Goal: Task Accomplishment & Management: Use online tool/utility

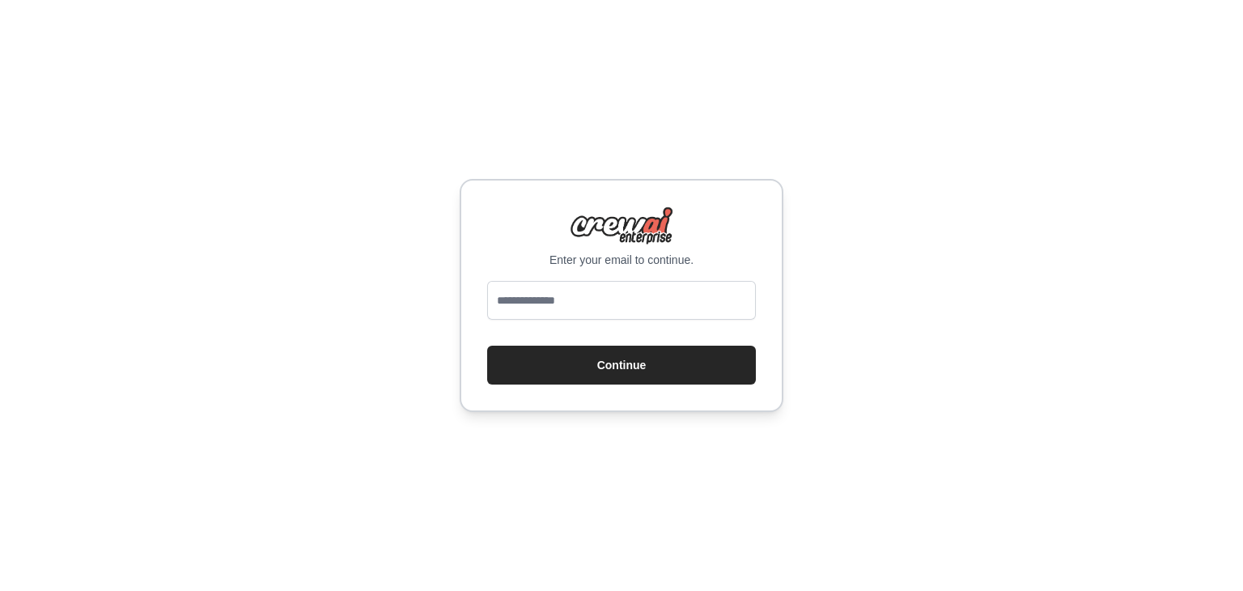
type input "**********"
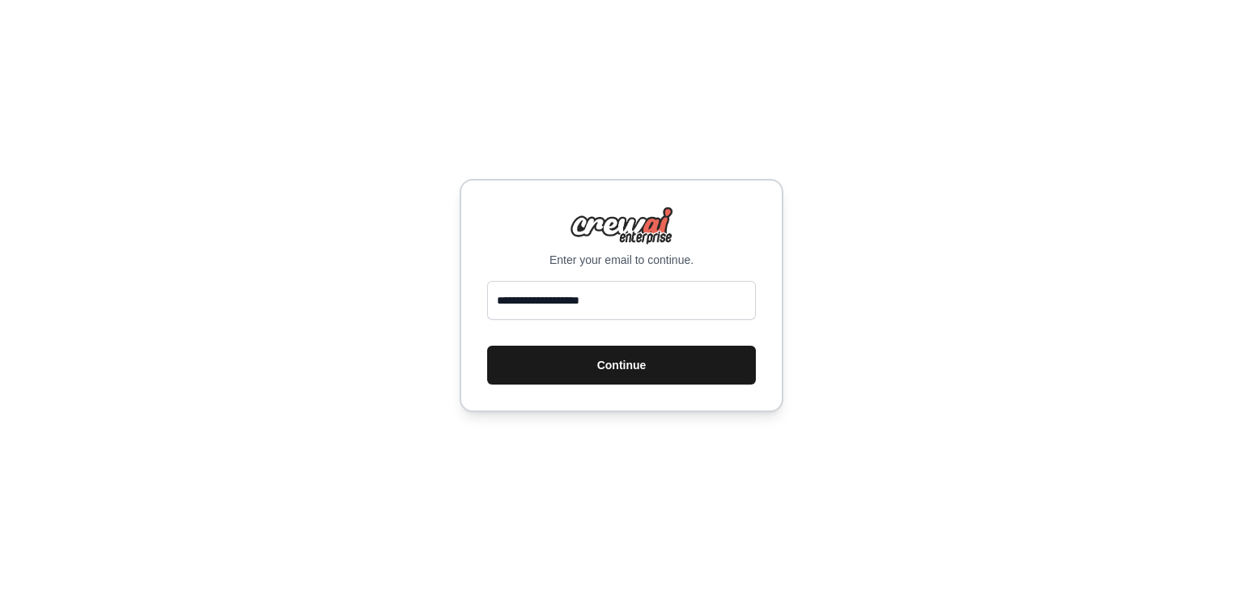
click at [630, 363] on button "Continue" at bounding box center [621, 365] width 269 height 39
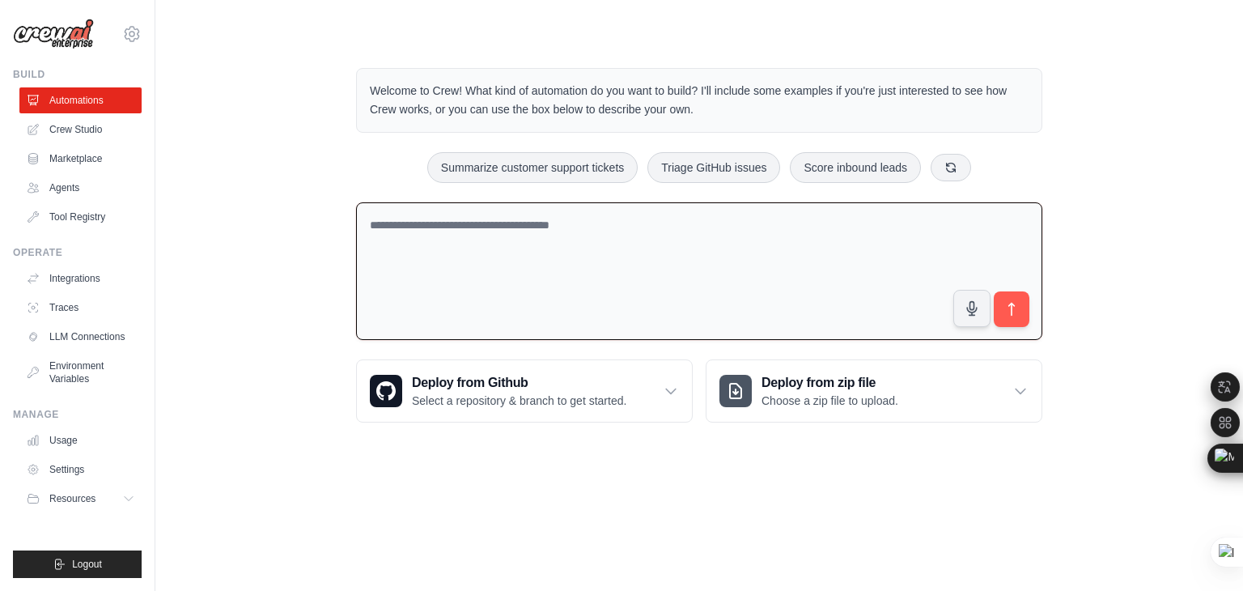
click at [414, 223] on textarea at bounding box center [699, 271] width 686 height 138
click at [512, 365] on div "Deploy from Github Select a repository & branch to get started." at bounding box center [524, 391] width 335 height 62
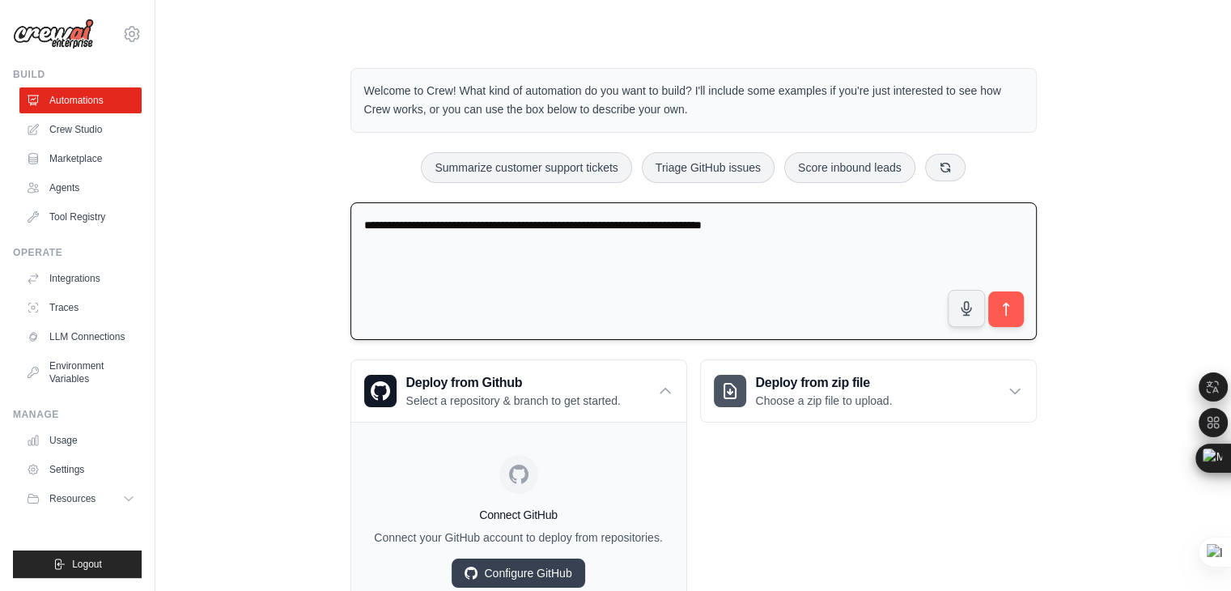
click at [790, 228] on textarea "**********" at bounding box center [694, 271] width 686 height 138
type textarea "**********"
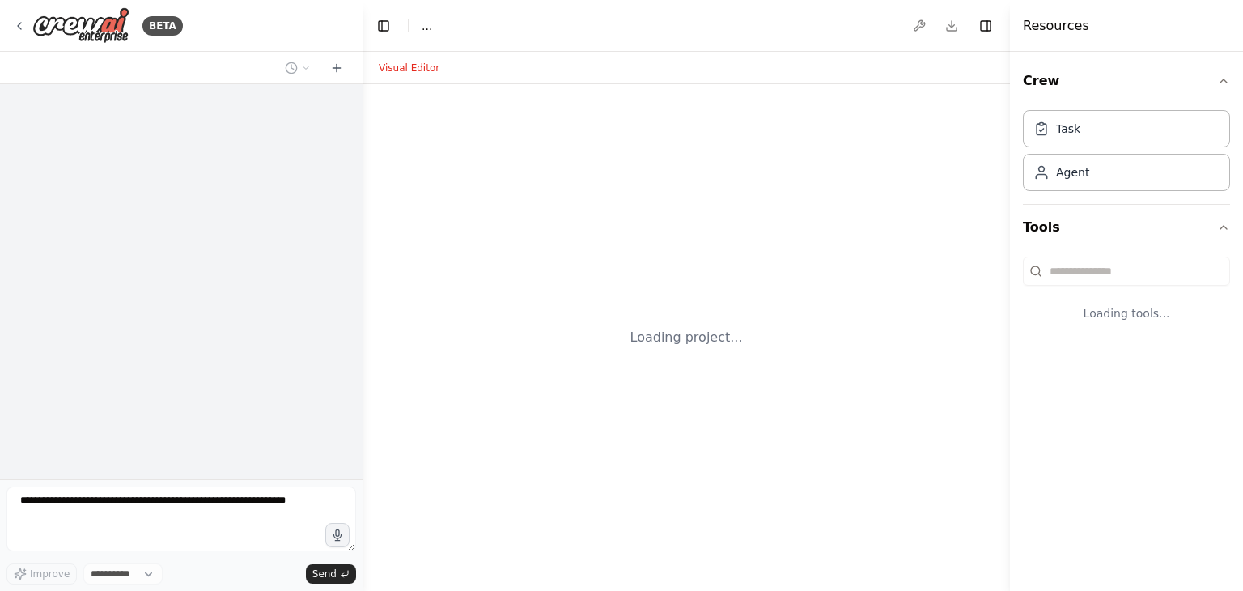
select select "****"
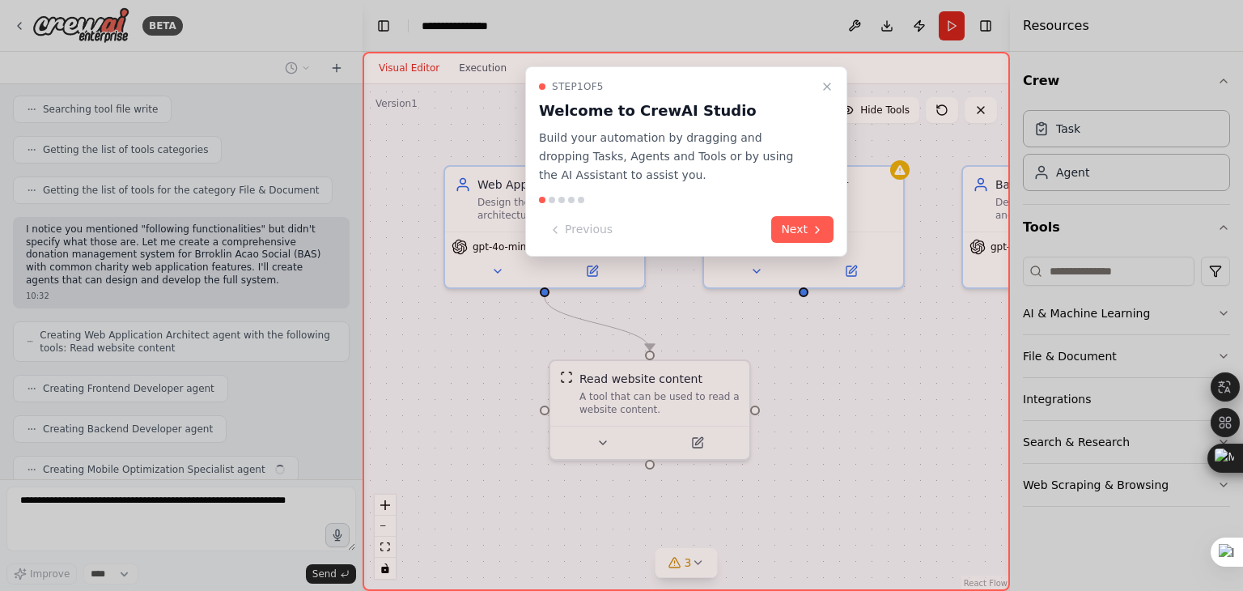
scroll to position [659, 0]
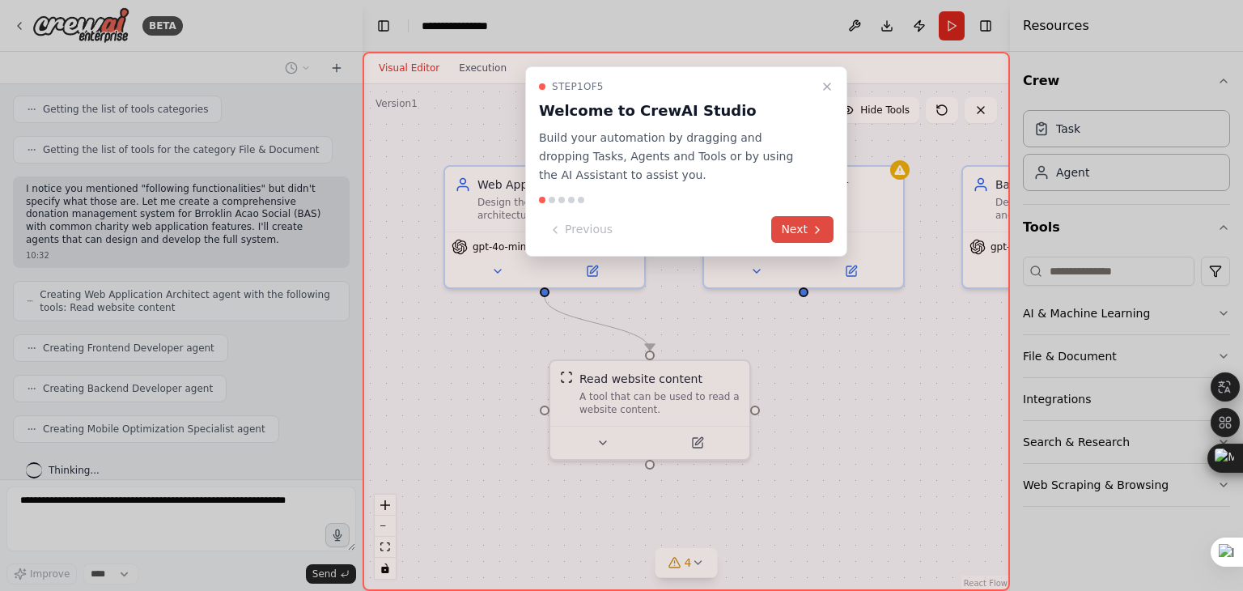
click at [805, 226] on button "Next" at bounding box center [802, 229] width 62 height 27
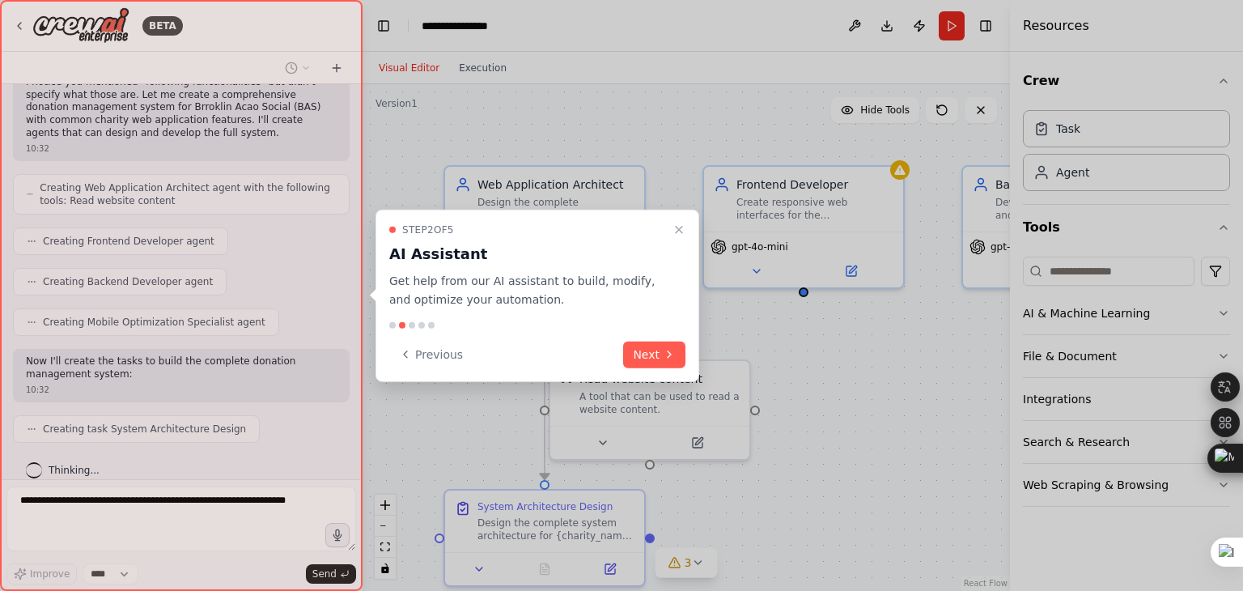
scroll to position [806, 0]
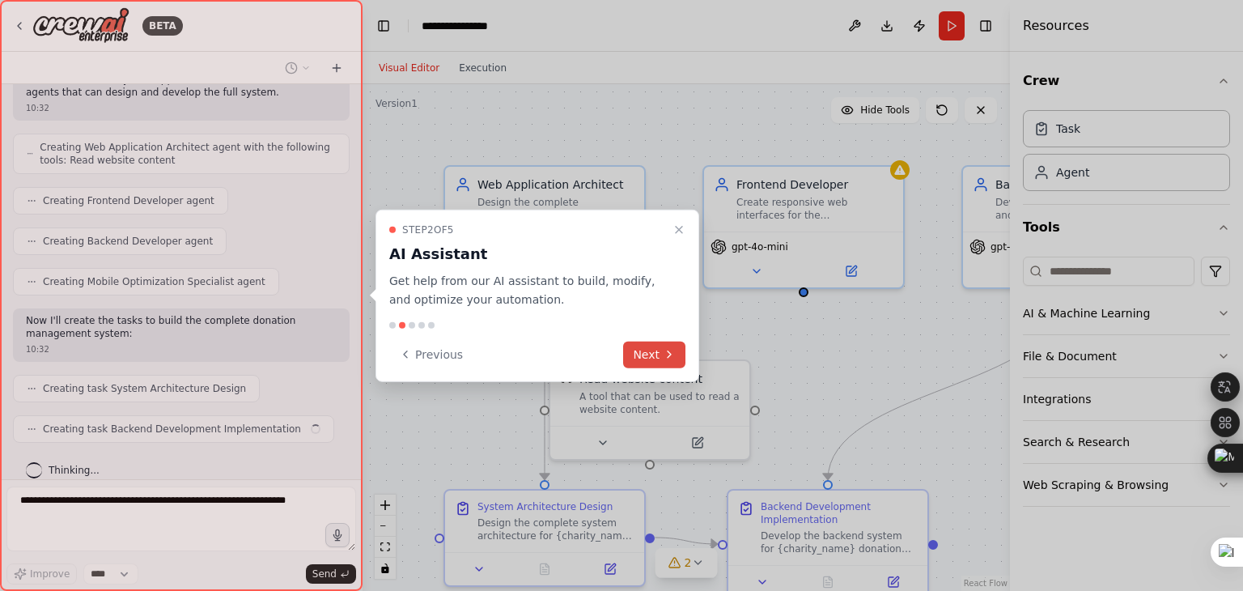
click at [654, 355] on button "Next" at bounding box center [654, 354] width 62 height 27
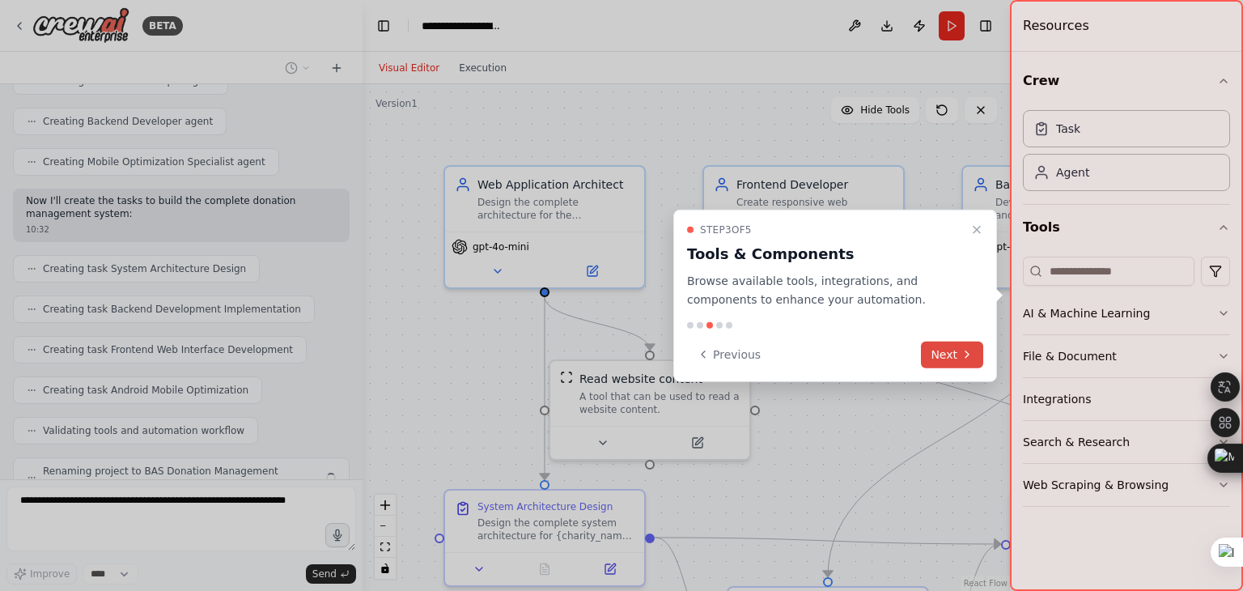
scroll to position [967, 0]
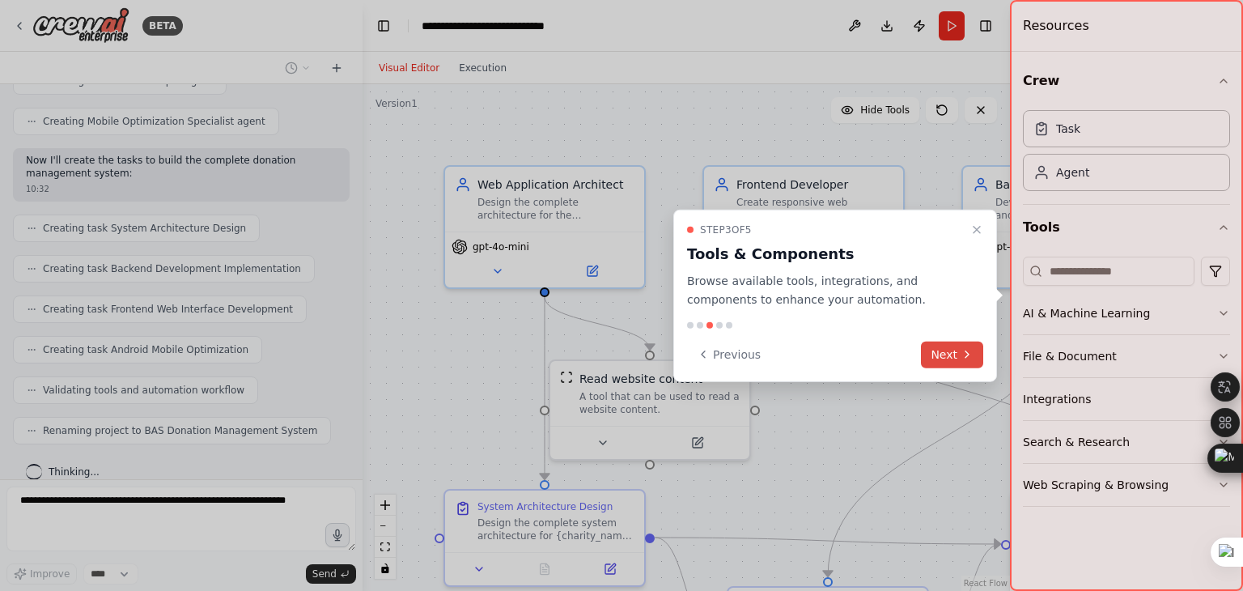
click at [954, 357] on button "Next" at bounding box center [952, 354] width 62 height 27
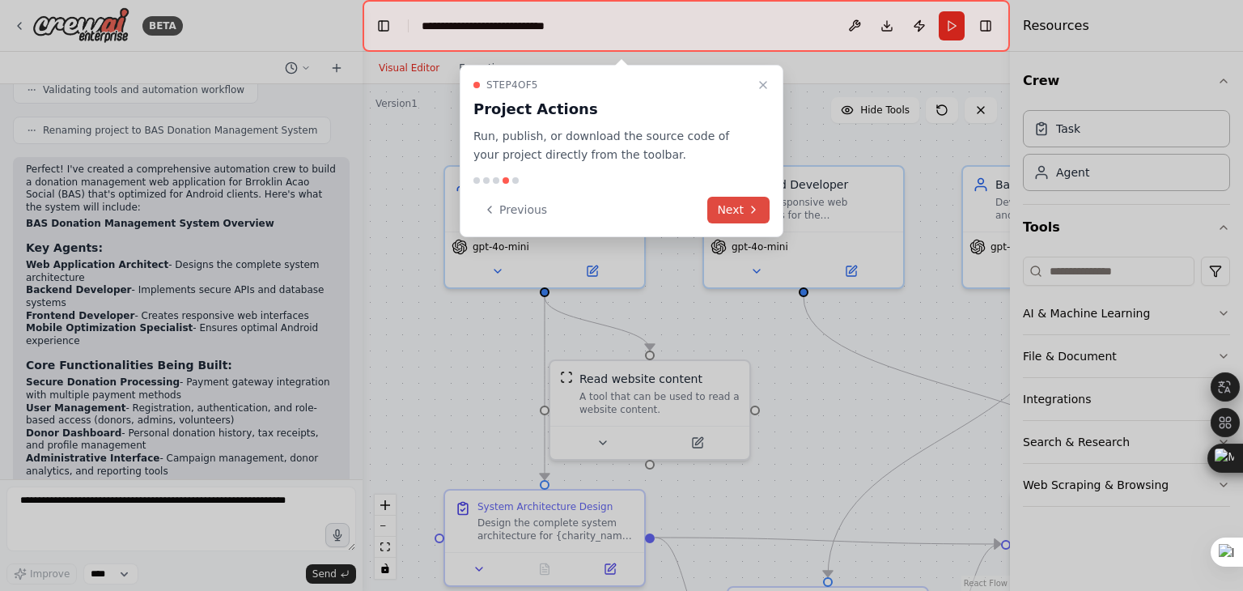
click at [742, 205] on button "Next" at bounding box center [739, 210] width 62 height 27
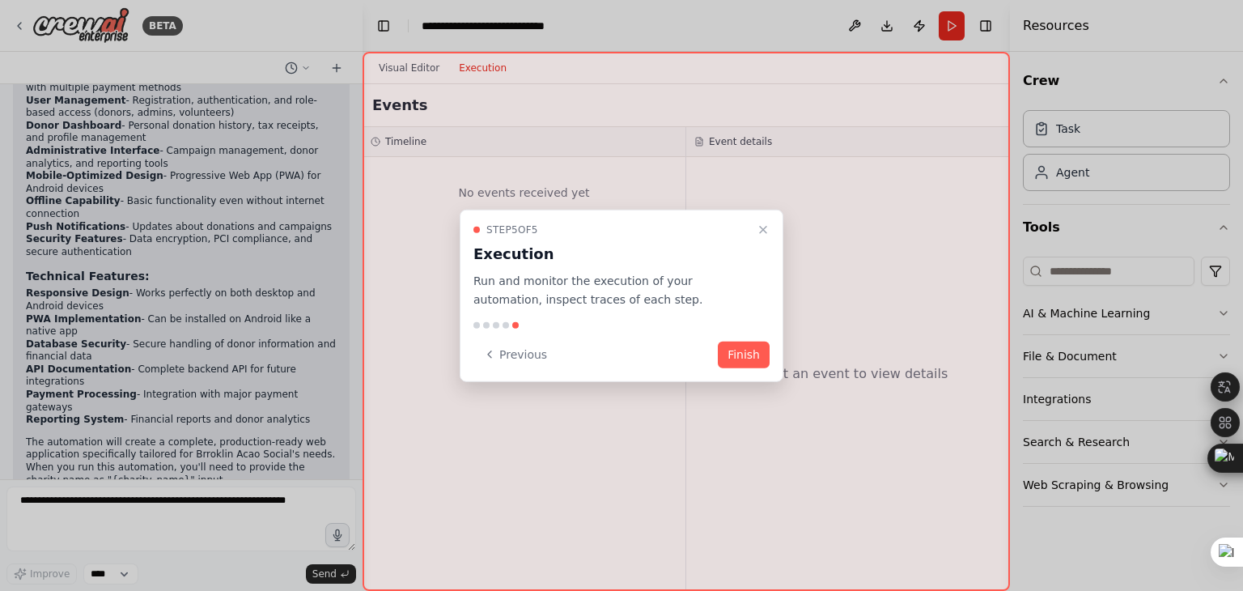
scroll to position [1587, 0]
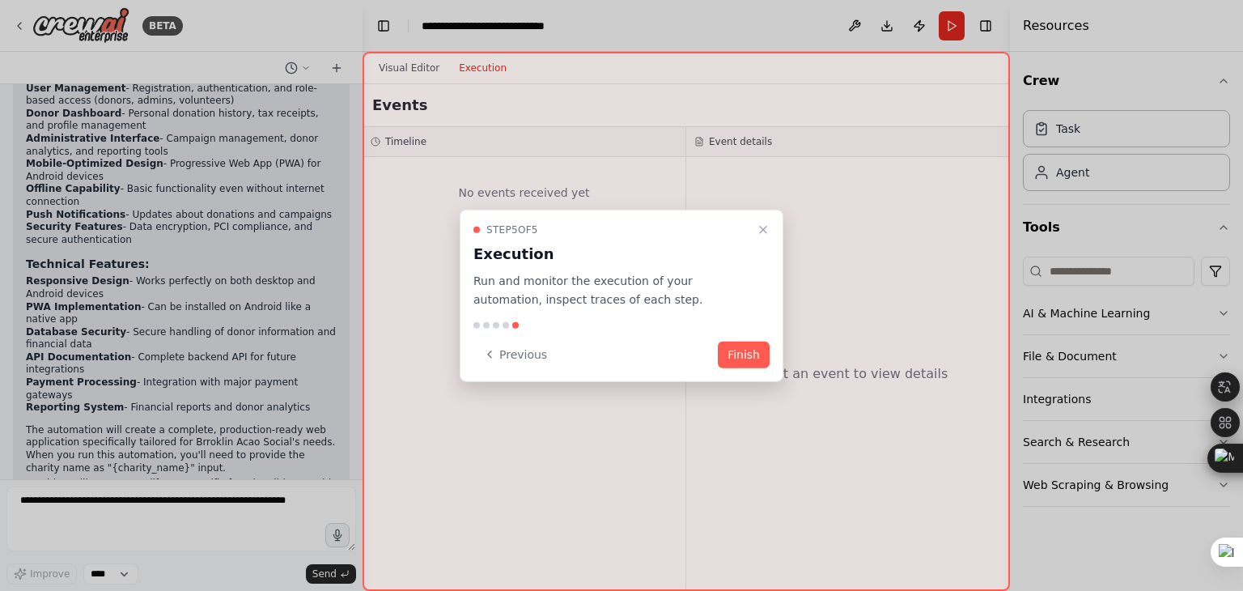
click at [736, 347] on button "Finish" at bounding box center [744, 354] width 52 height 27
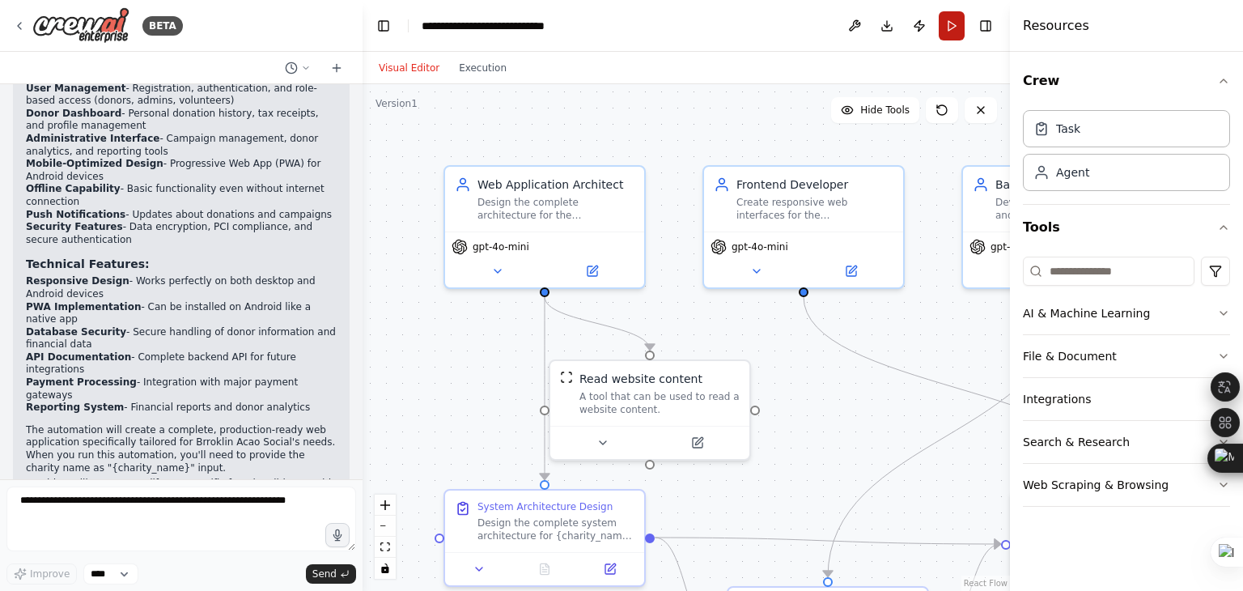
click at [946, 27] on button "Run" at bounding box center [952, 25] width 26 height 29
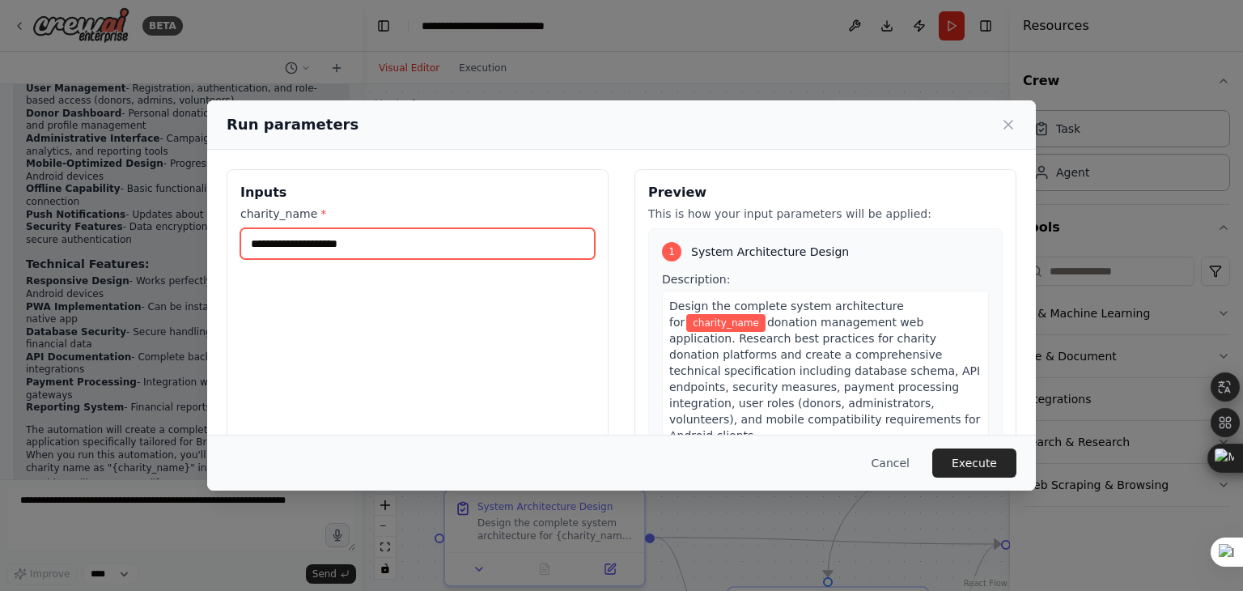
click at [306, 241] on input "charity_name *" at bounding box center [417, 243] width 355 height 31
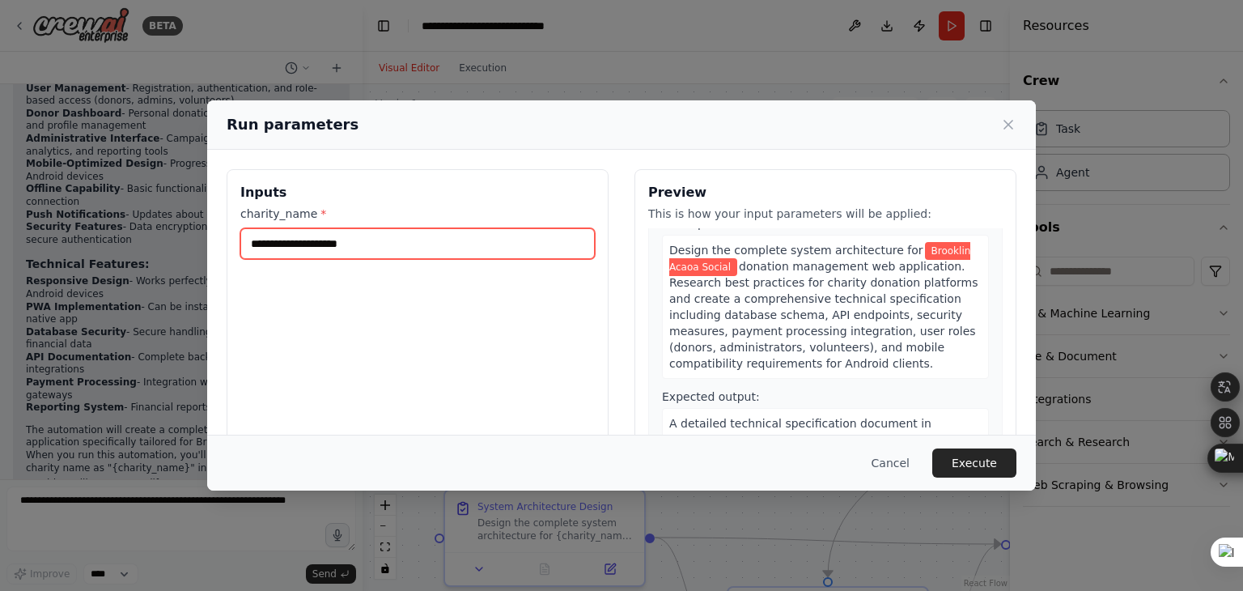
scroll to position [81, 0]
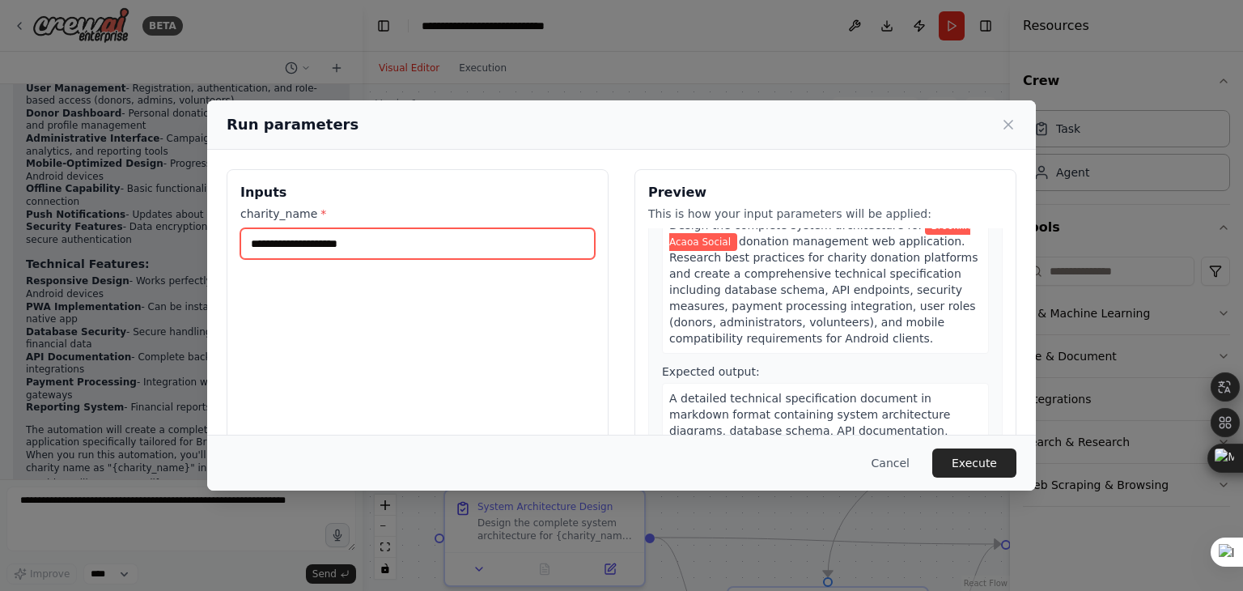
click at [394, 238] on input "**********" at bounding box center [417, 243] width 355 height 31
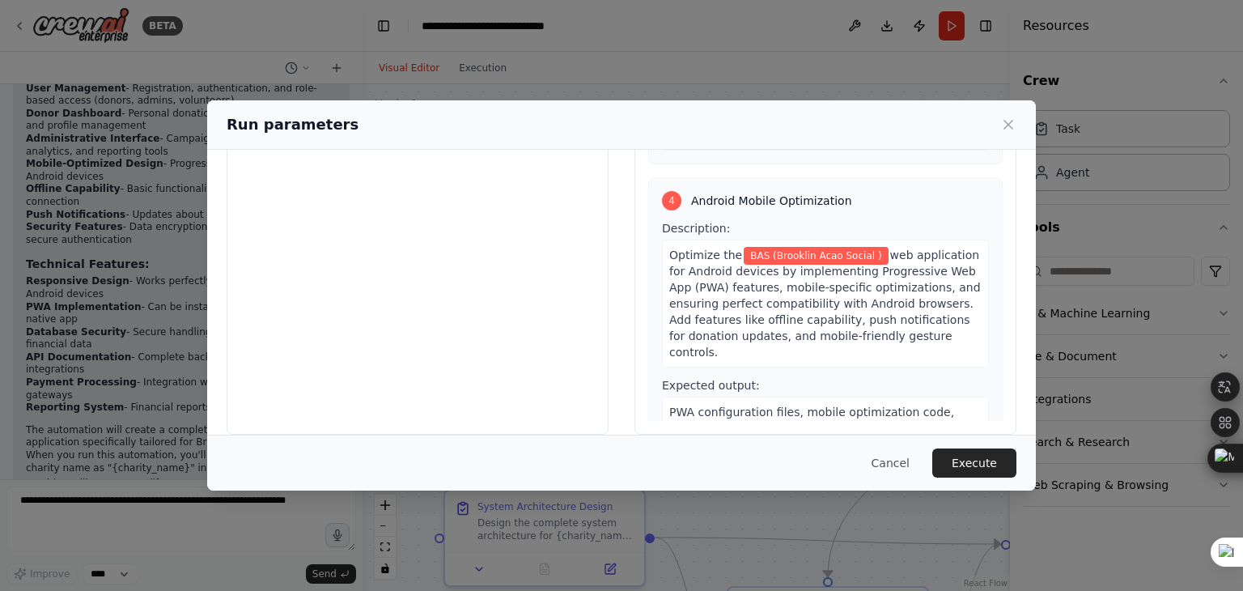
scroll to position [137, 0]
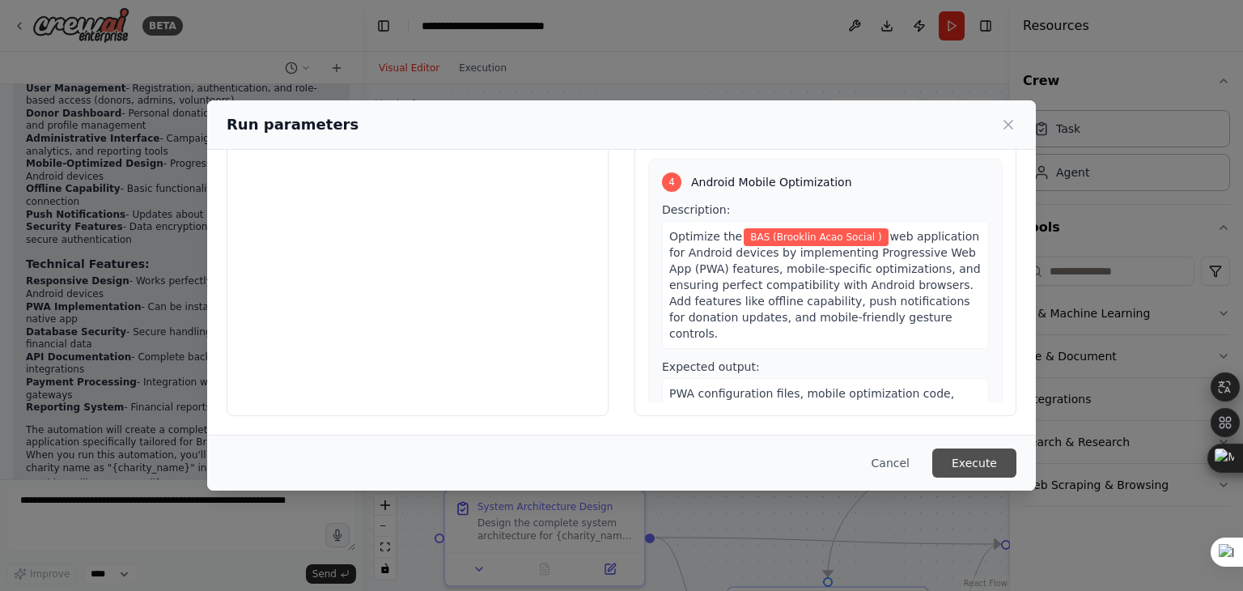
type input "**********"
click at [978, 461] on button "Execute" at bounding box center [975, 462] width 84 height 29
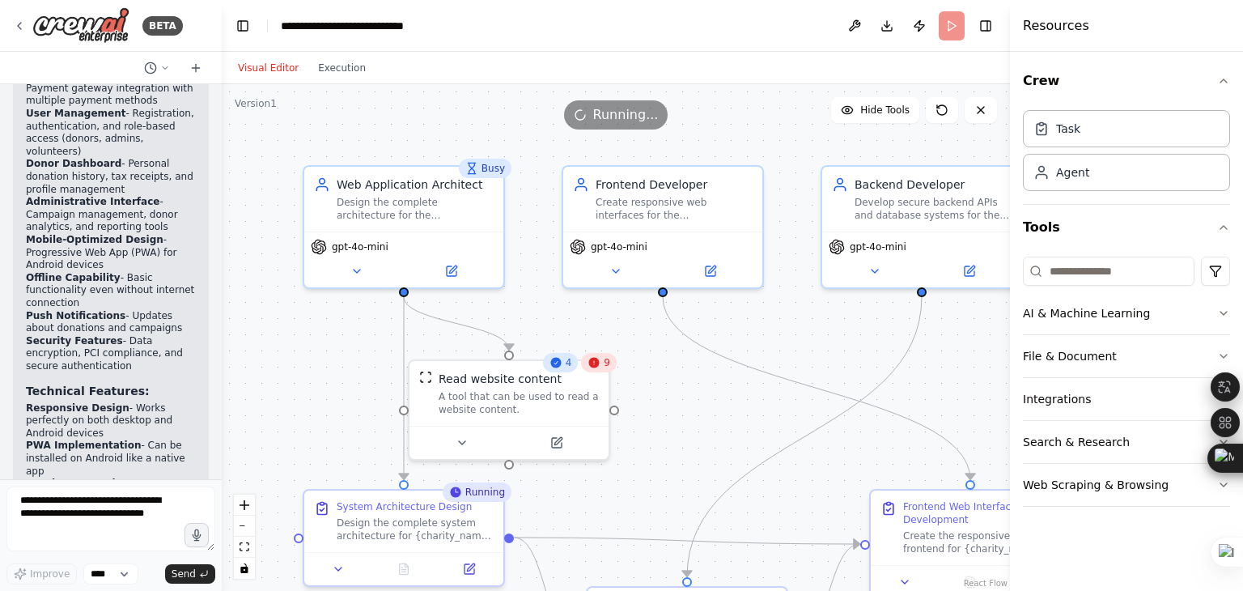
scroll to position [2114, 0]
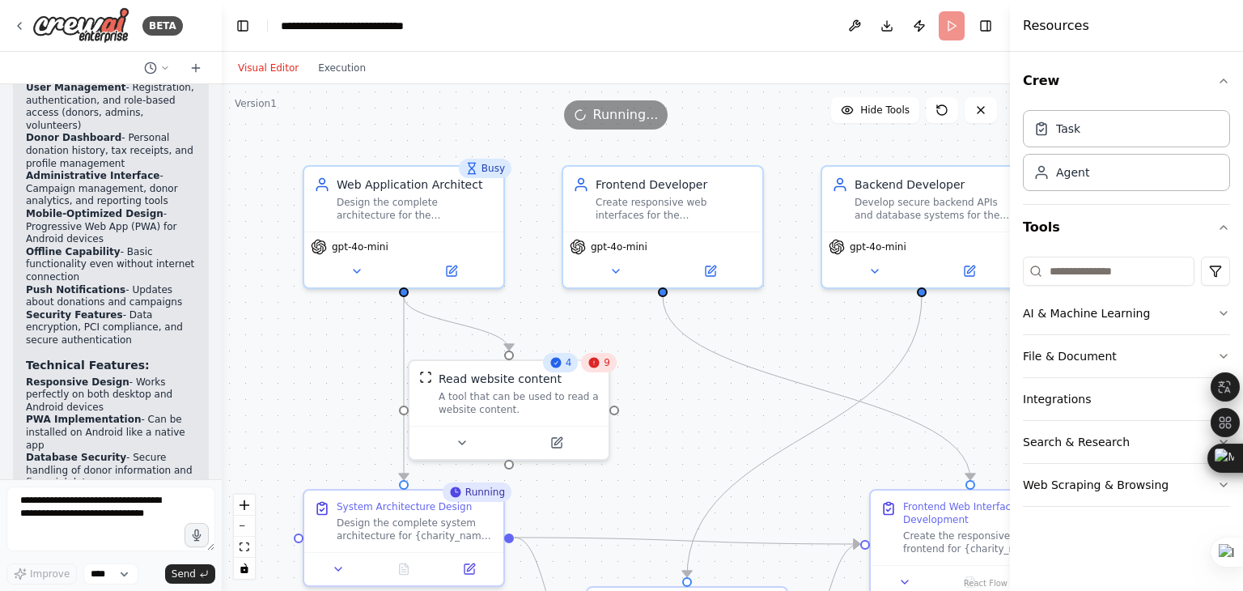
drag, startPoint x: 360, startPoint y: 329, endPoint x: 222, endPoint y: 332, distance: 138.5
click at [222, 332] on div "BETA a small client web application to manage donations to a charity organizati…" at bounding box center [621, 295] width 1243 height 591
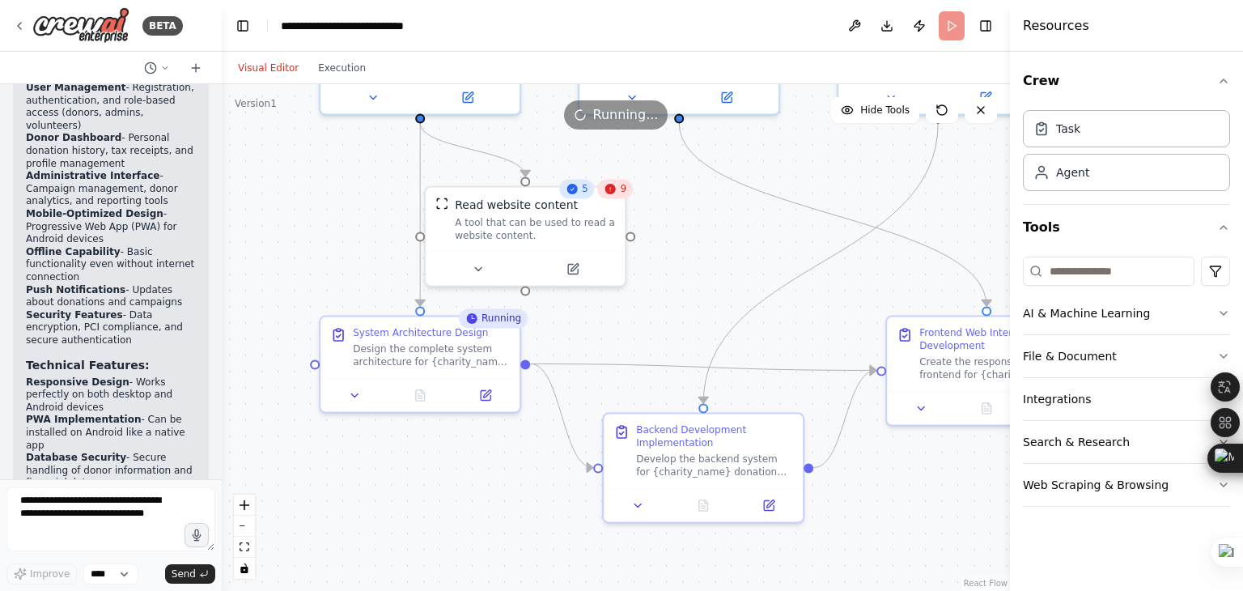
drag, startPoint x: 550, startPoint y: 313, endPoint x: 525, endPoint y: 138, distance: 176.8
click at [525, 138] on div ".deletable-edge-delete-btn { width: 20px; height: 20px; border: 0px solid #ffff…" at bounding box center [616, 337] width 788 height 507
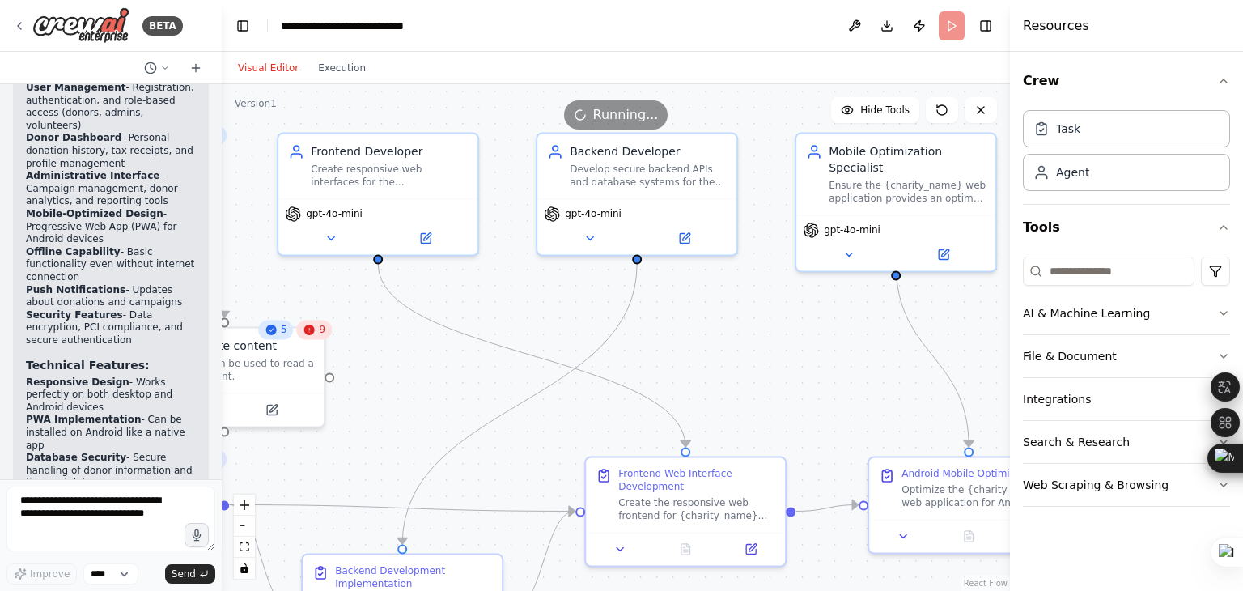
drag, startPoint x: 716, startPoint y: 239, endPoint x: 414, endPoint y: 380, distance: 332.5
click at [414, 380] on div ".deletable-edge-delete-btn { width: 20px; height: 20px; border: 0px solid #ffff…" at bounding box center [616, 337] width 788 height 507
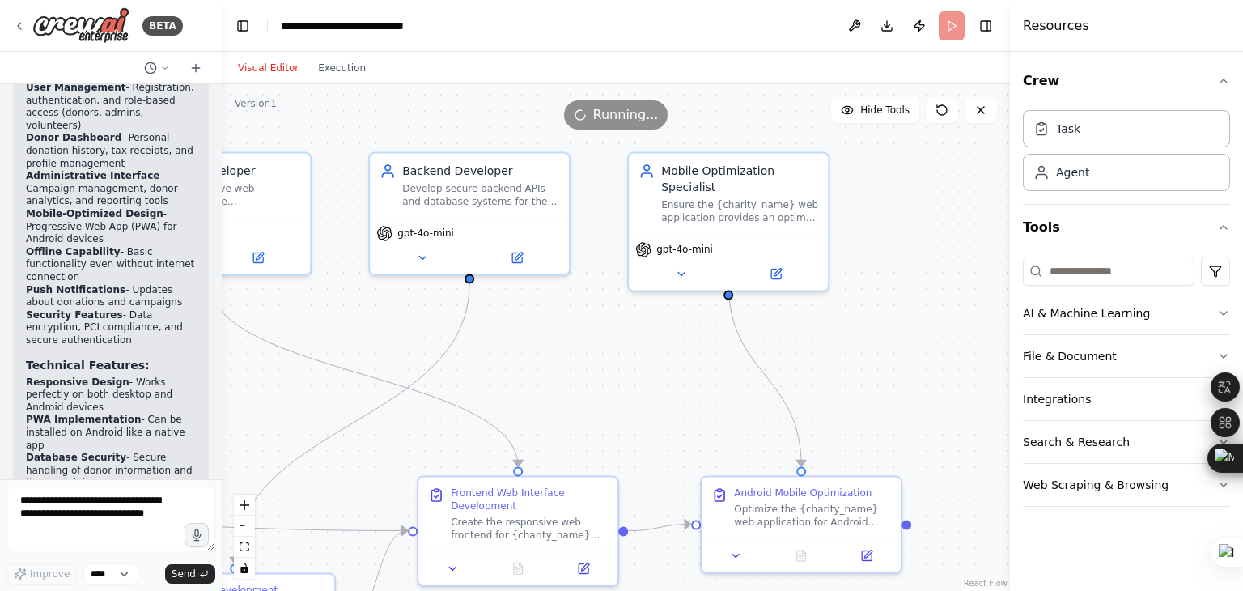
drag, startPoint x: 775, startPoint y: 352, endPoint x: 607, endPoint y: 372, distance: 168.7
click at [607, 372] on div ".deletable-edge-delete-btn { width: 20px; height: 20px; border: 0px solid #ffff…" at bounding box center [616, 337] width 788 height 507
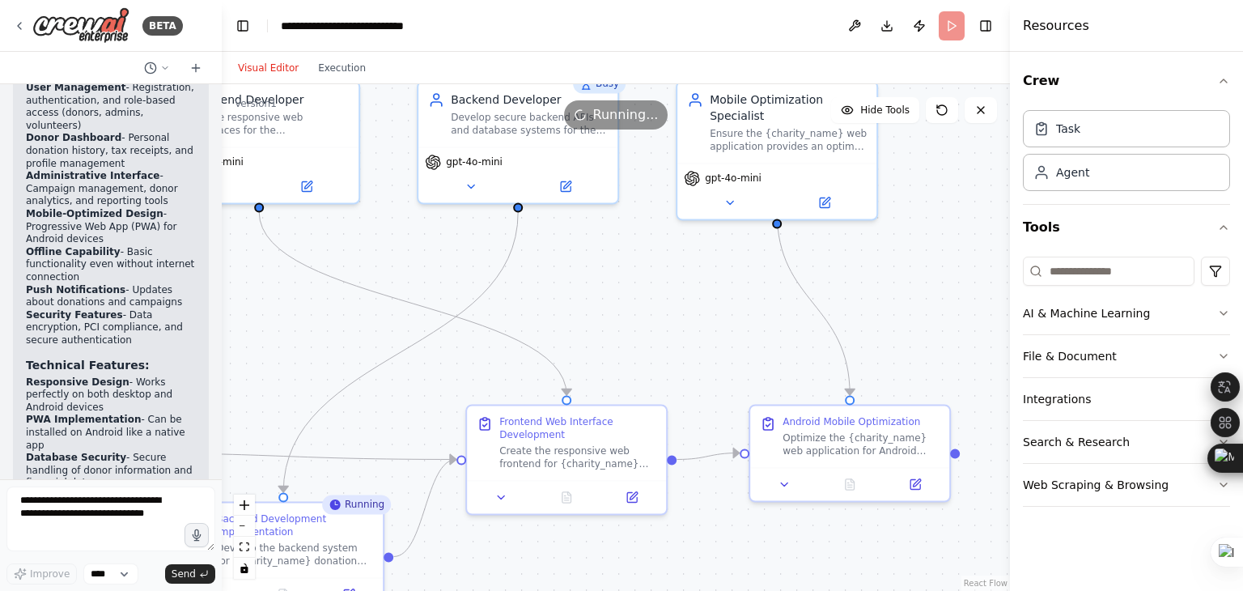
drag, startPoint x: 645, startPoint y: 354, endPoint x: 701, endPoint y: 249, distance: 118.4
click at [701, 249] on div ".deletable-edge-delete-btn { width: 20px; height: 20px; border: 0px solid #ffff…" at bounding box center [616, 337] width 788 height 507
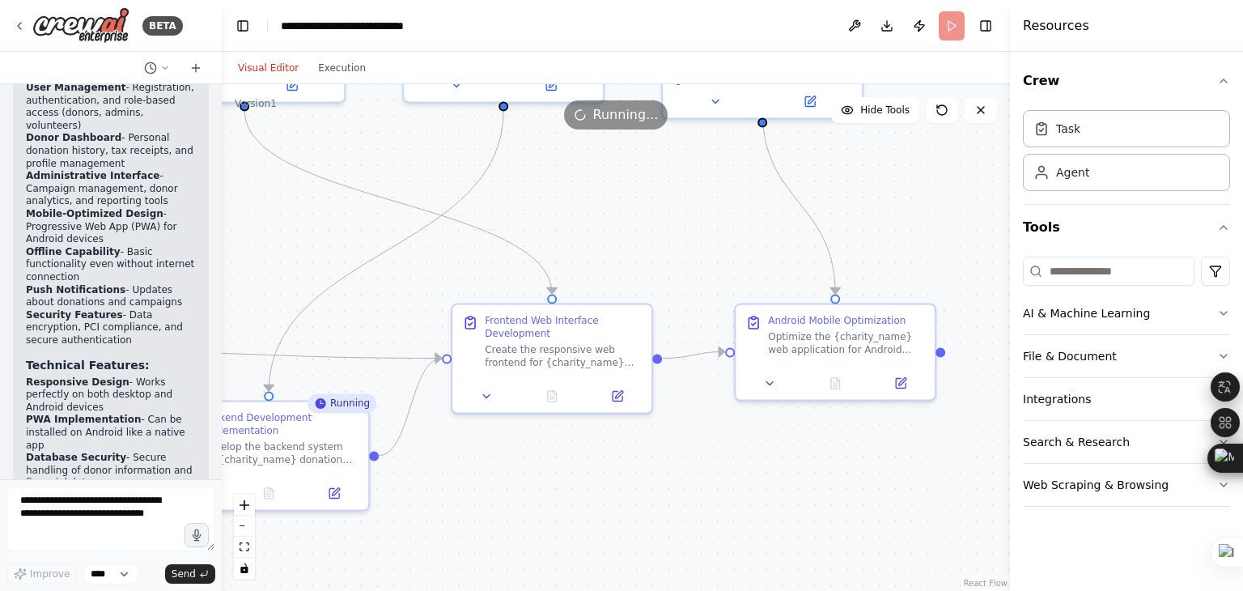
drag, startPoint x: 696, startPoint y: 298, endPoint x: 667, endPoint y: 200, distance: 102.2
click at [668, 202] on div ".deletable-edge-delete-btn { width: 20px; height: 20px; border: 0px solid #ffff…" at bounding box center [616, 337] width 788 height 507
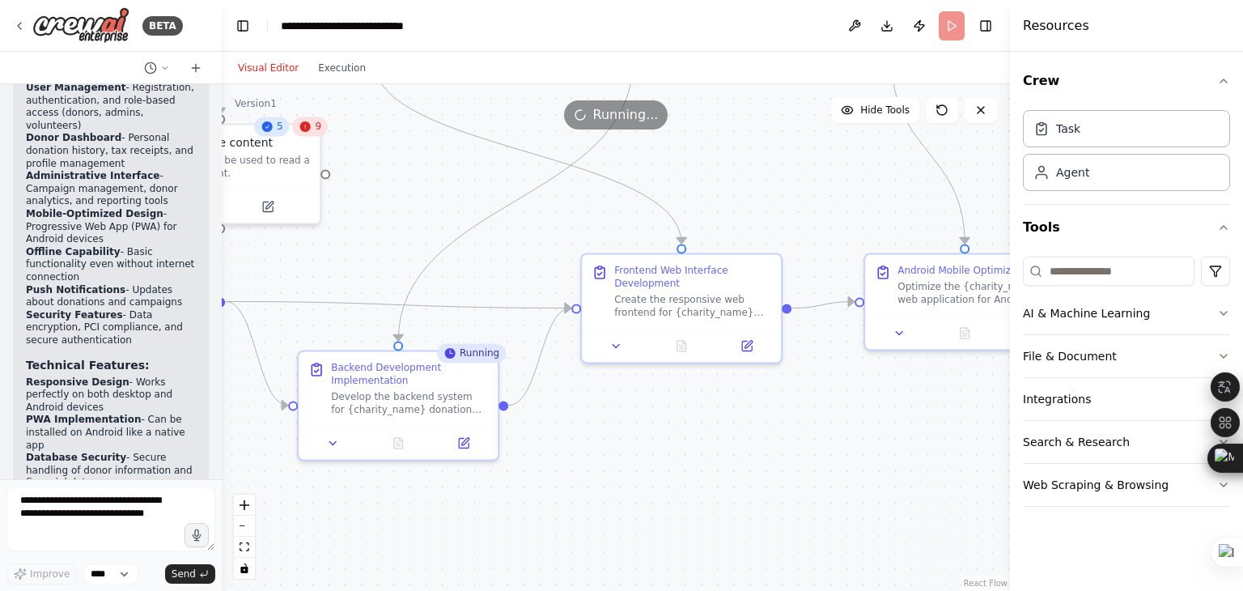
drag, startPoint x: 595, startPoint y: 227, endPoint x: 752, endPoint y: 198, distance: 159.7
click at [752, 198] on div ".deletable-edge-delete-btn { width: 20px; height: 20px; border: 0px solid #ffff…" at bounding box center [616, 337] width 788 height 507
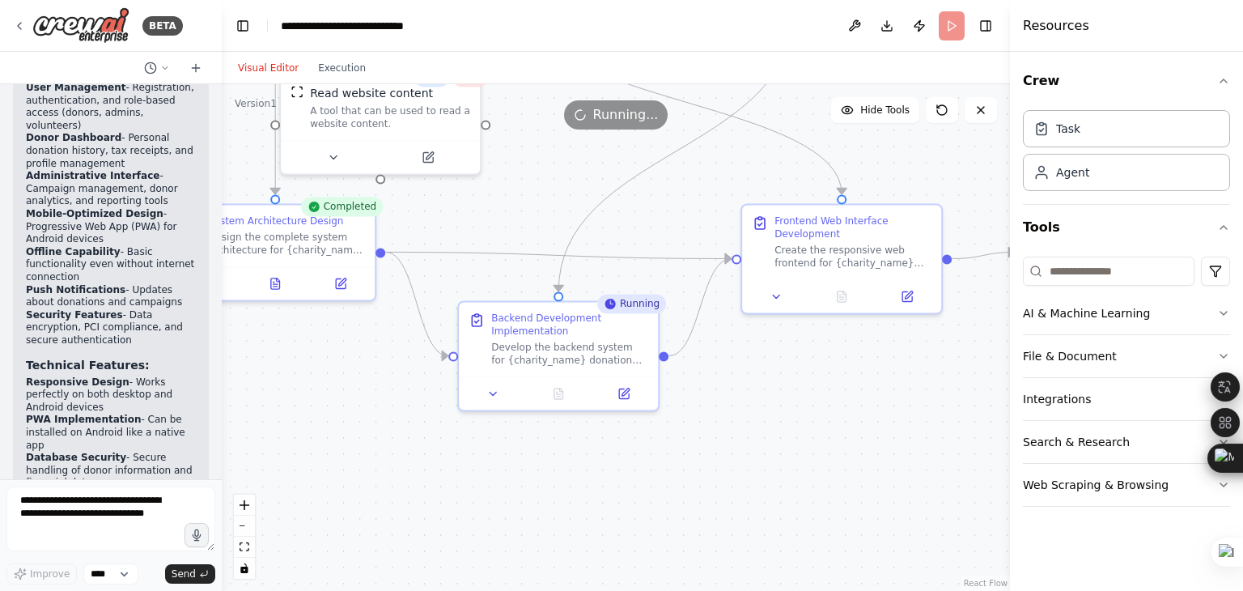
drag, startPoint x: 563, startPoint y: 250, endPoint x: 699, endPoint y: 208, distance: 142.4
click at [705, 207] on div ".deletable-edge-delete-btn { width: 20px; height: 20px; border: 0px solid #ffff…" at bounding box center [616, 337] width 788 height 507
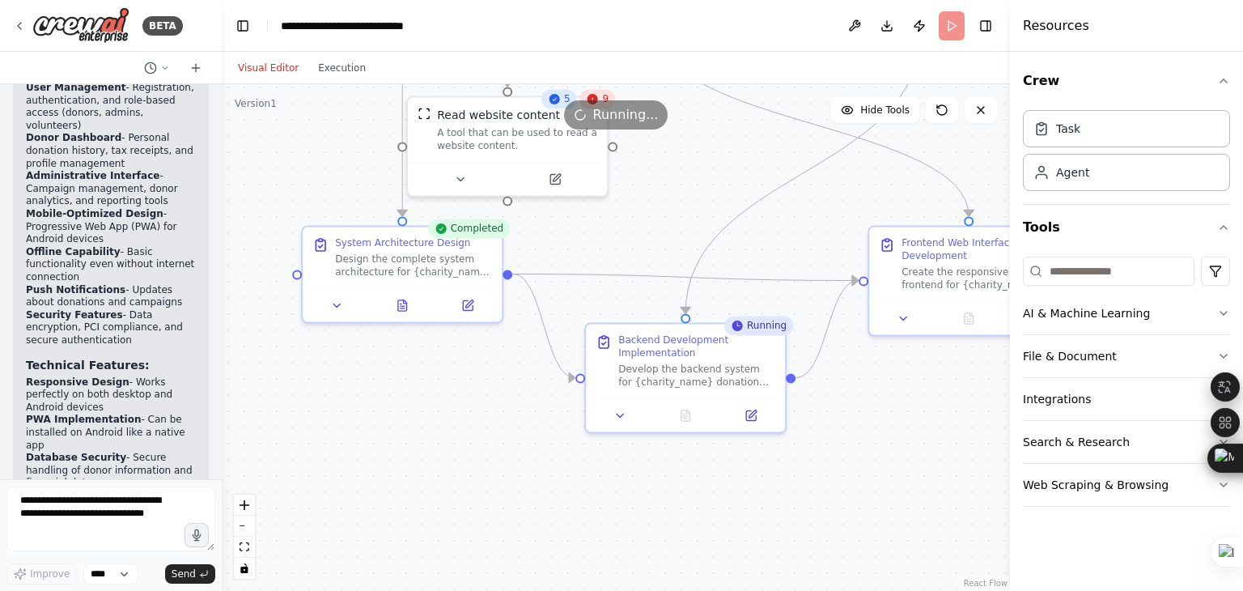
drag, startPoint x: 469, startPoint y: 227, endPoint x: 596, endPoint y: 249, distance: 129.1
click at [596, 249] on div ".deletable-edge-delete-btn { width: 20px; height: 20px; border: 0px solid #ffff…" at bounding box center [616, 337] width 788 height 507
click at [408, 303] on icon at bounding box center [405, 302] width 9 height 11
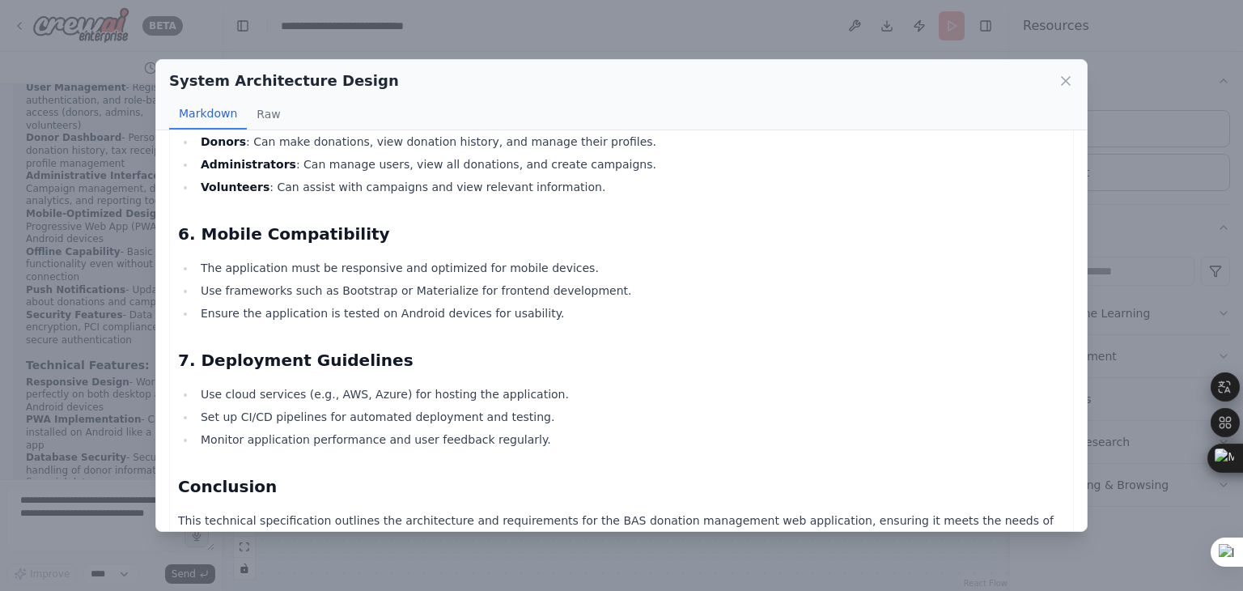
scroll to position [2112, 0]
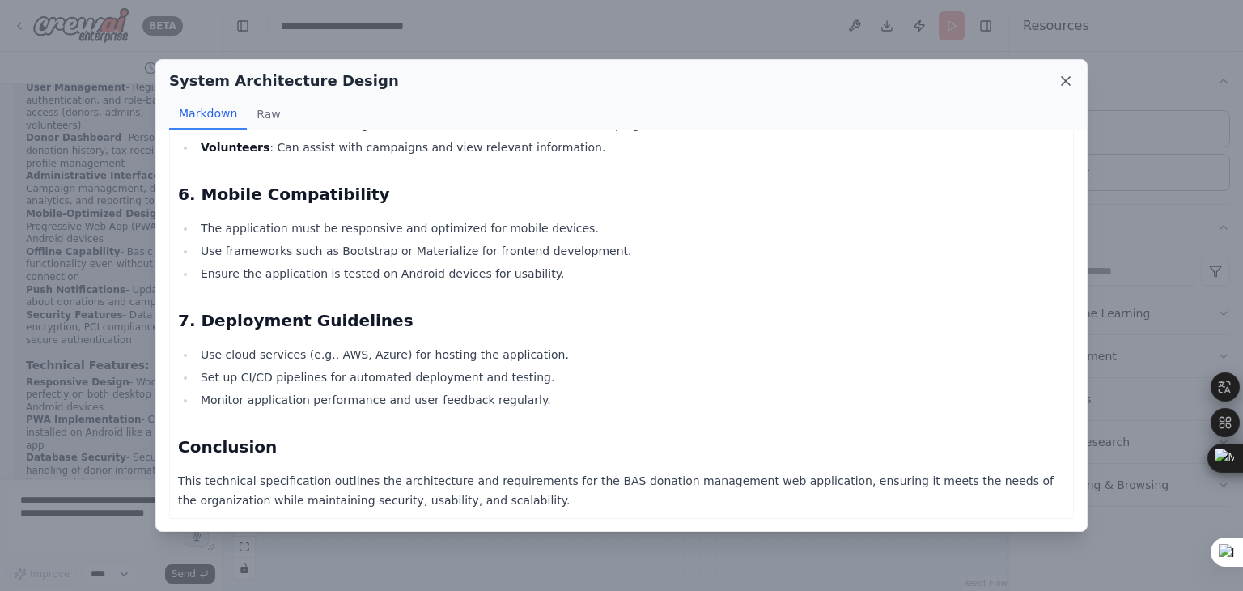
click at [1060, 82] on icon at bounding box center [1066, 81] width 16 height 16
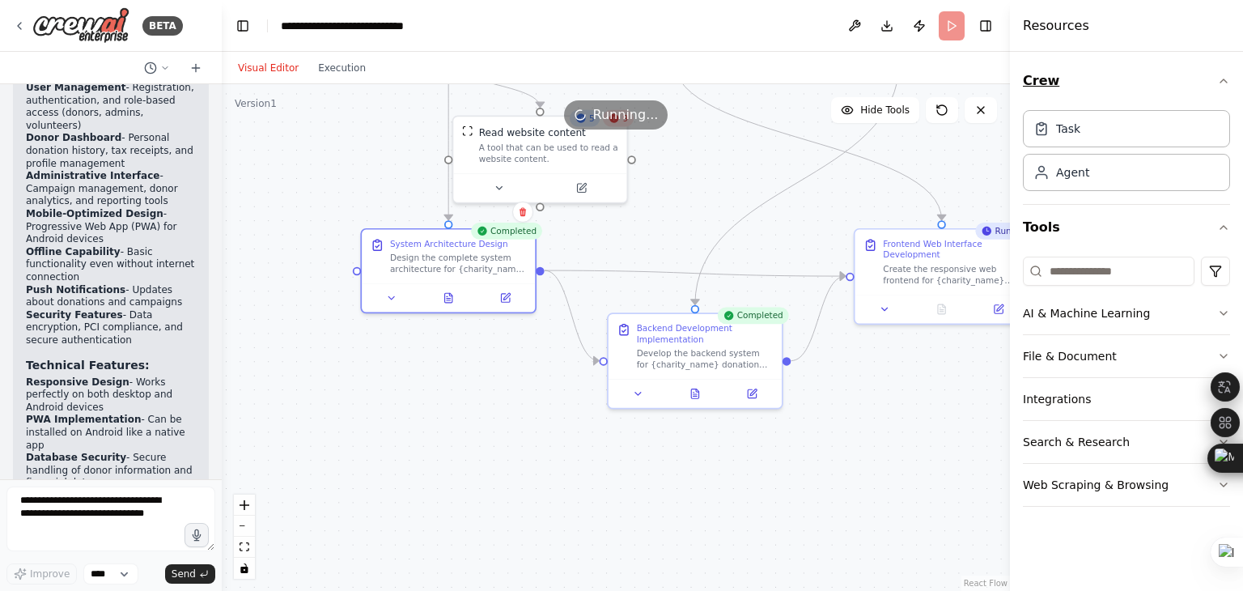
click at [1224, 83] on icon "button" at bounding box center [1224, 80] width 13 height 13
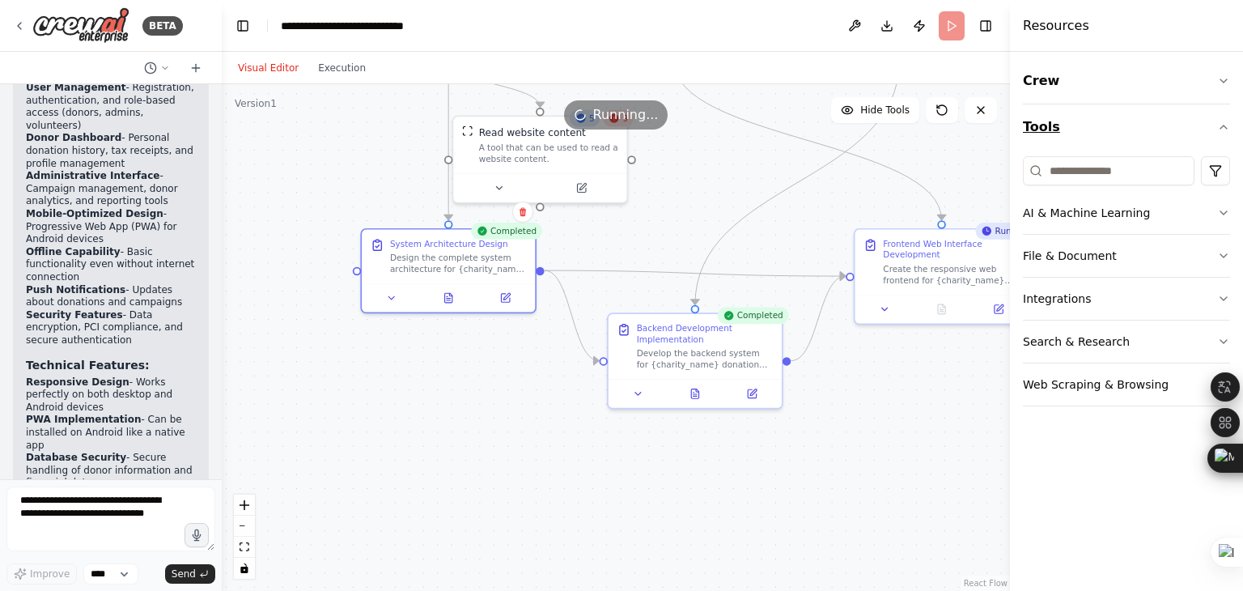
click at [1224, 130] on icon "button" at bounding box center [1224, 127] width 13 height 13
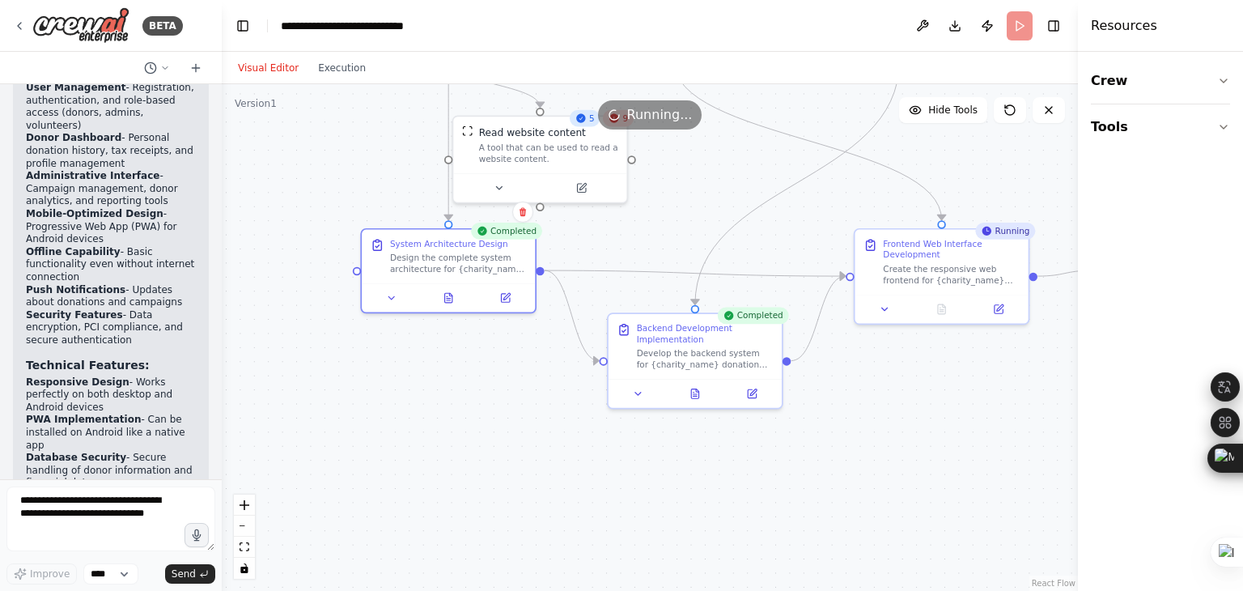
drag, startPoint x: 1010, startPoint y: 320, endPoint x: 1161, endPoint y: 306, distance: 151.2
click at [1161, 306] on div "Resources Crew Tools" at bounding box center [1160, 295] width 165 height 591
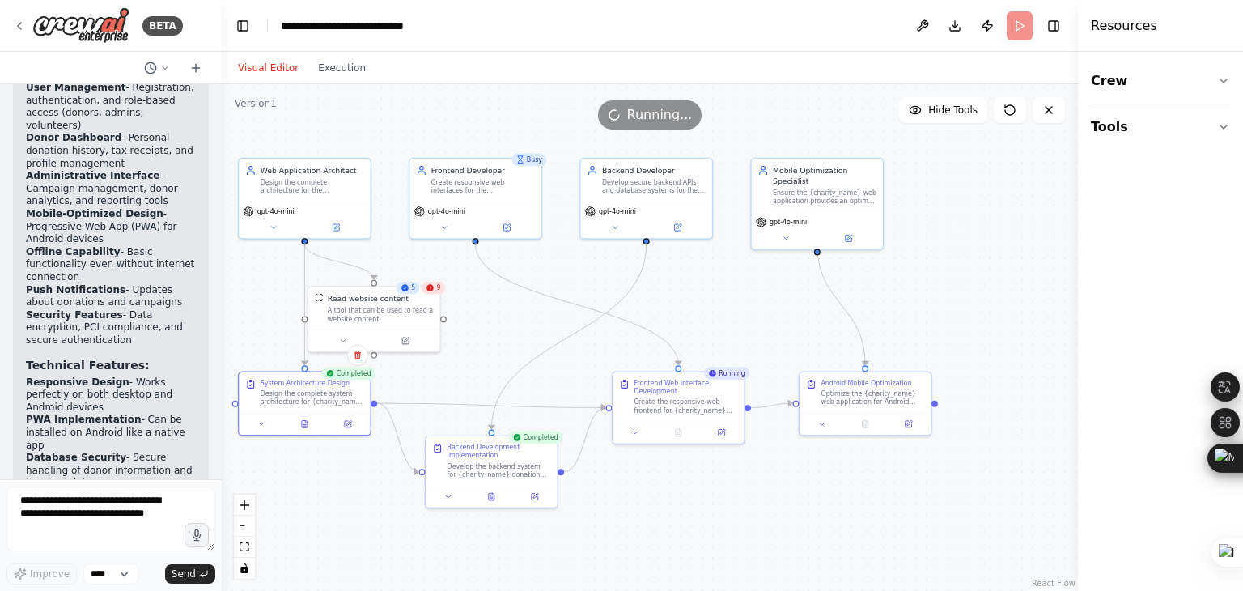
drag, startPoint x: 568, startPoint y: 341, endPoint x: 364, endPoint y: 474, distance: 243.4
click at [365, 475] on div ".deletable-edge-delete-btn { width: 20px; height: 20px; border: 0px solid #ffff…" at bounding box center [650, 337] width 856 height 507
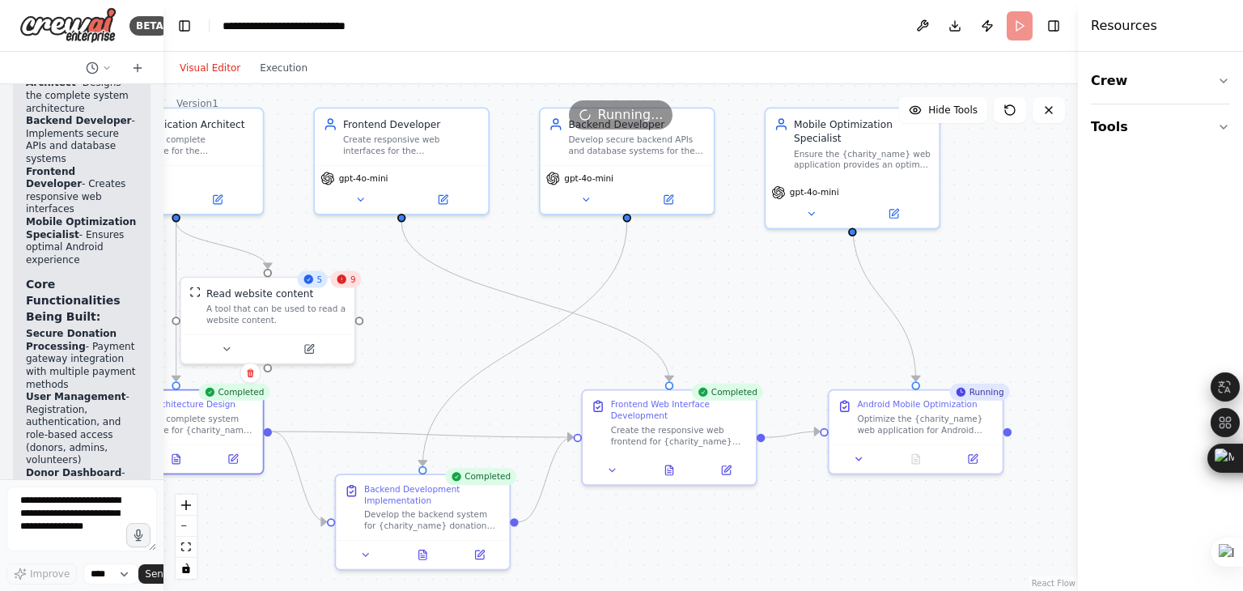
scroll to position [2869, 0]
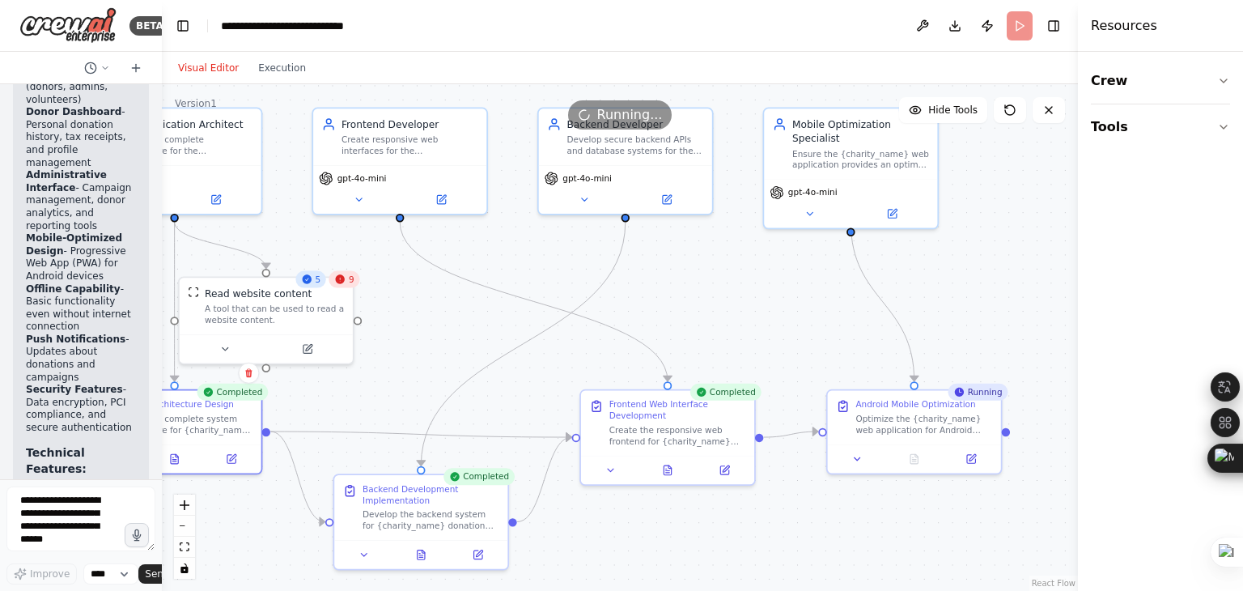
drag, startPoint x: 218, startPoint y: 286, endPoint x: 141, endPoint y: 289, distance: 77.0
click at [141, 289] on div "BETA a small client web application to manage donations to a charity organizati…" at bounding box center [81, 295] width 162 height 591
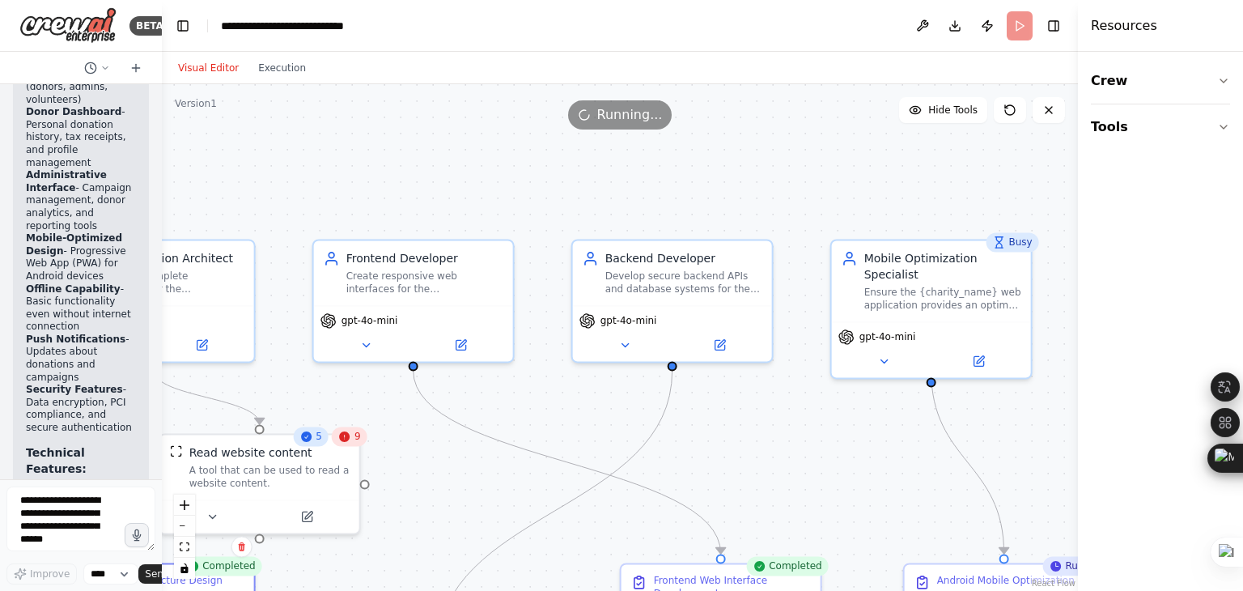
drag, startPoint x: 779, startPoint y: 276, endPoint x: 831, endPoint y: 448, distance: 180.3
click at [831, 448] on div ".deletable-edge-delete-btn { width: 20px; height: 20px; border: 0px solid #ffff…" at bounding box center [620, 337] width 916 height 507
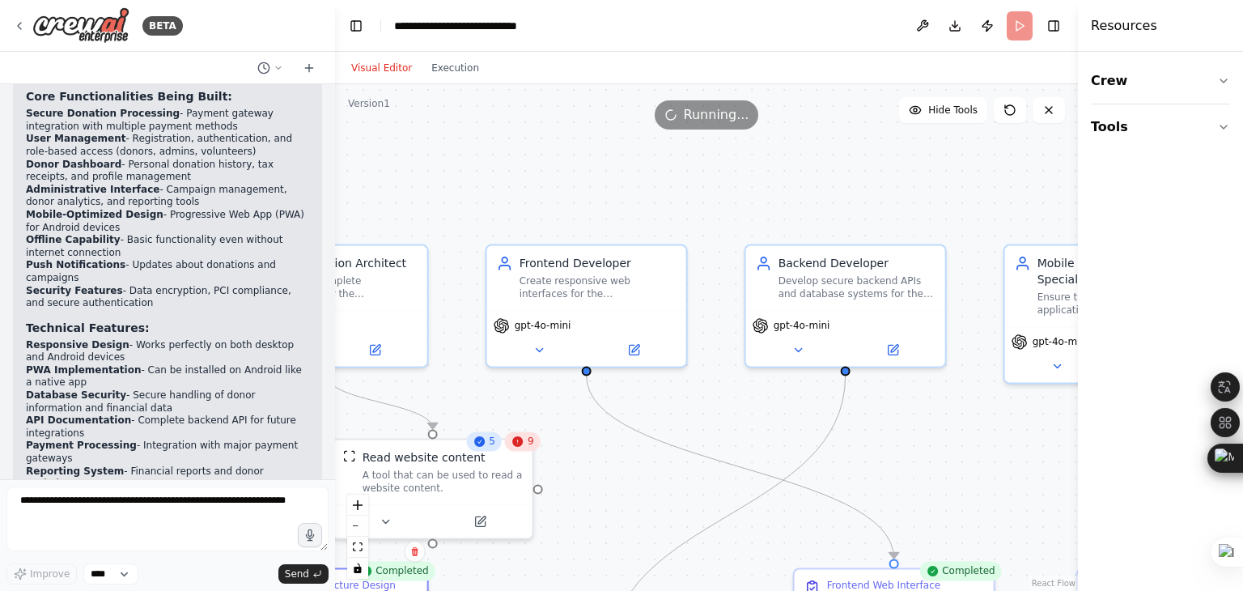
drag, startPoint x: 161, startPoint y: 254, endPoint x: 335, endPoint y: 237, distance: 174.9
click at [335, 237] on div "BETA a small client web application to manage donations to a charity organizati…" at bounding box center [621, 295] width 1243 height 591
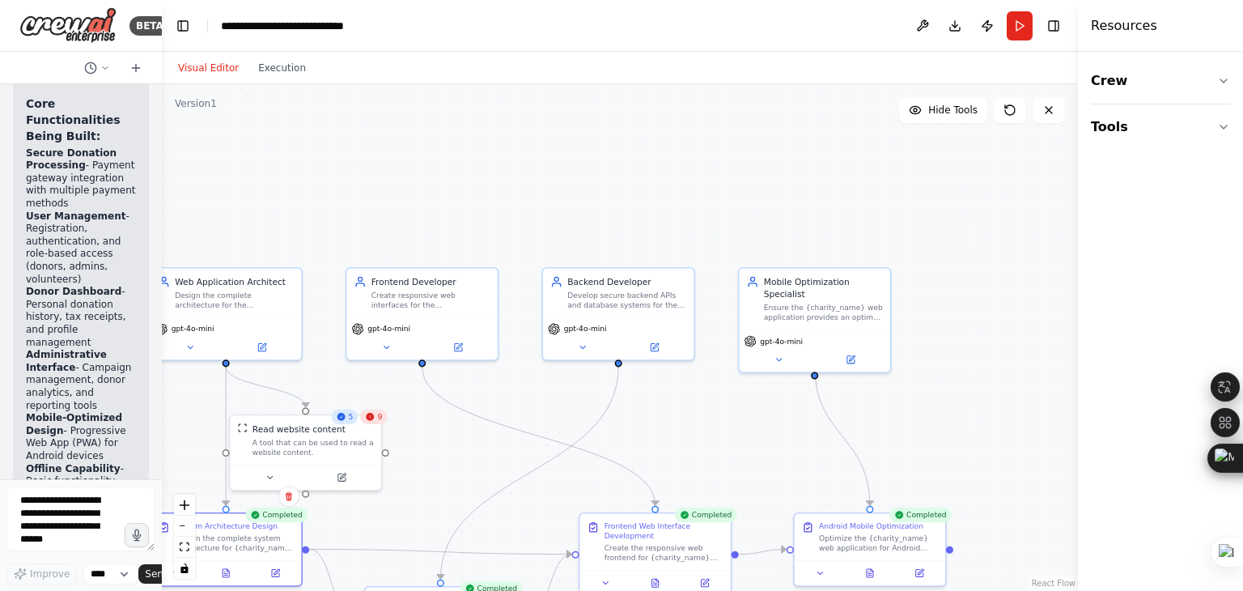
scroll to position [2931, 0]
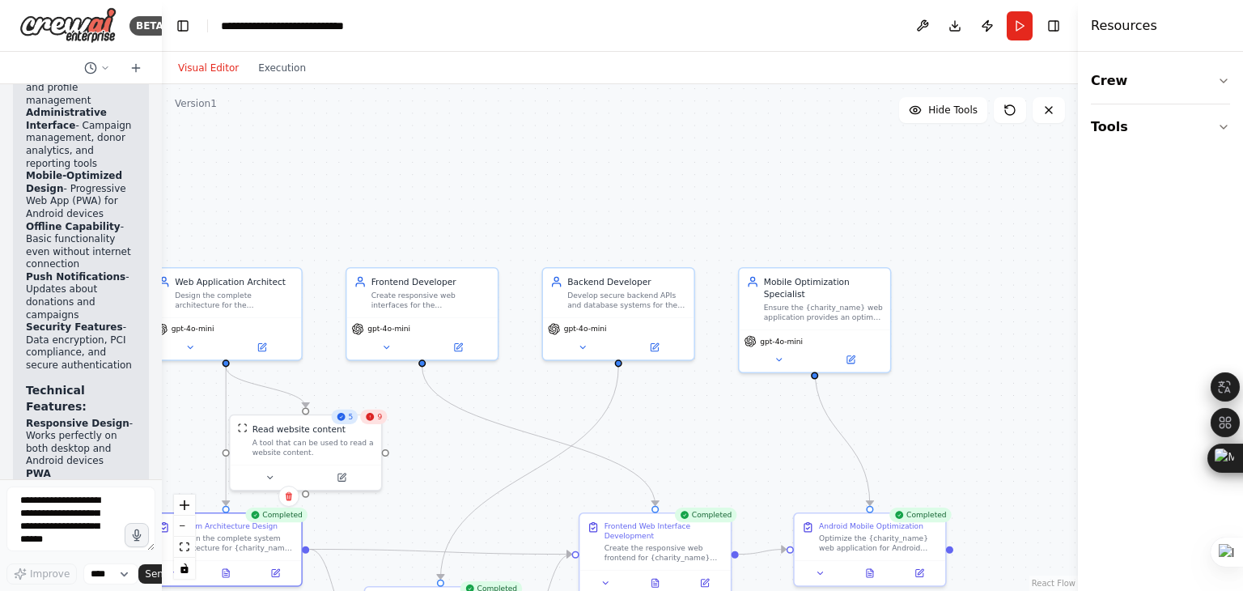
drag, startPoint x: 329, startPoint y: 332, endPoint x: 139, endPoint y: 339, distance: 190.4
click at [139, 339] on div "BETA a small client web application to manage donations to a charity organizati…" at bounding box center [81, 295] width 162 height 591
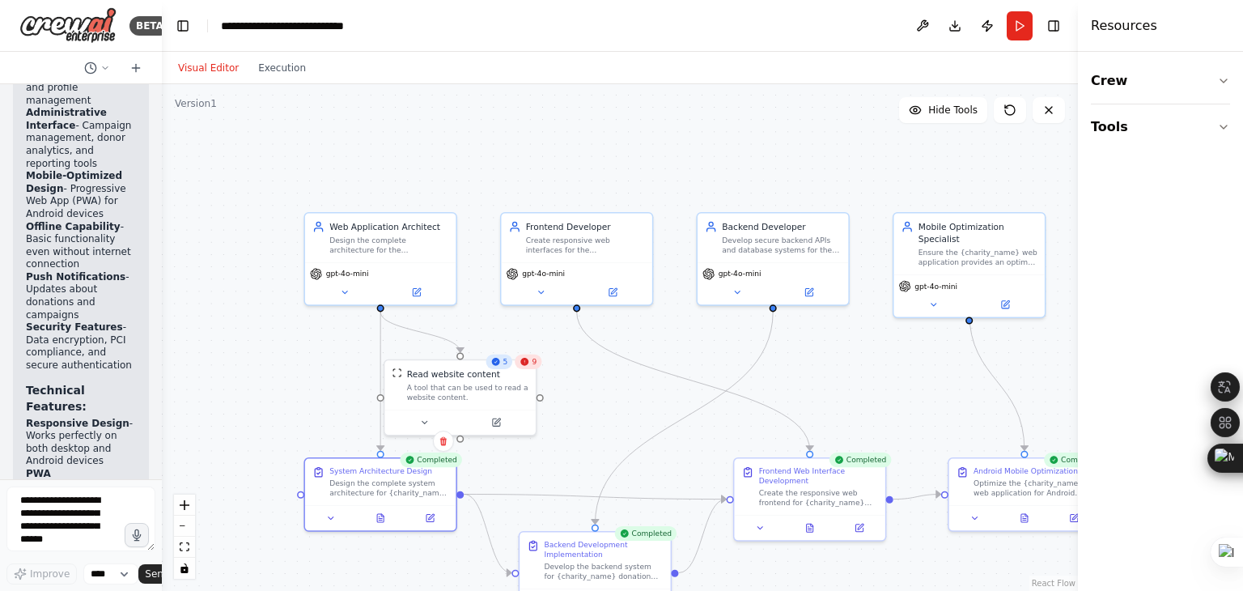
drag, startPoint x: 457, startPoint y: 211, endPoint x: 611, endPoint y: 156, distance: 164.1
click at [611, 156] on div ".deletable-edge-delete-btn { width: 20px; height: 20px; border: 0px solid #ffff…" at bounding box center [620, 337] width 916 height 507
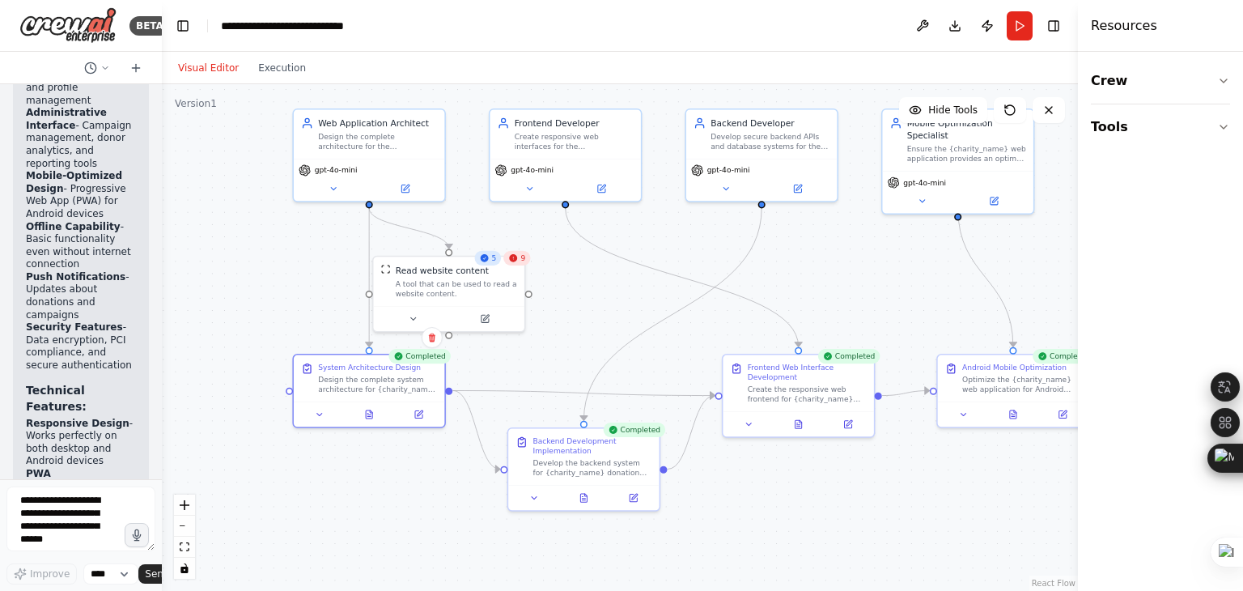
drag, startPoint x: 603, startPoint y: 376, endPoint x: 589, endPoint y: 252, distance: 125.5
click at [589, 256] on div ".deletable-edge-delete-btn { width: 20px; height: 20px; border: 0px solid #ffff…" at bounding box center [620, 337] width 916 height 507
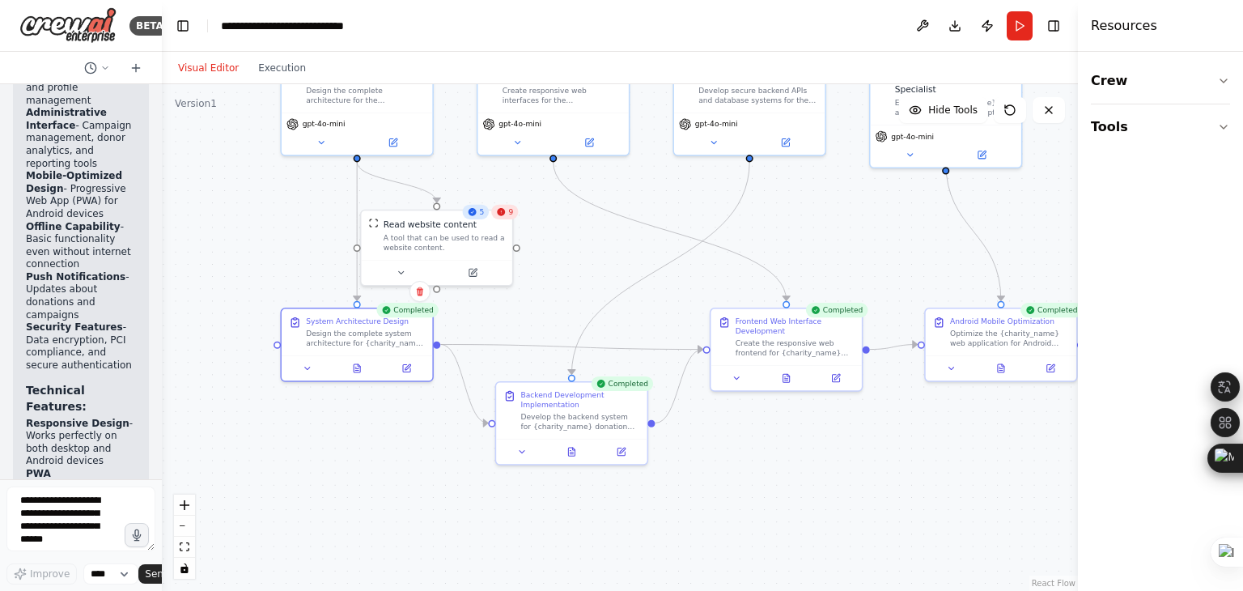
drag, startPoint x: 579, startPoint y: 346, endPoint x: 552, endPoint y: 247, distance: 102.3
click at [553, 249] on div ".deletable-edge-delete-btn { width: 20px; height: 20px; border: 0px solid #ffff…" at bounding box center [620, 337] width 916 height 507
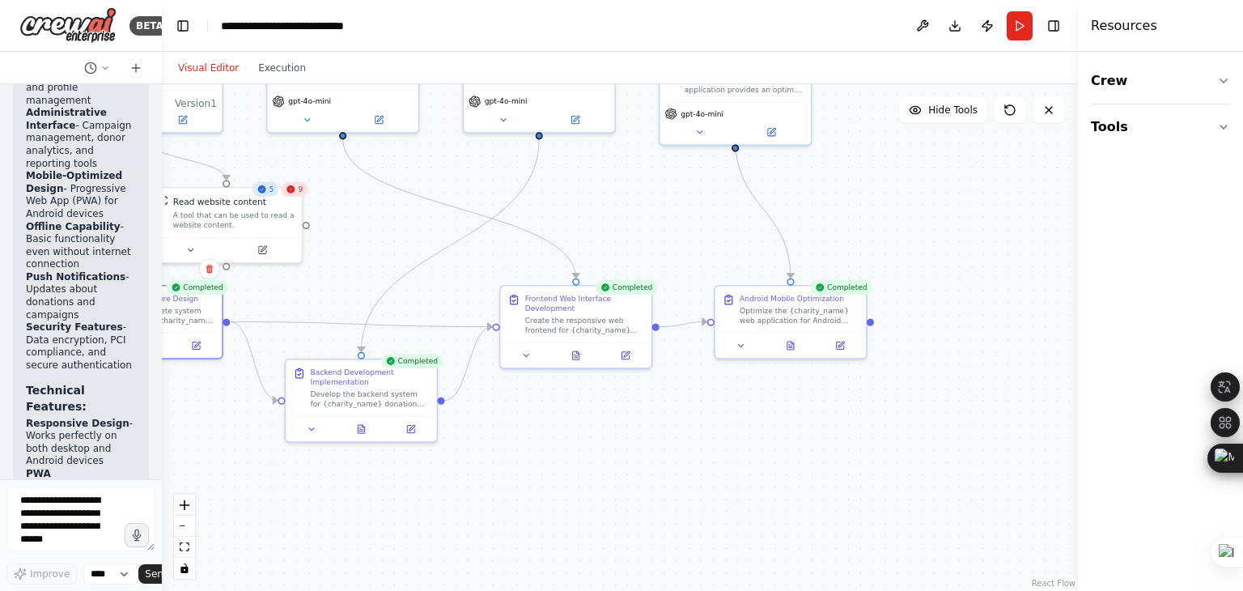
drag, startPoint x: 774, startPoint y: 396, endPoint x: 576, endPoint y: 437, distance: 202.6
click at [579, 441] on div ".deletable-edge-delete-btn { width: 20px; height: 20px; border: 0px solid #ffff…" at bounding box center [620, 337] width 916 height 507
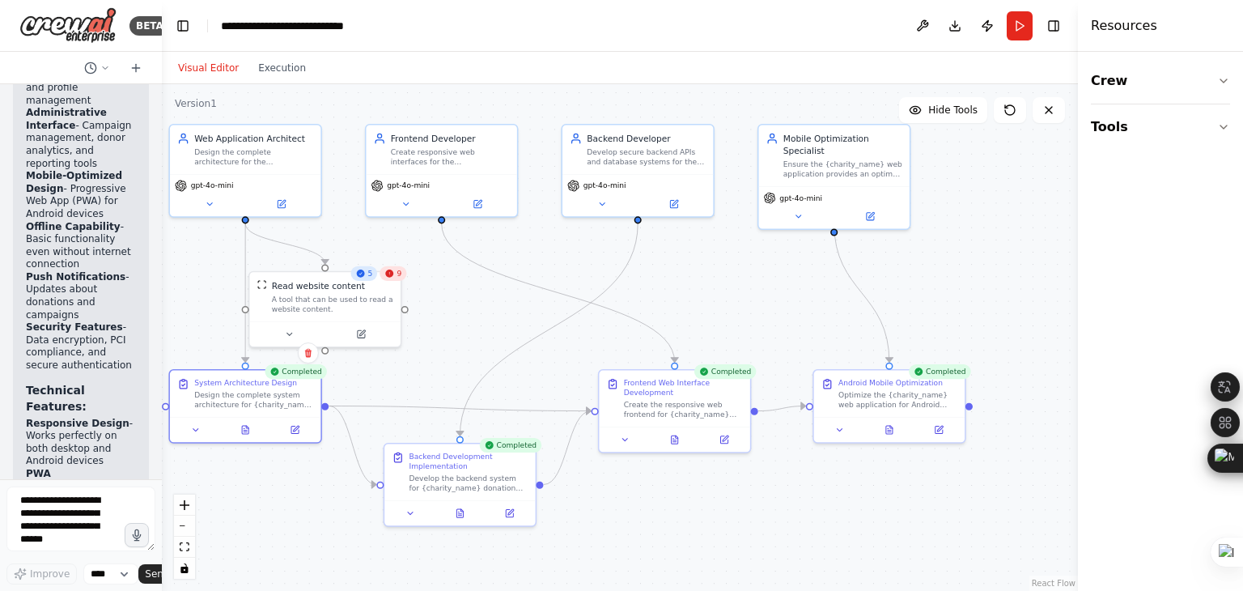
drag, startPoint x: 313, startPoint y: 315, endPoint x: 413, endPoint y: 399, distance: 130.4
click at [413, 399] on div ".deletable-edge-delete-btn { width: 20px; height: 20px; border: 0px solid #ffff…" at bounding box center [620, 337] width 916 height 507
click at [289, 331] on icon at bounding box center [289, 331] width 5 height 2
click at [440, 331] on div ".deletable-edge-delete-btn { width: 20px; height: 20px; border: 0px solid #ffff…" at bounding box center [620, 337] width 916 height 507
click at [464, 429] on button "Save" at bounding box center [465, 431] width 36 height 17
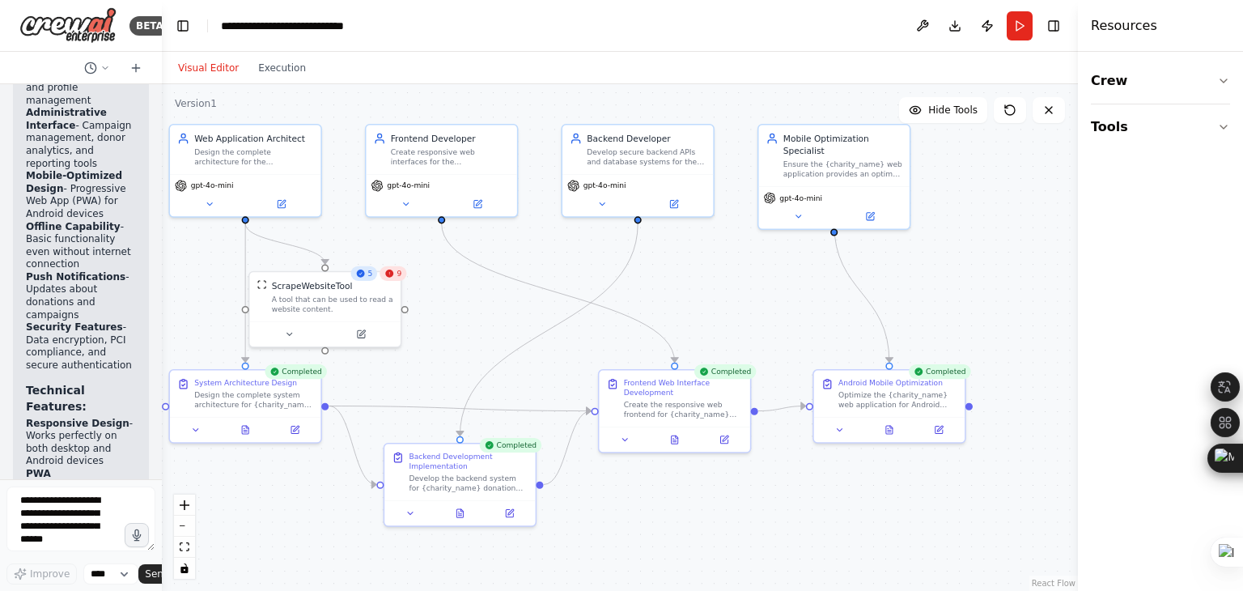
click at [414, 429] on div ".deletable-edge-delete-btn { width: 20px; height: 20px; border: 0px solid #ffff…" at bounding box center [620, 337] width 916 height 507
click at [363, 341] on div at bounding box center [324, 331] width 151 height 25
click at [363, 334] on icon at bounding box center [360, 331] width 7 height 7
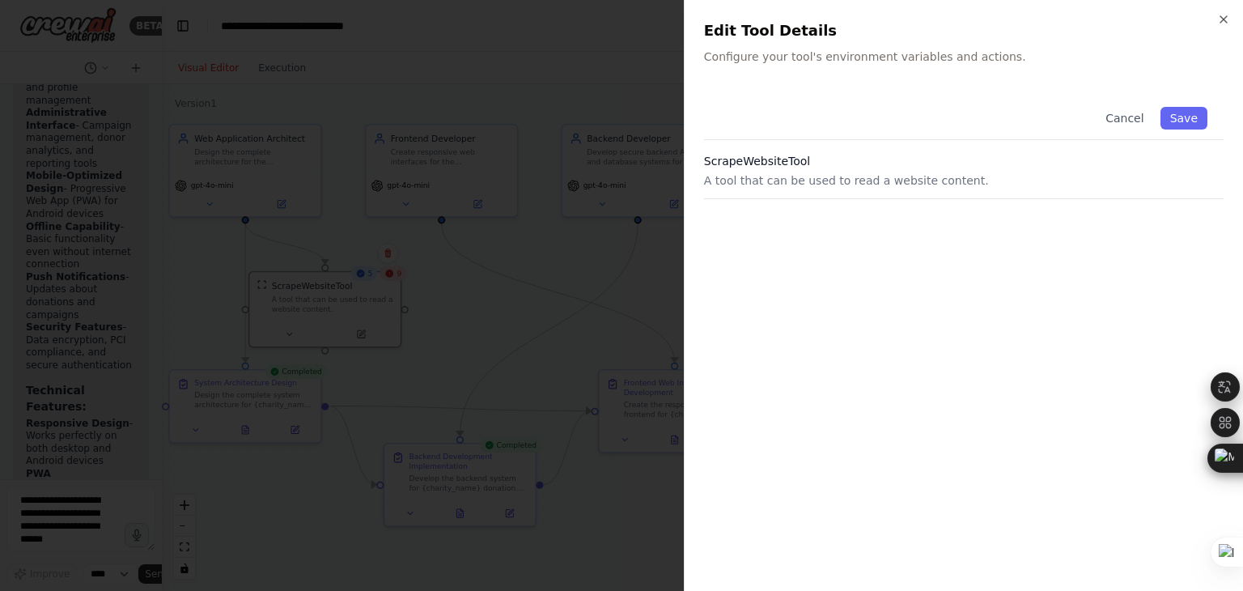
click at [962, 61] on p "Configure your tool's environment variables and actions." at bounding box center [964, 57] width 520 height 16
click at [983, 86] on div "Close Edit Tool Details Configure your tool's environment variables and actions…" at bounding box center [963, 295] width 559 height 591
click at [979, 73] on div "Close Edit Tool Details Configure your tool's environment variables and actions…" at bounding box center [963, 295] width 559 height 591
click at [984, 72] on div "Close Edit Tool Details Configure your tool's environment variables and actions…" at bounding box center [963, 295] width 559 height 591
click at [971, 91] on div "Cancel Save" at bounding box center [964, 115] width 520 height 49
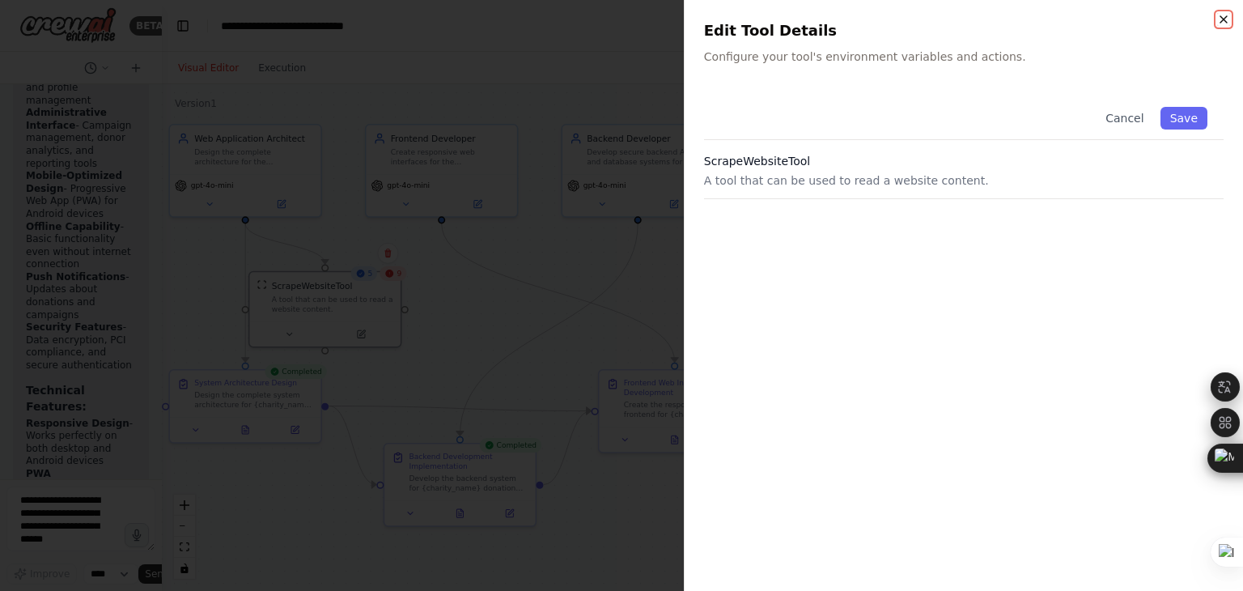
click at [1222, 16] on icon "button" at bounding box center [1224, 19] width 13 height 13
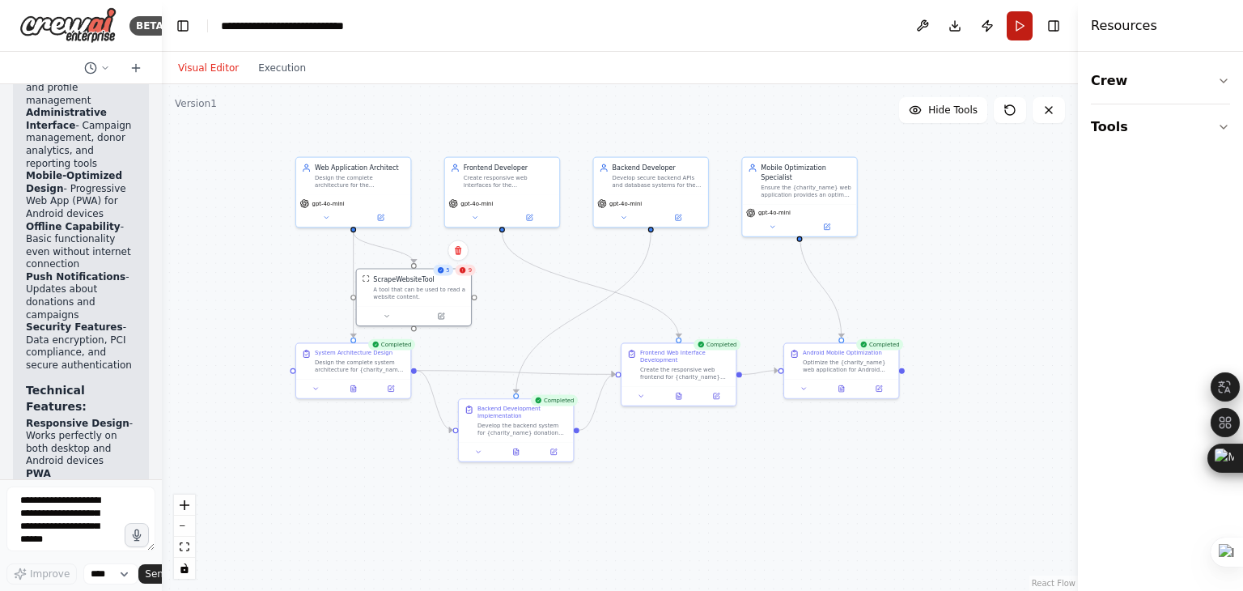
click at [1017, 20] on button "Run" at bounding box center [1020, 25] width 26 height 29
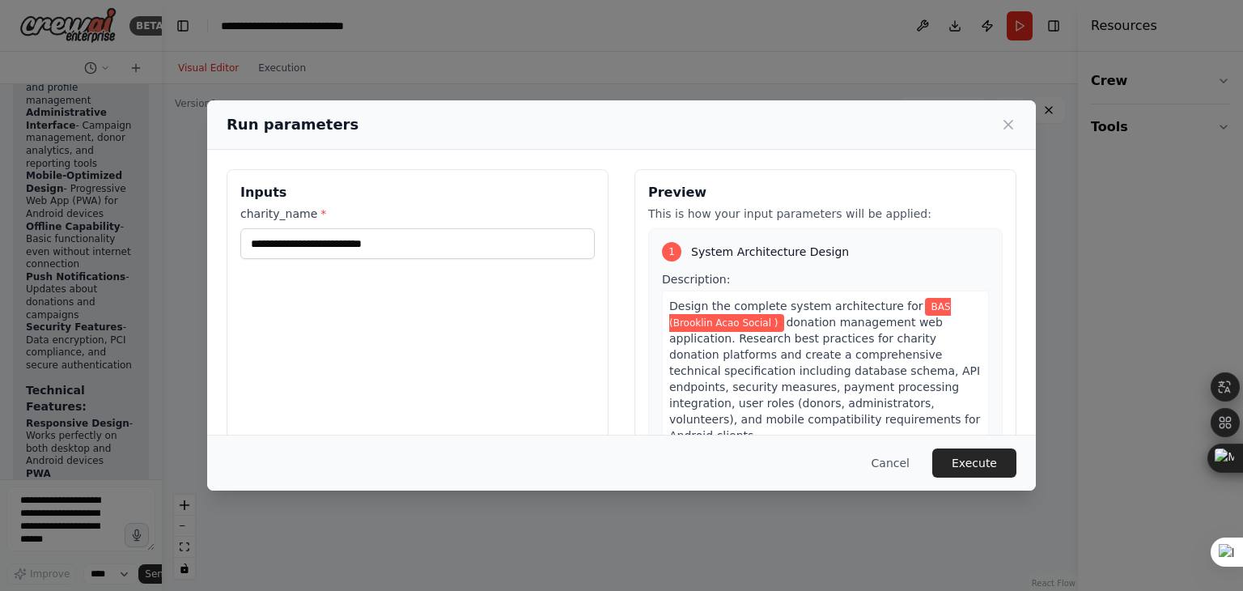
scroll to position [137, 0]
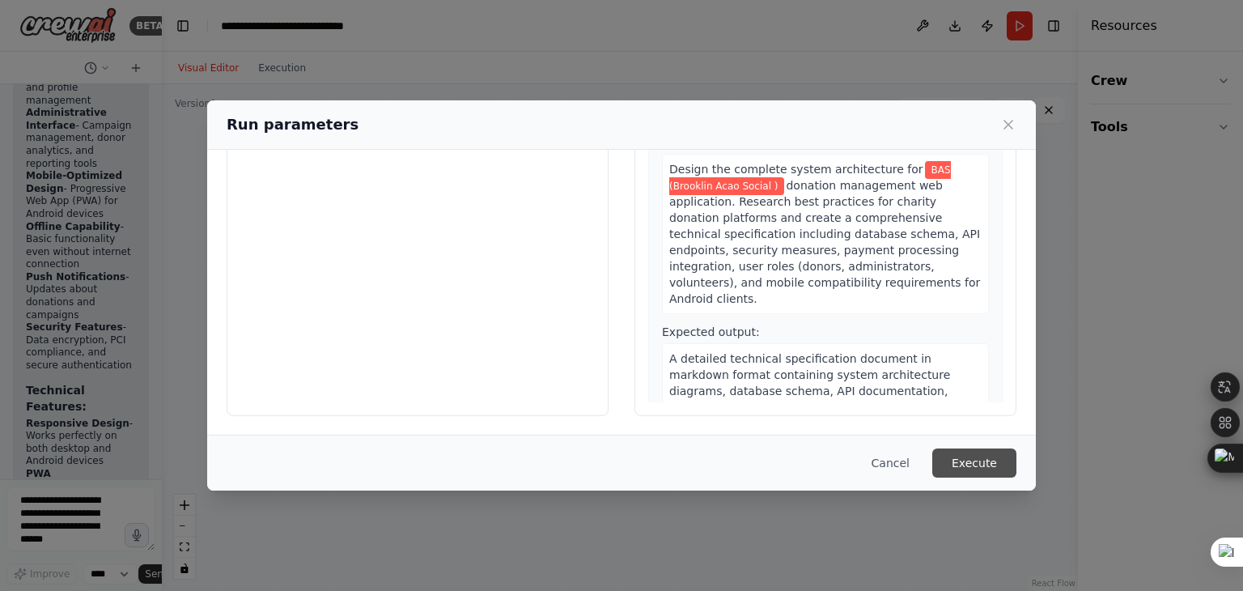
click at [971, 465] on button "Execute" at bounding box center [975, 462] width 84 height 29
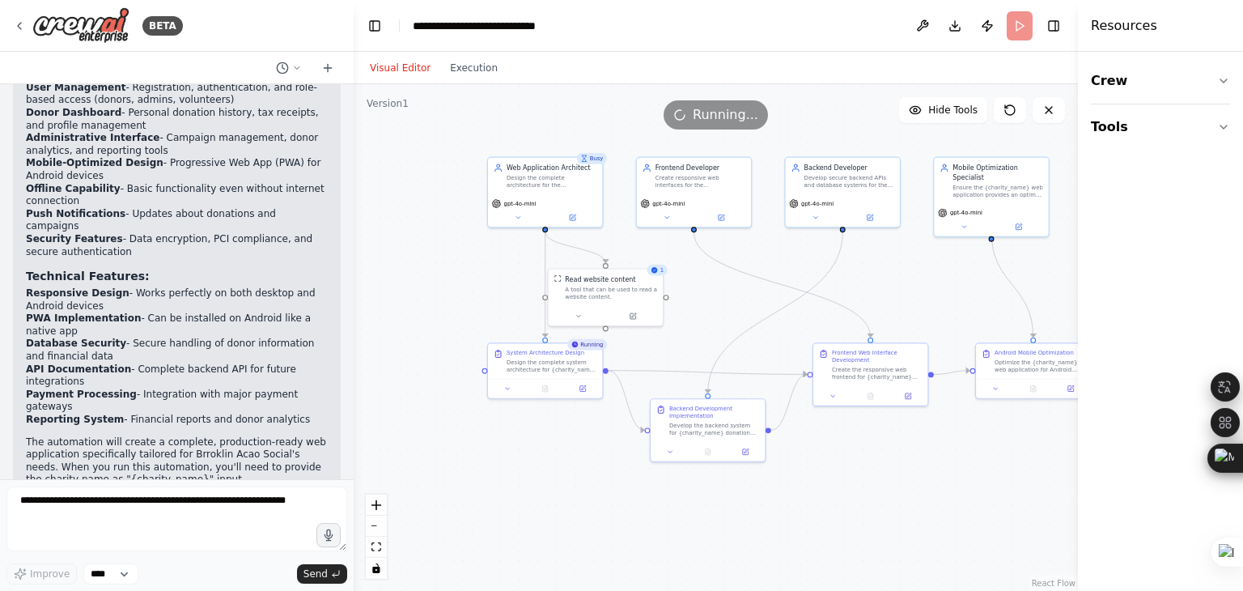
drag, startPoint x: 161, startPoint y: 197, endPoint x: 354, endPoint y: 186, distance: 193.0
click at [354, 186] on div "BETA a small client web application to manage donations to a charity organizati…" at bounding box center [621, 295] width 1243 height 591
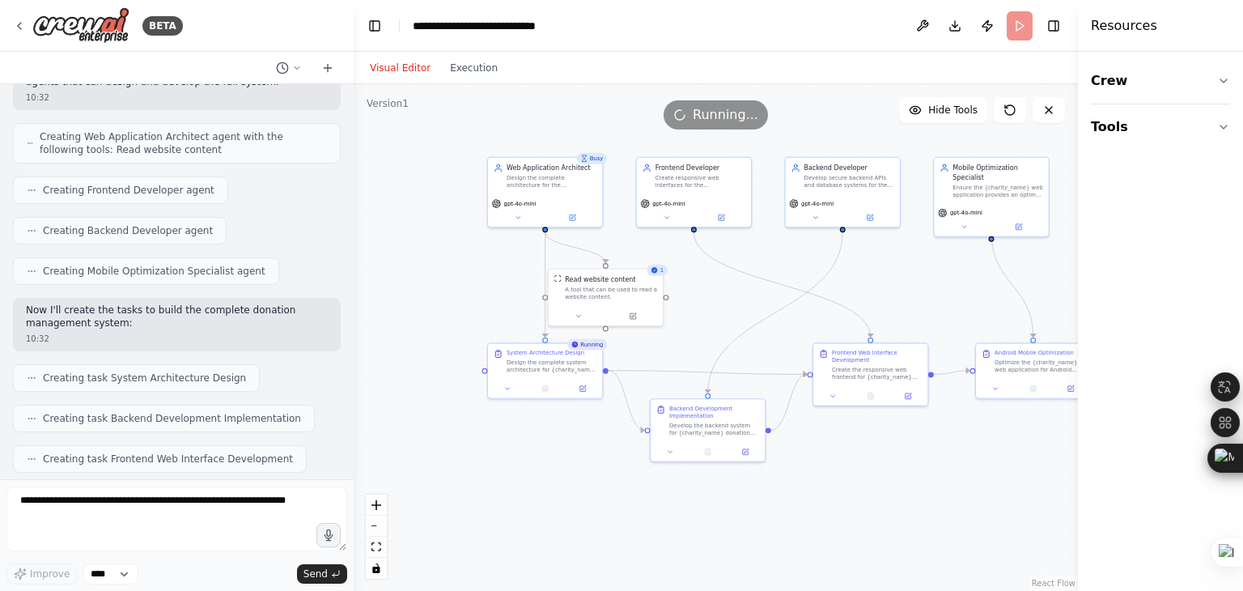
scroll to position [641, 0]
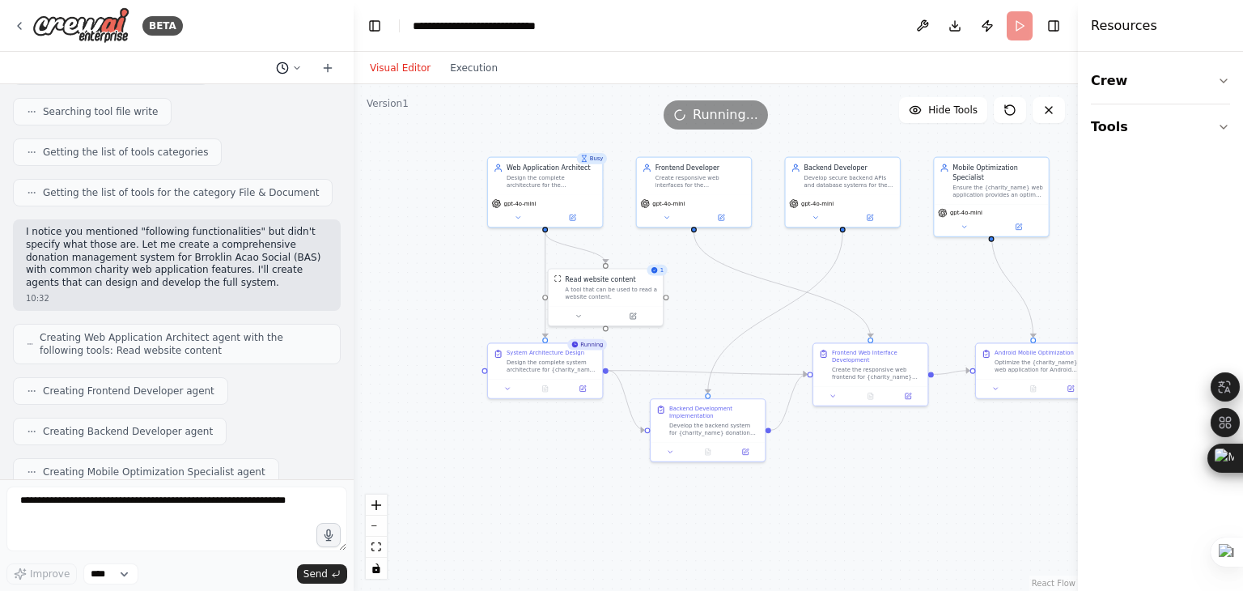
click at [295, 63] on icon at bounding box center [297, 68] width 10 height 10
click at [234, 99] on span "a small client web application to manage donations to a charity organization na…" at bounding box center [227, 101] width 120 height 13
click at [295, 66] on icon at bounding box center [297, 67] width 5 height 2
click at [412, 167] on div ".deletable-edge-delete-btn { width: 20px; height: 20px; border: 0px solid #ffff…" at bounding box center [716, 337] width 725 height 507
drag, startPoint x: 383, startPoint y: 161, endPoint x: 338, endPoint y: 101, distance: 74.6
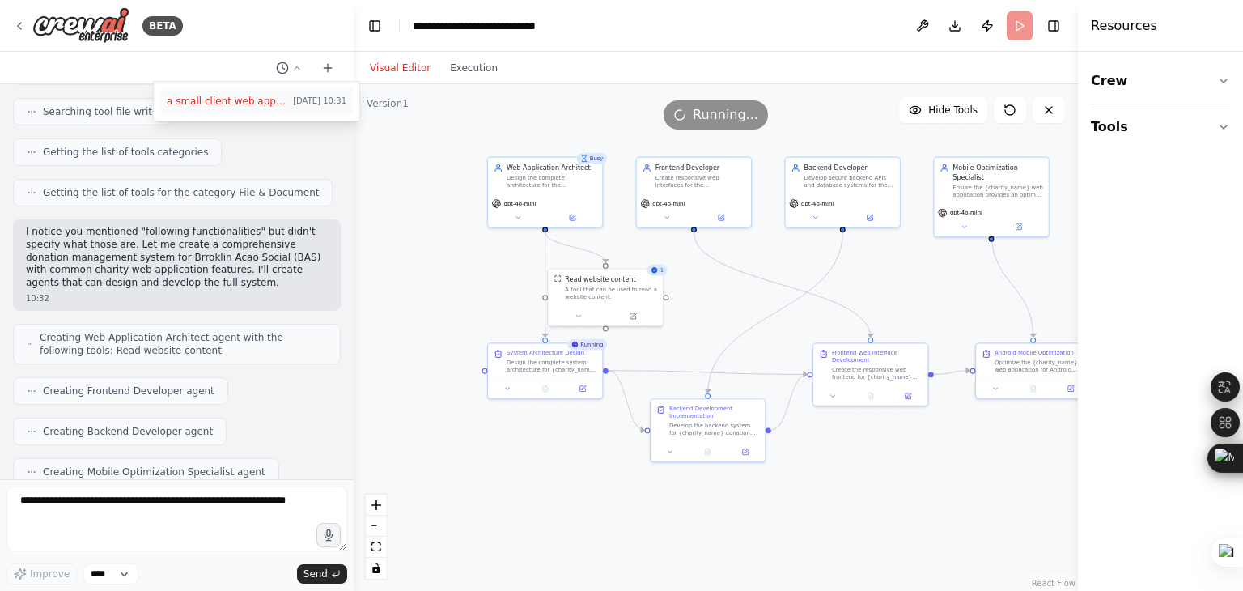
click at [378, 155] on div ".deletable-edge-delete-btn { width: 20px; height: 20px; border: 0px solid #ffff…" at bounding box center [716, 337] width 725 height 507
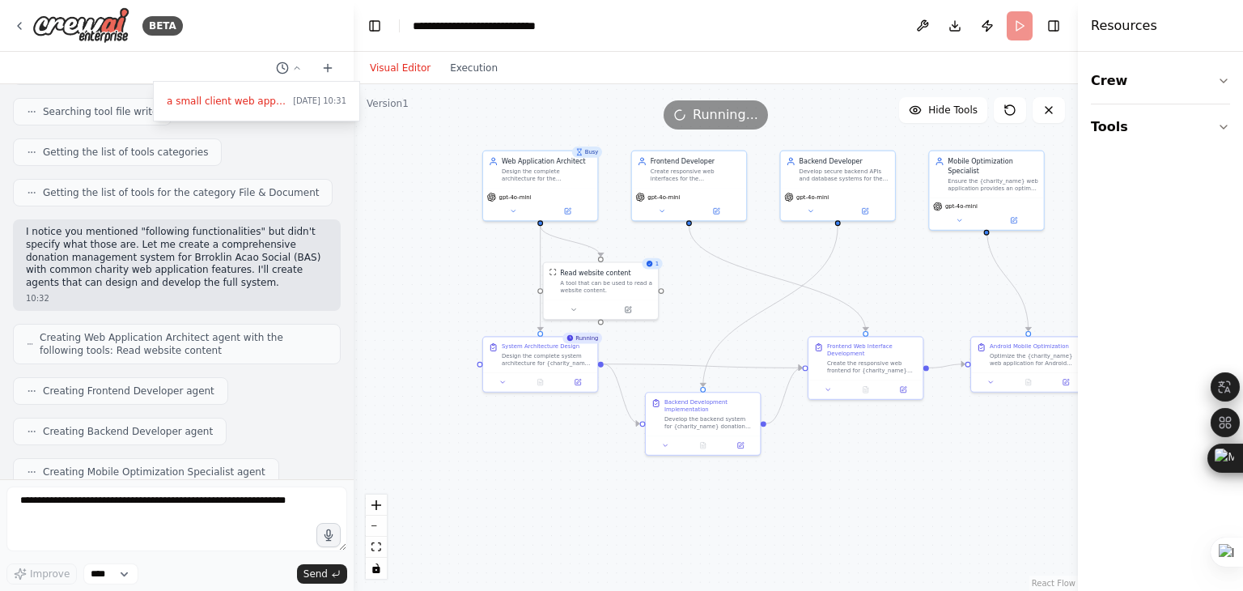
click at [295, 62] on div at bounding box center [177, 295] width 354 height 591
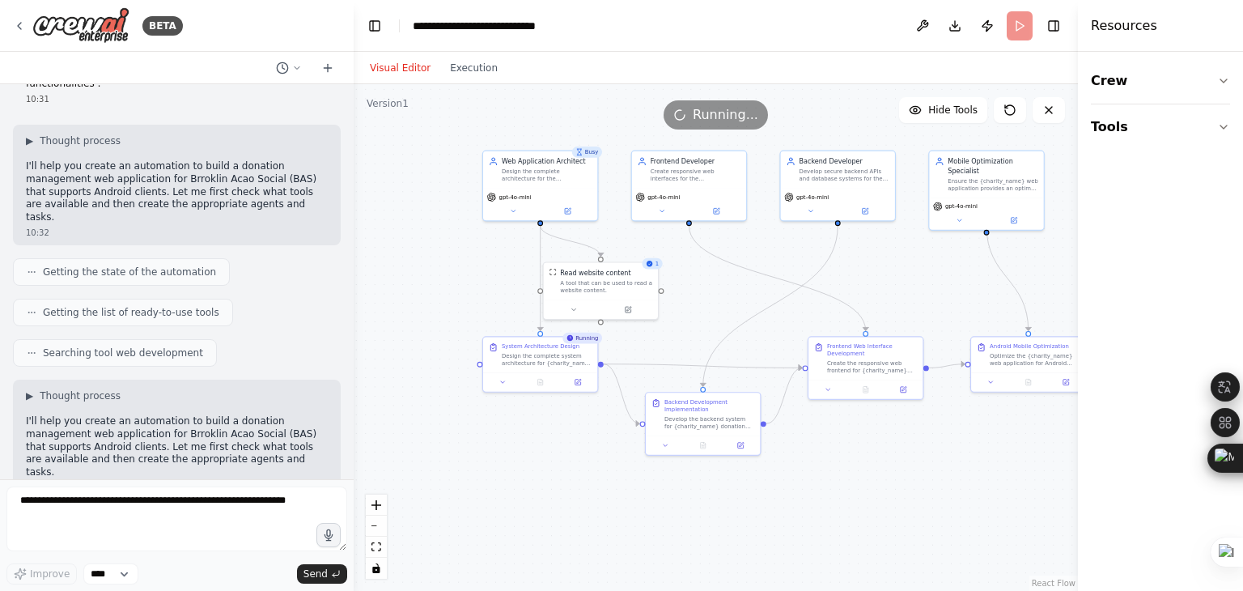
scroll to position [0, 0]
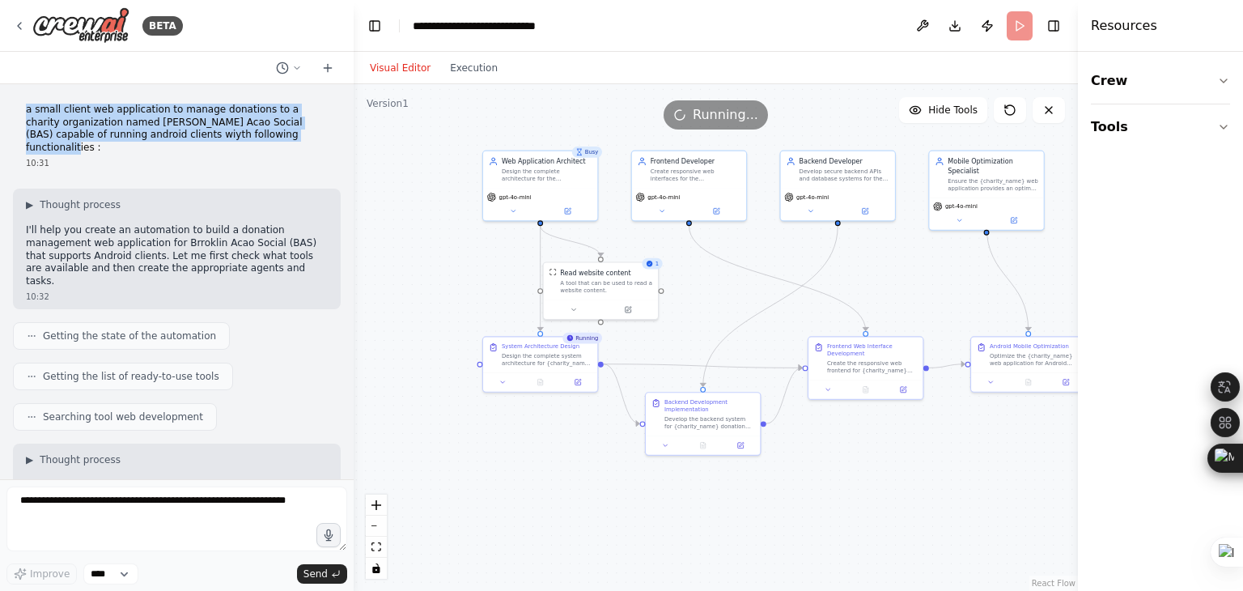
drag, startPoint x: 27, startPoint y: 107, endPoint x: 234, endPoint y: 136, distance: 209.3
click at [234, 136] on p "a small client web application to manage donations to a charity organization na…" at bounding box center [177, 129] width 302 height 50
copy p "a small client web application to manage donations to a charity organization na…"
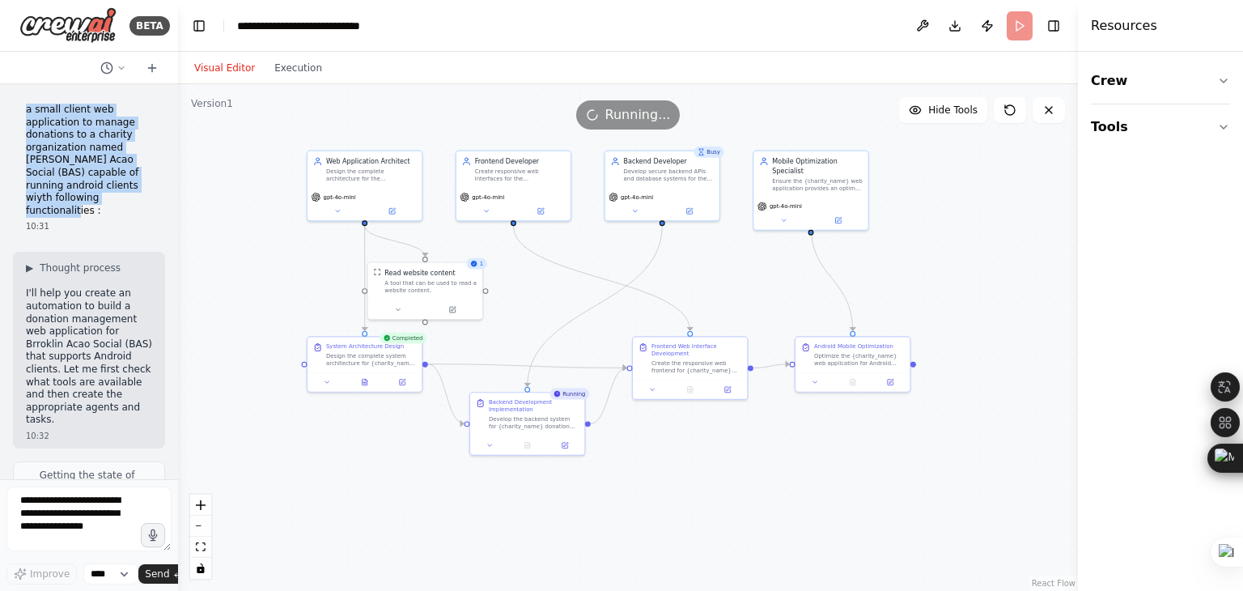
drag, startPoint x: 351, startPoint y: 323, endPoint x: 178, endPoint y: 315, distance: 173.4
click at [178, 315] on div "BETA a small client web application to manage donations to a charity organizati…" at bounding box center [621, 295] width 1243 height 591
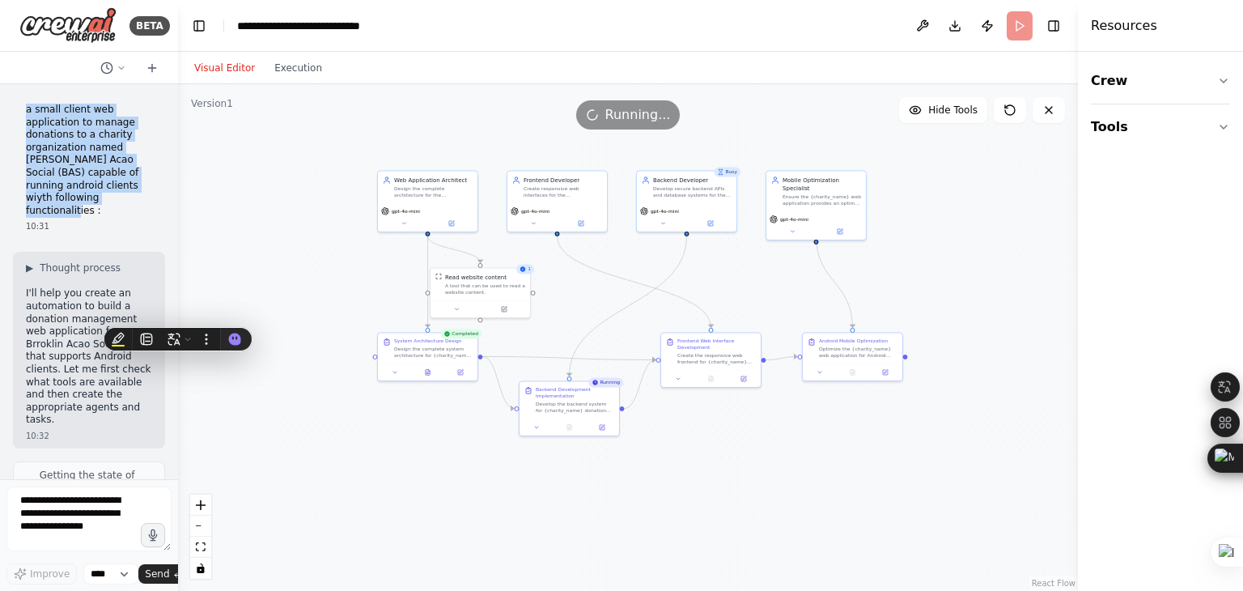
click at [987, 257] on div ".deletable-edge-delete-btn { width: 20px; height: 20px; border: 0px solid #ffff…" at bounding box center [628, 337] width 900 height 507
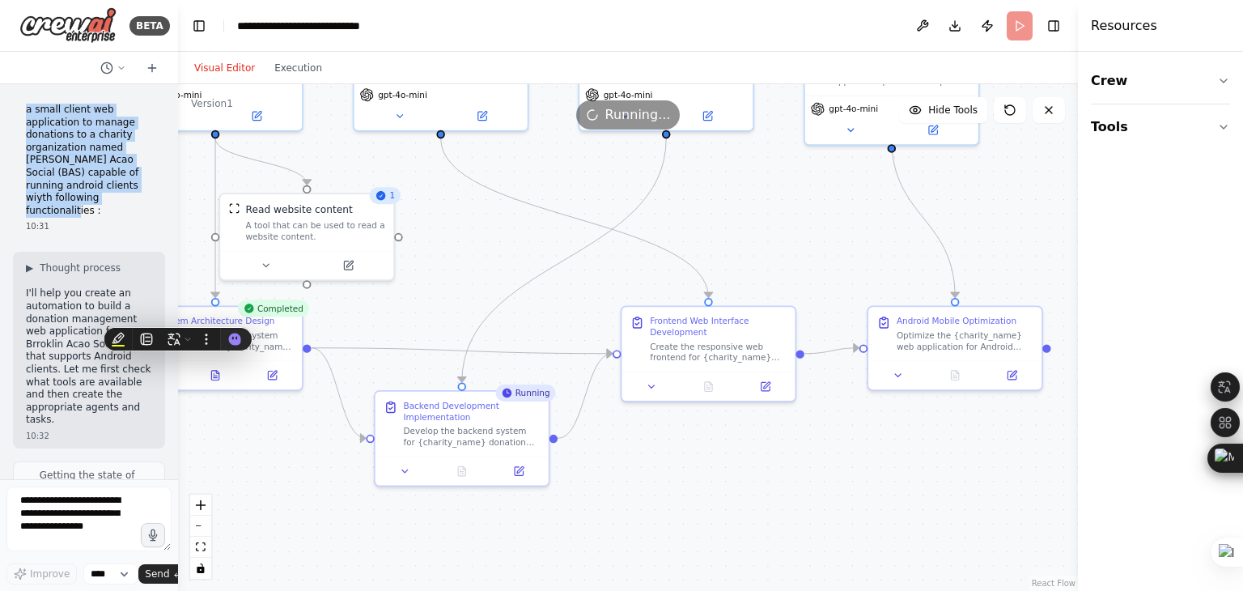
drag, startPoint x: 618, startPoint y: 232, endPoint x: 845, endPoint y: 201, distance: 228.9
click at [845, 201] on div ".deletable-edge-delete-btn { width: 20px; height: 20px; border: 0px solid #ffff…" at bounding box center [628, 337] width 900 height 507
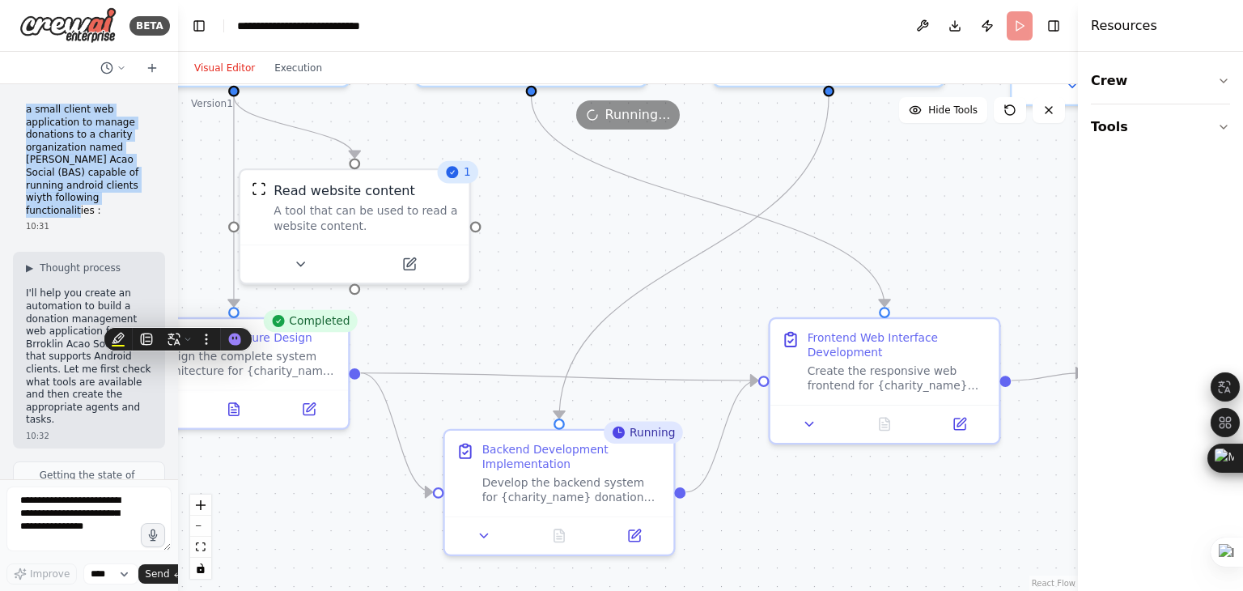
click at [690, 273] on div ".deletable-edge-delete-btn { width: 20px; height: 20px; border: 0px solid #ffff…" at bounding box center [628, 337] width 900 height 507
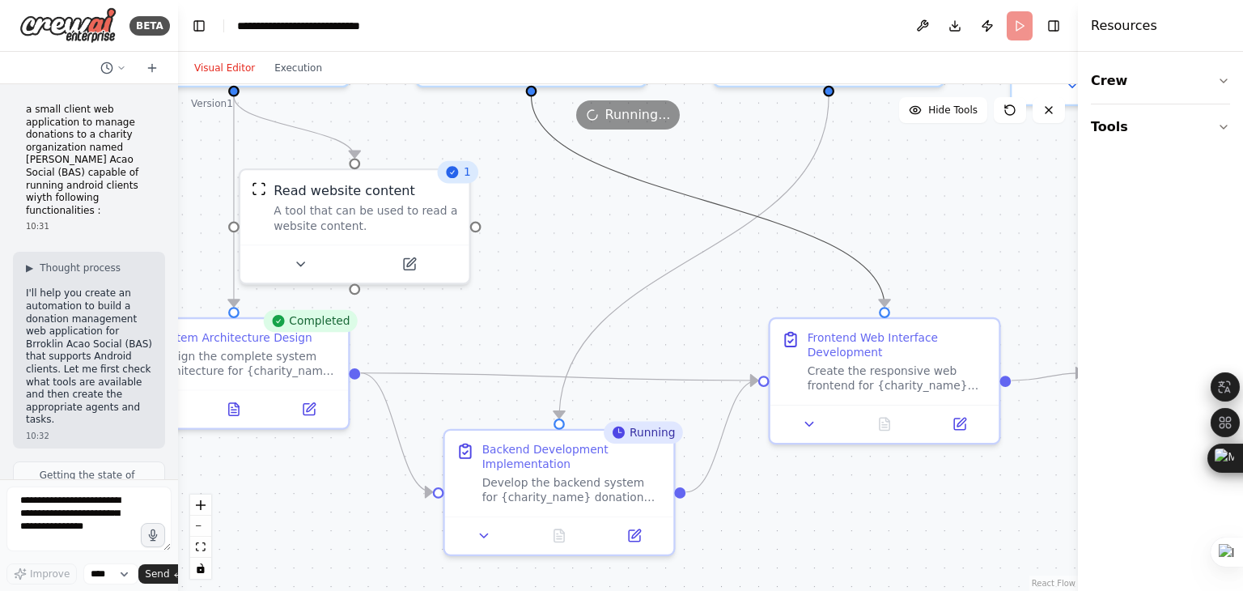
drag, startPoint x: 638, startPoint y: 227, endPoint x: 637, endPoint y: 302, distance: 74.5
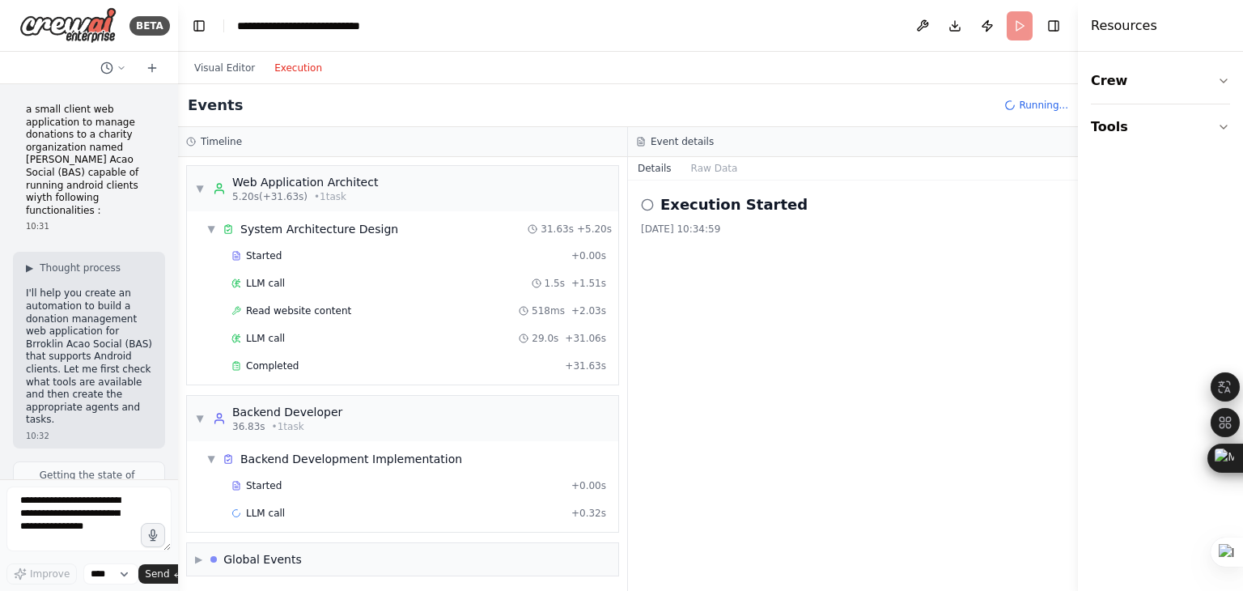
click at [286, 65] on button "Execution" at bounding box center [298, 67] width 67 height 19
click at [716, 172] on button "Raw Data" at bounding box center [715, 168] width 66 height 23
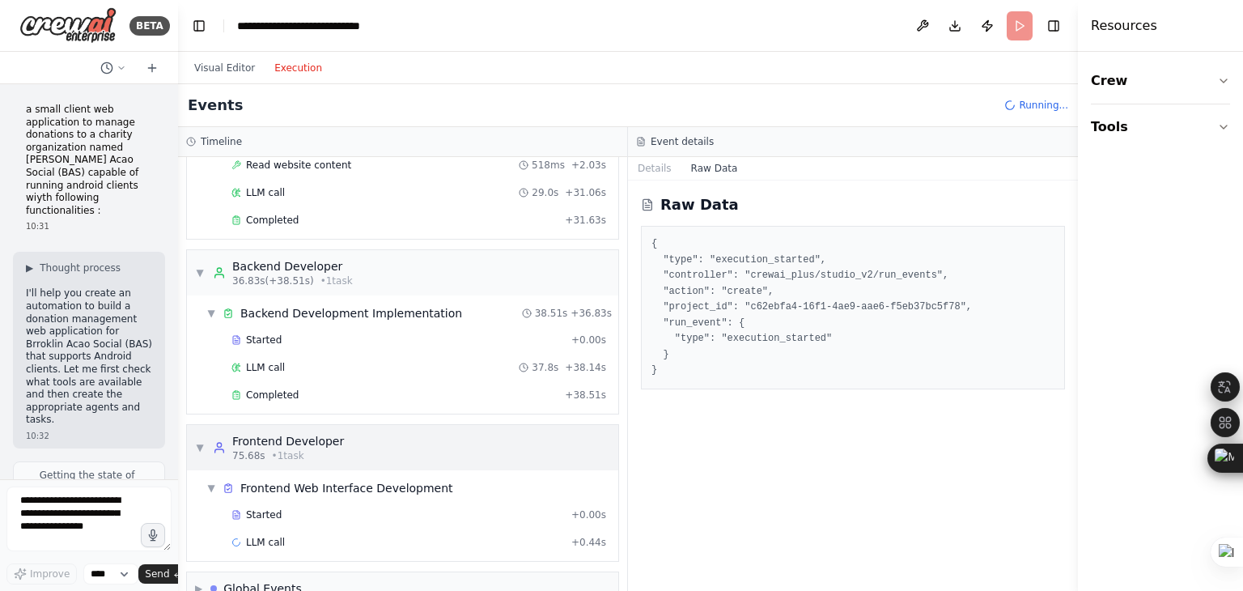
scroll to position [173, 0]
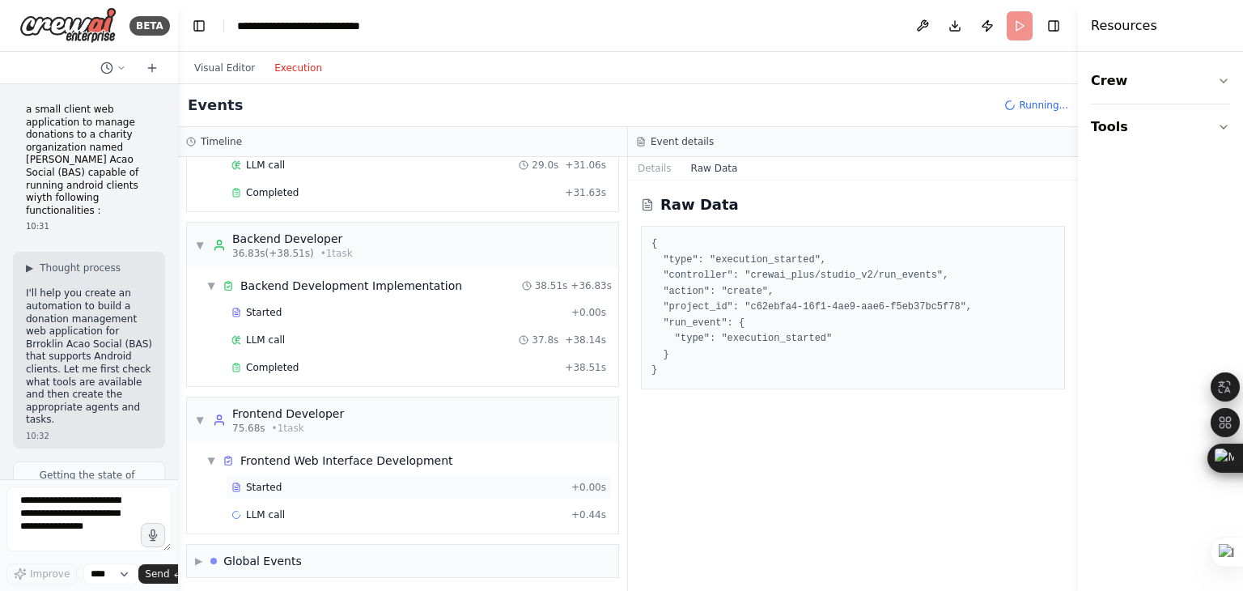
click at [266, 487] on span "Started" at bounding box center [264, 487] width 36 height 13
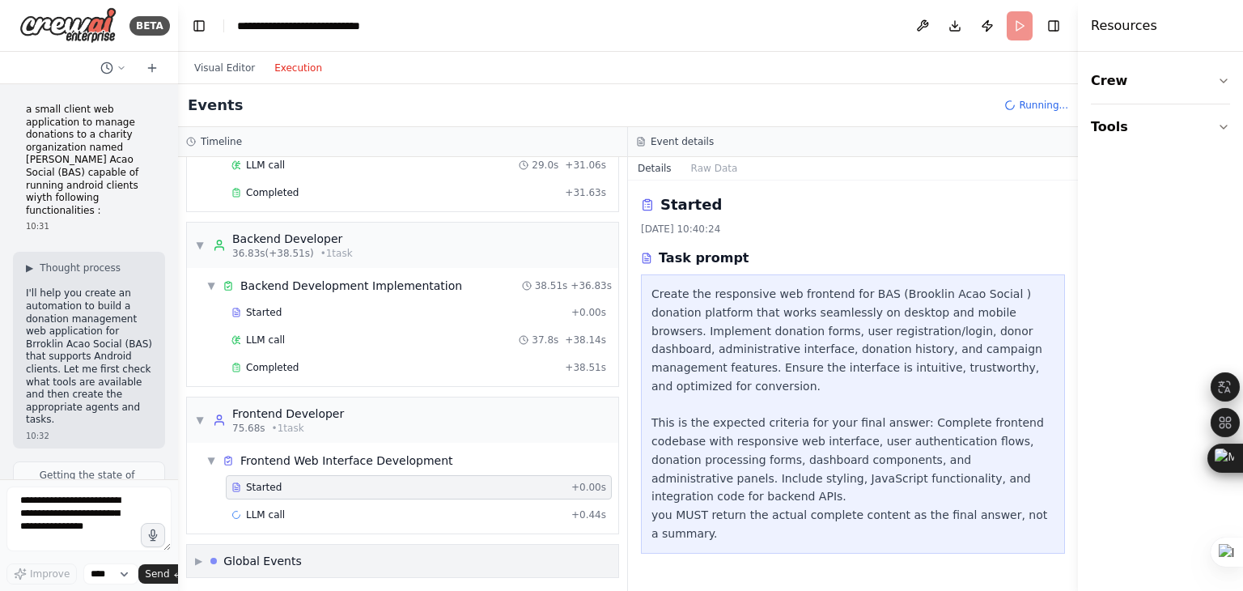
click at [217, 558] on div at bounding box center [213, 561] width 6 height 6
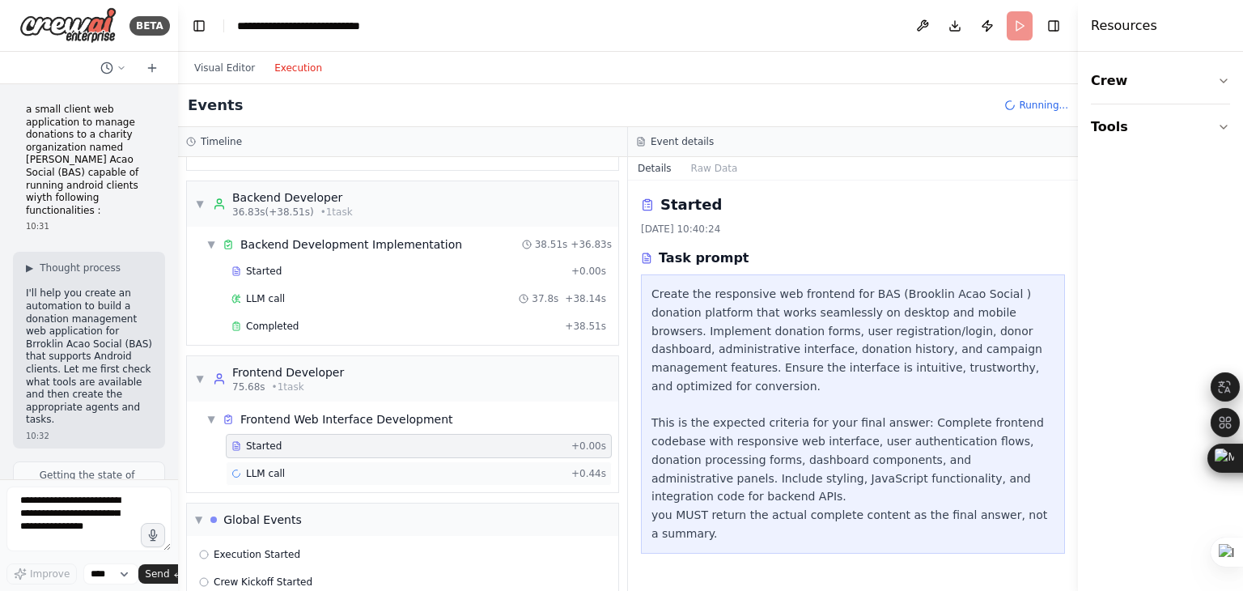
scroll to position [237, 0]
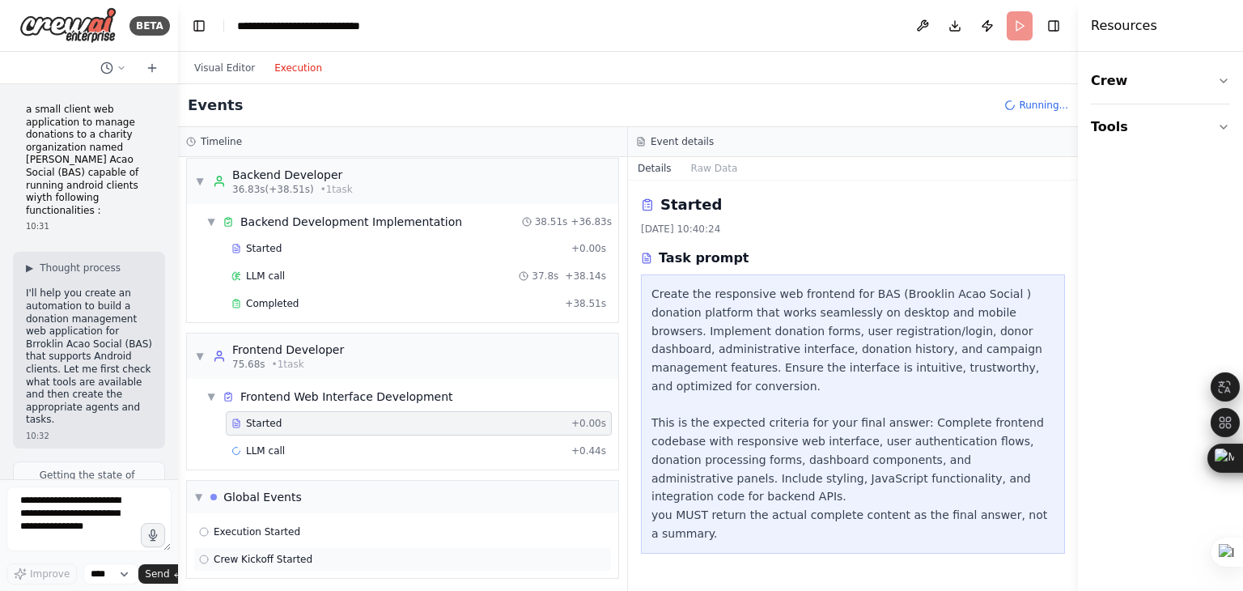
click at [217, 555] on span "Crew Kickoff Started" at bounding box center [263, 559] width 99 height 13
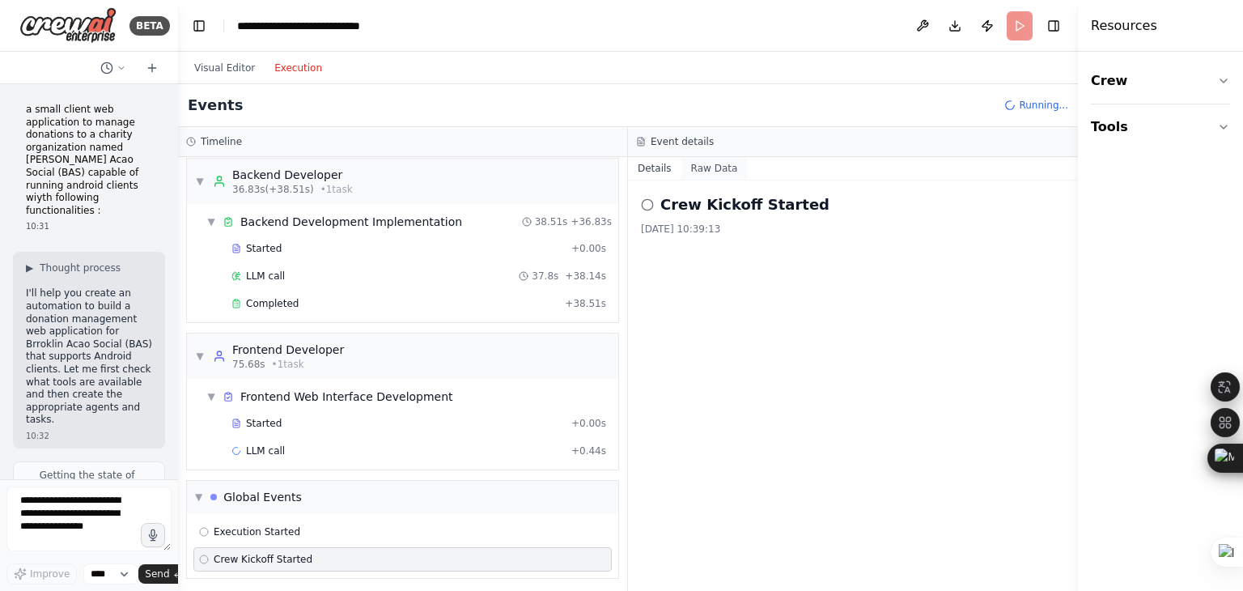
click at [699, 168] on button "Raw Data" at bounding box center [715, 168] width 66 height 23
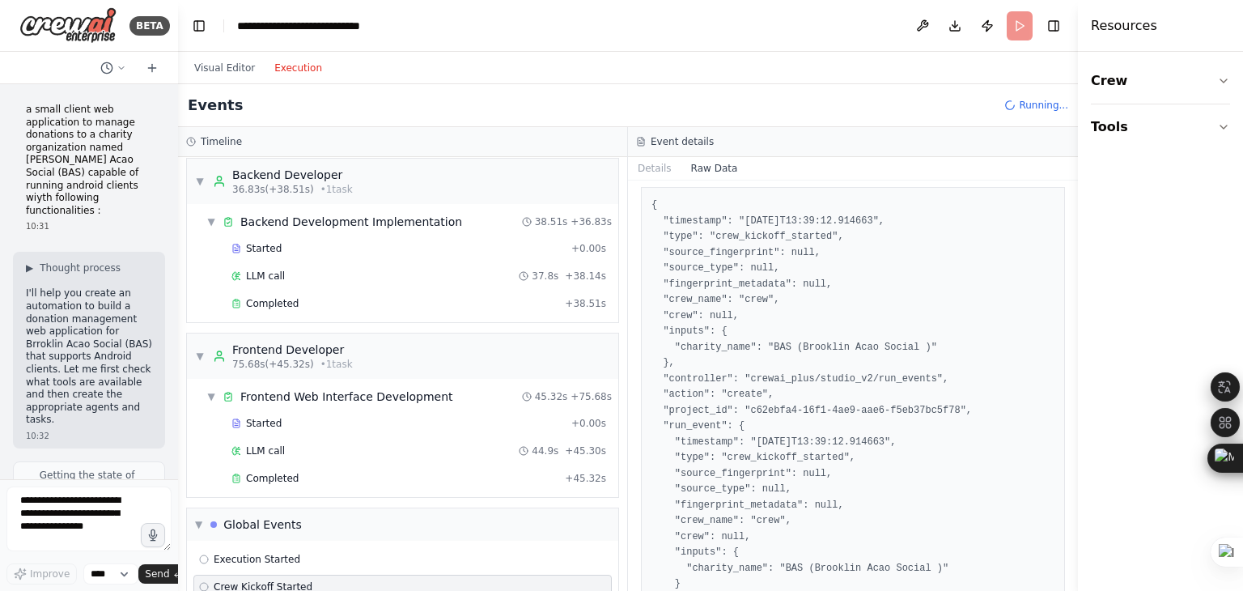
scroll to position [0, 0]
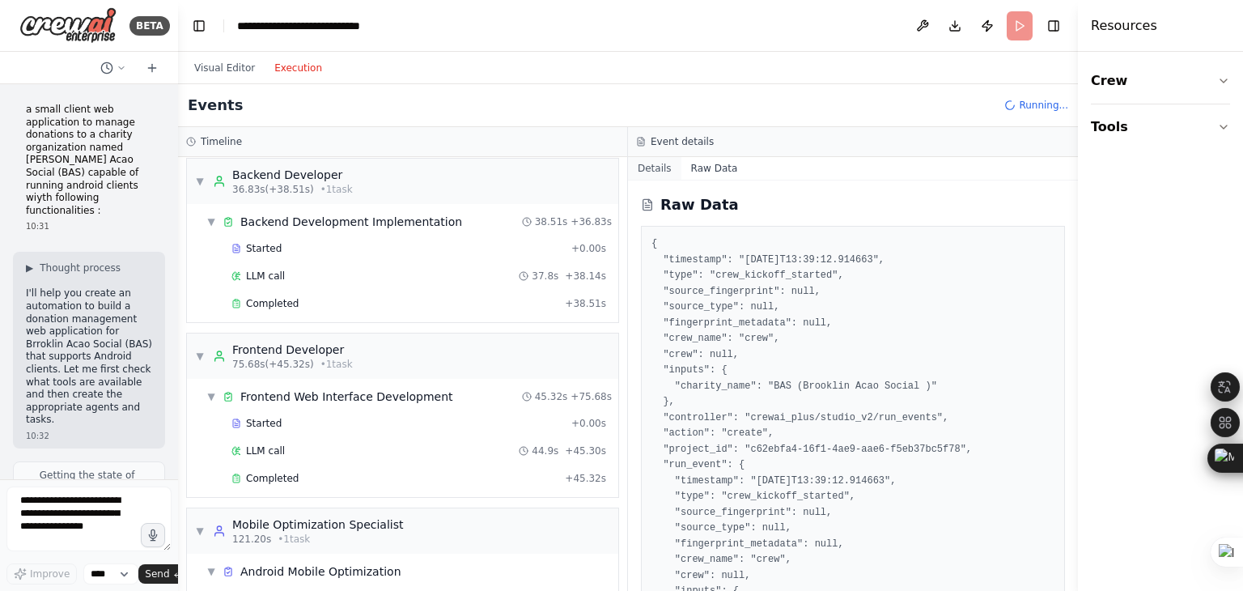
click at [658, 168] on button "Details" at bounding box center [654, 168] width 53 height 23
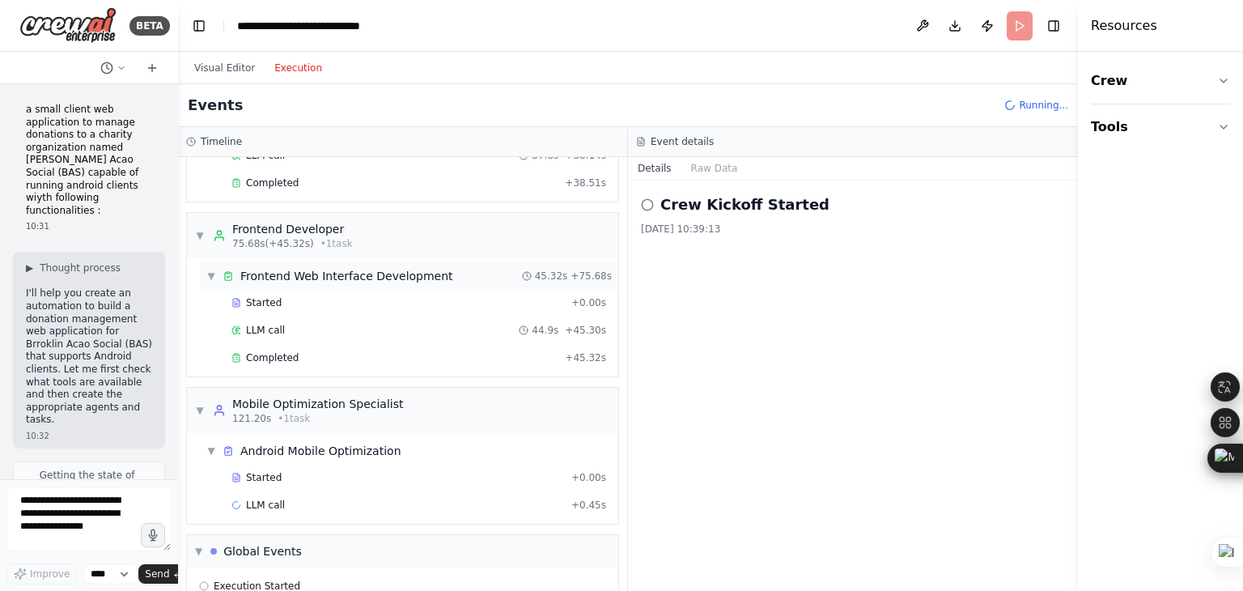
scroll to position [330, 0]
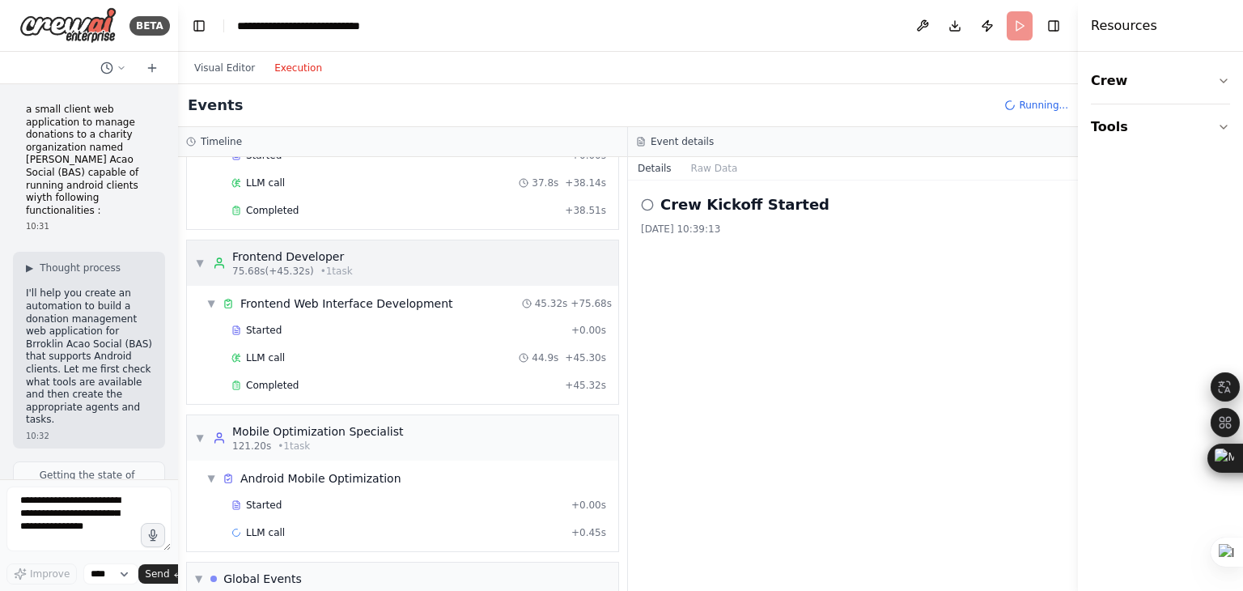
click at [191, 258] on div "▼ Frontend Developer 75.68s (+45.32s) • 1 task" at bounding box center [402, 262] width 431 height 45
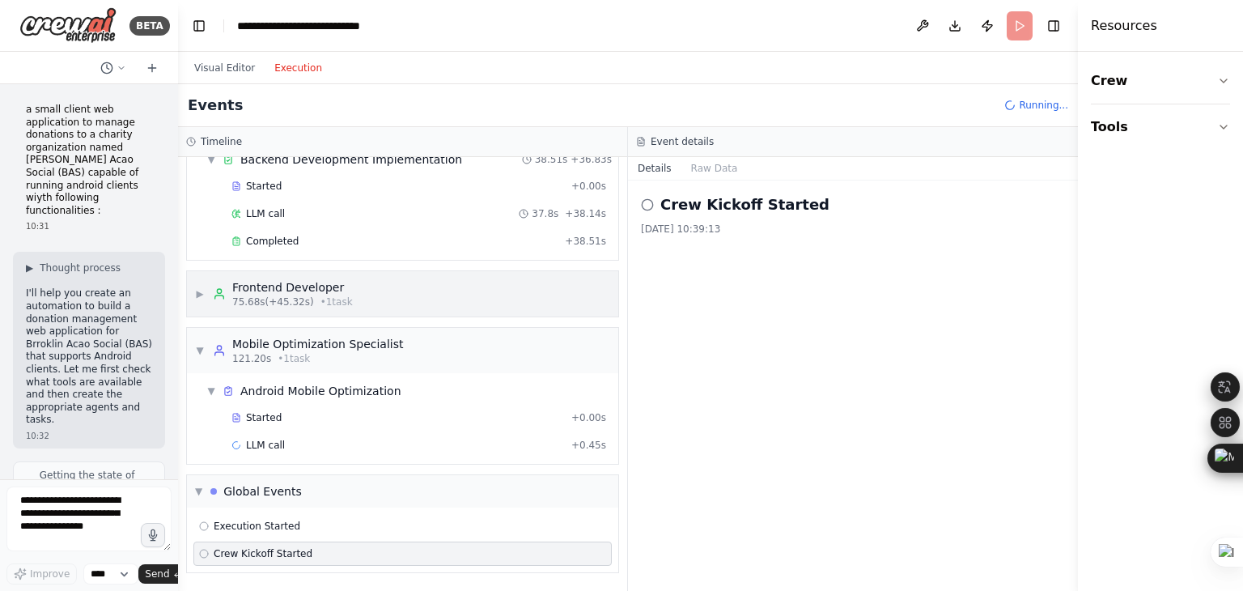
scroll to position [294, 0]
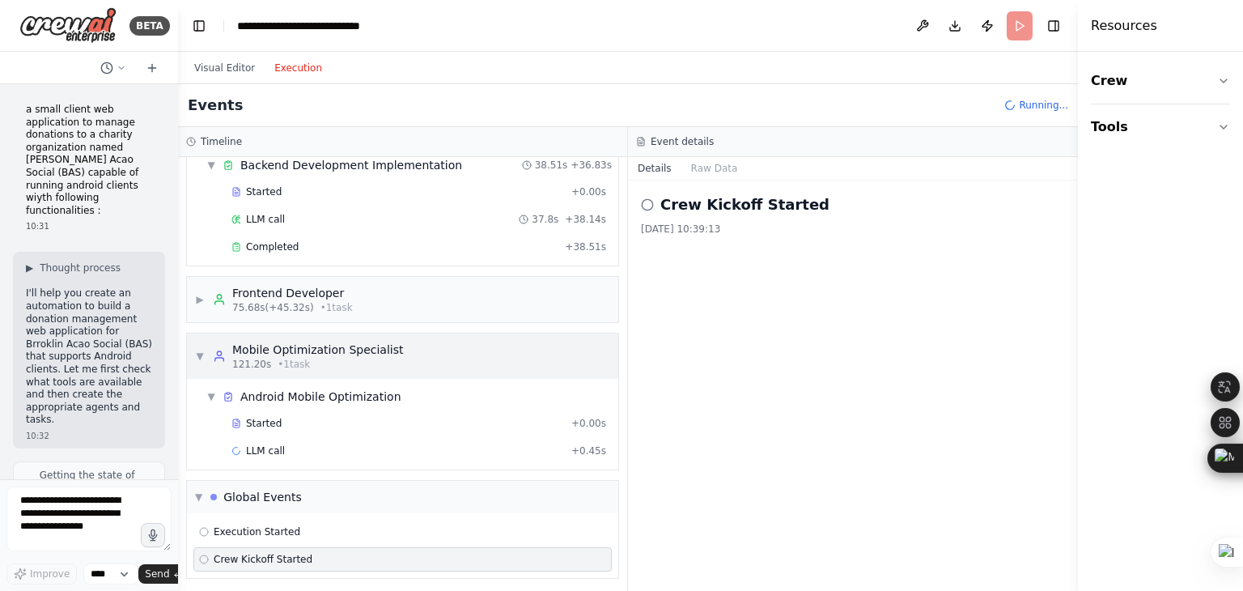
click at [198, 352] on span "▼" at bounding box center [200, 356] width 10 height 13
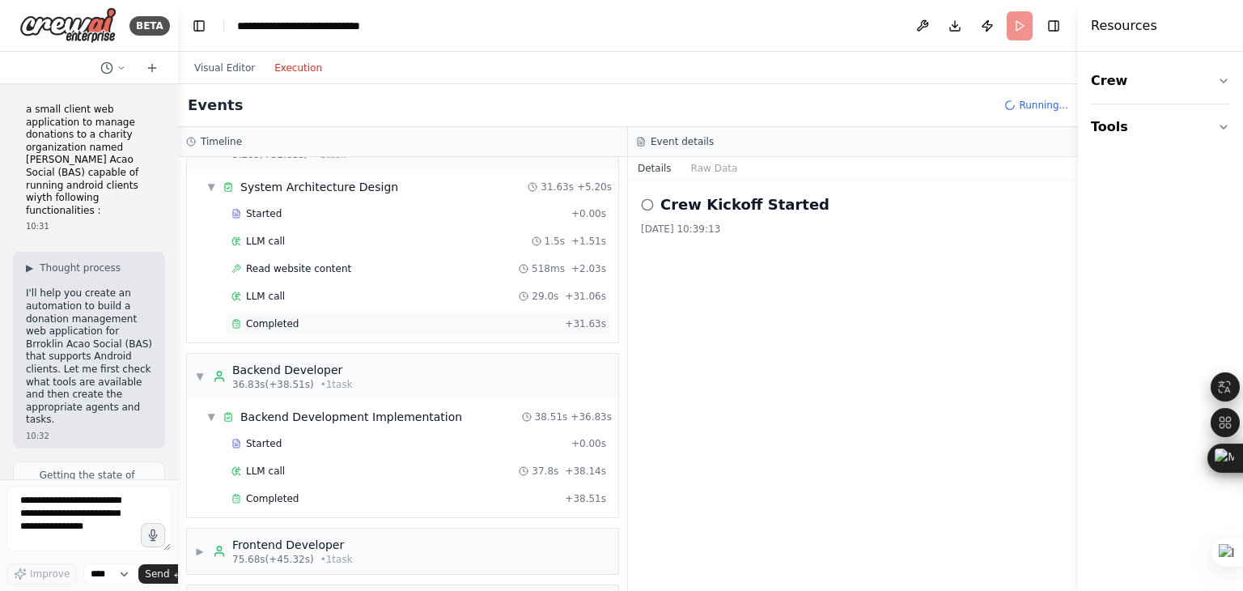
scroll to position [0, 0]
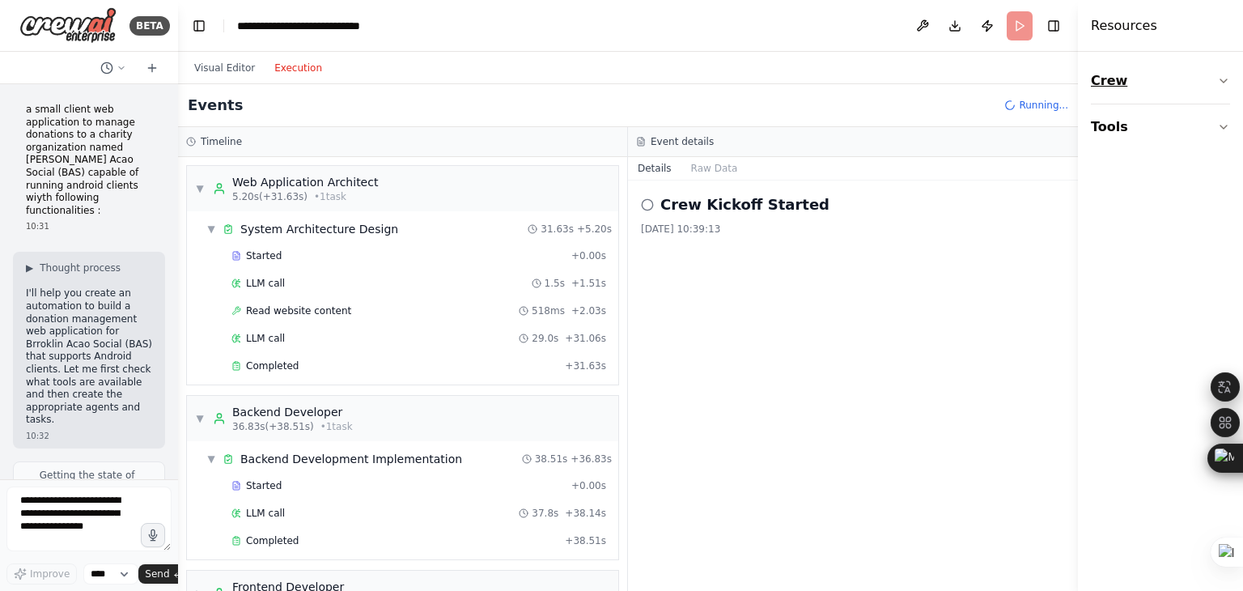
click at [1221, 74] on icon "button" at bounding box center [1224, 80] width 13 height 13
click at [1222, 226] on icon "button" at bounding box center [1224, 227] width 13 height 13
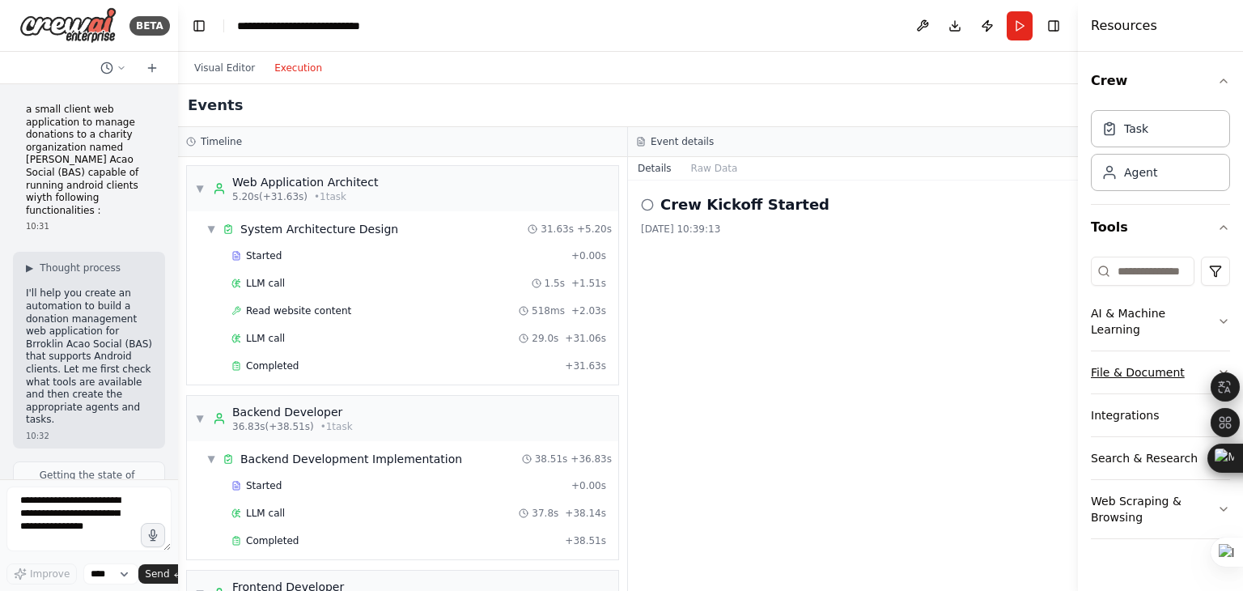
click at [1172, 351] on button "File & Document" at bounding box center [1160, 372] width 139 height 42
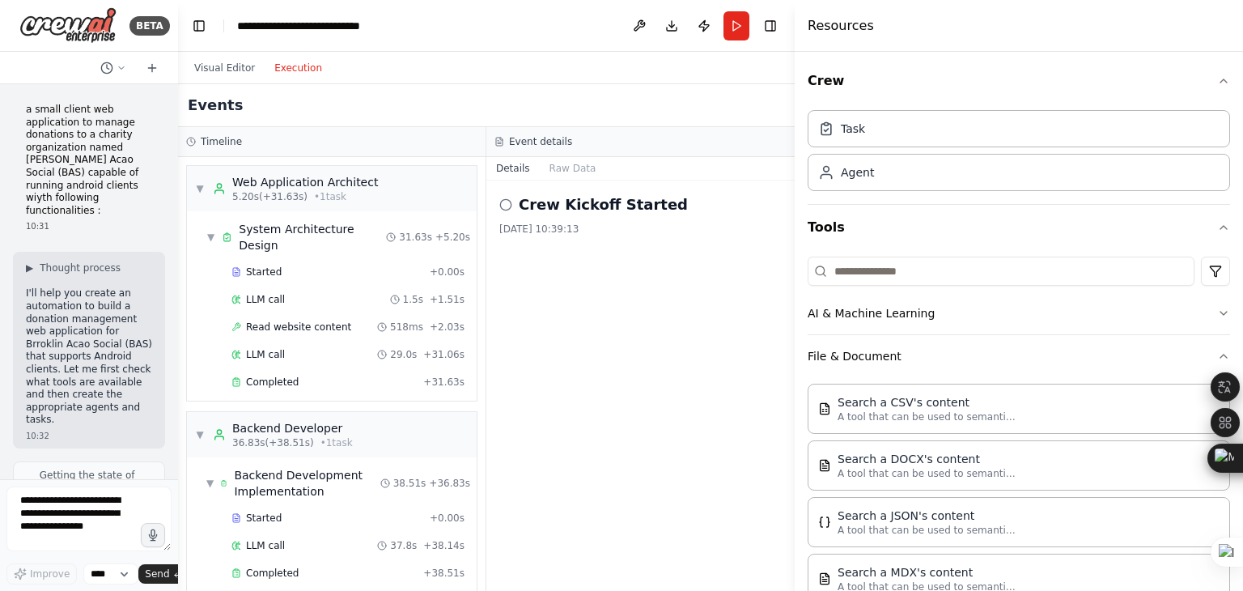
drag, startPoint x: 1078, startPoint y: 344, endPoint x: 795, endPoint y: 305, distance: 286.0
click at [795, 305] on div at bounding box center [798, 295] width 6 height 591
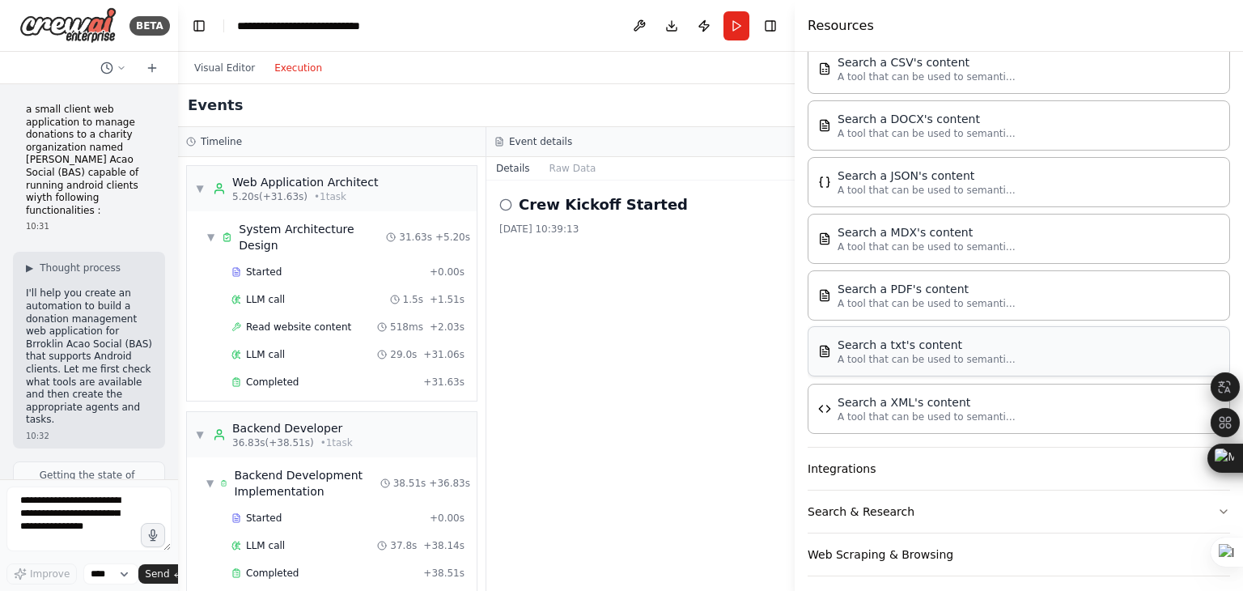
scroll to position [347, 0]
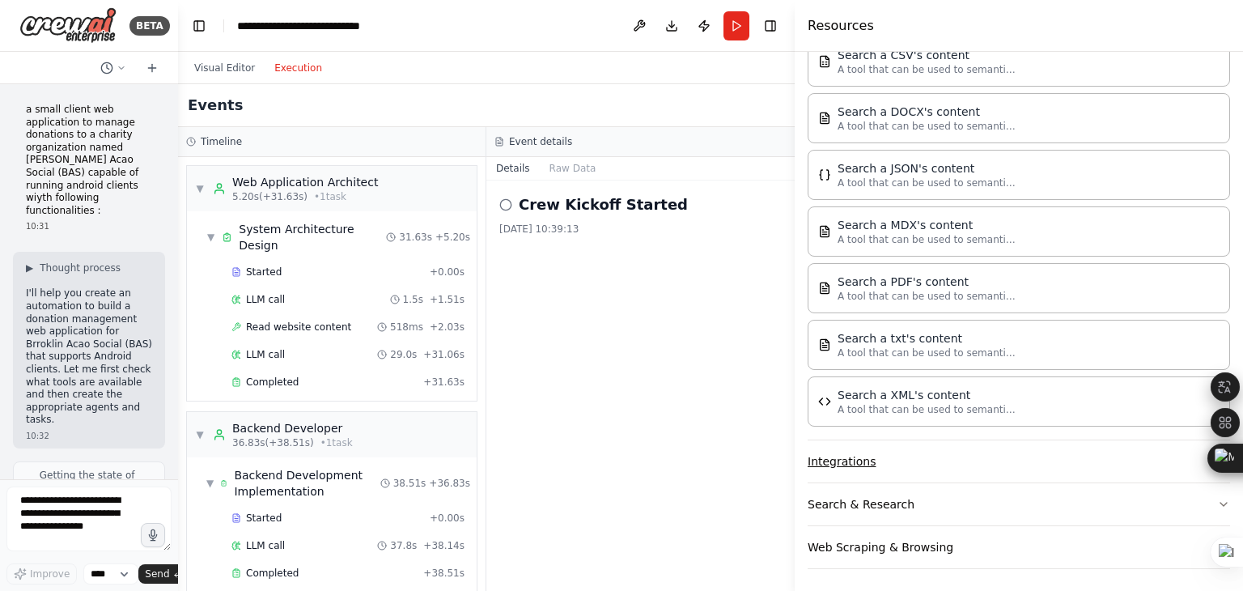
click at [851, 461] on button "Integrations" at bounding box center [1019, 461] width 423 height 42
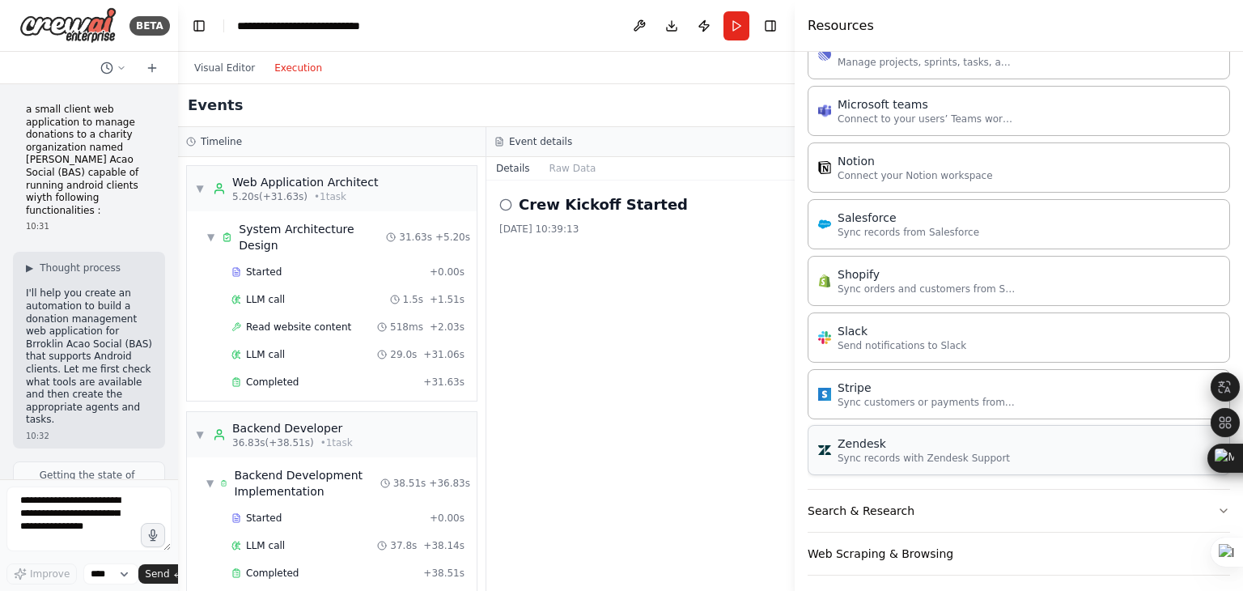
scroll to position [1431, 0]
click at [868, 499] on button "Search & Research" at bounding box center [1019, 510] width 423 height 42
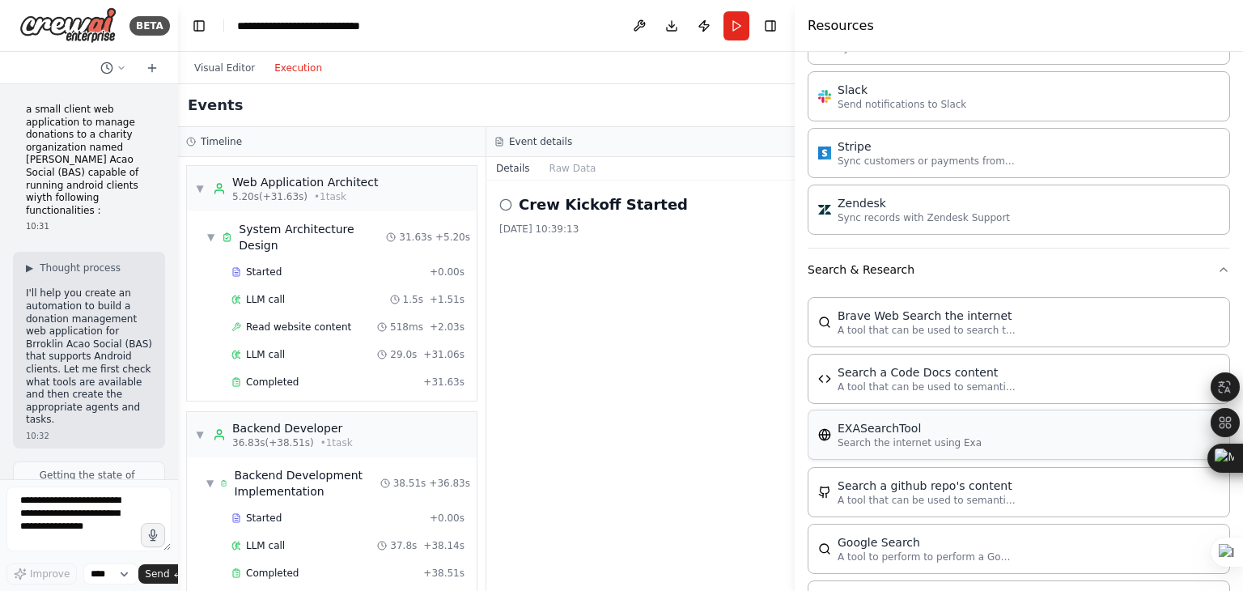
scroll to position [1755, 0]
click at [865, 264] on button "Search & Research" at bounding box center [1019, 267] width 423 height 42
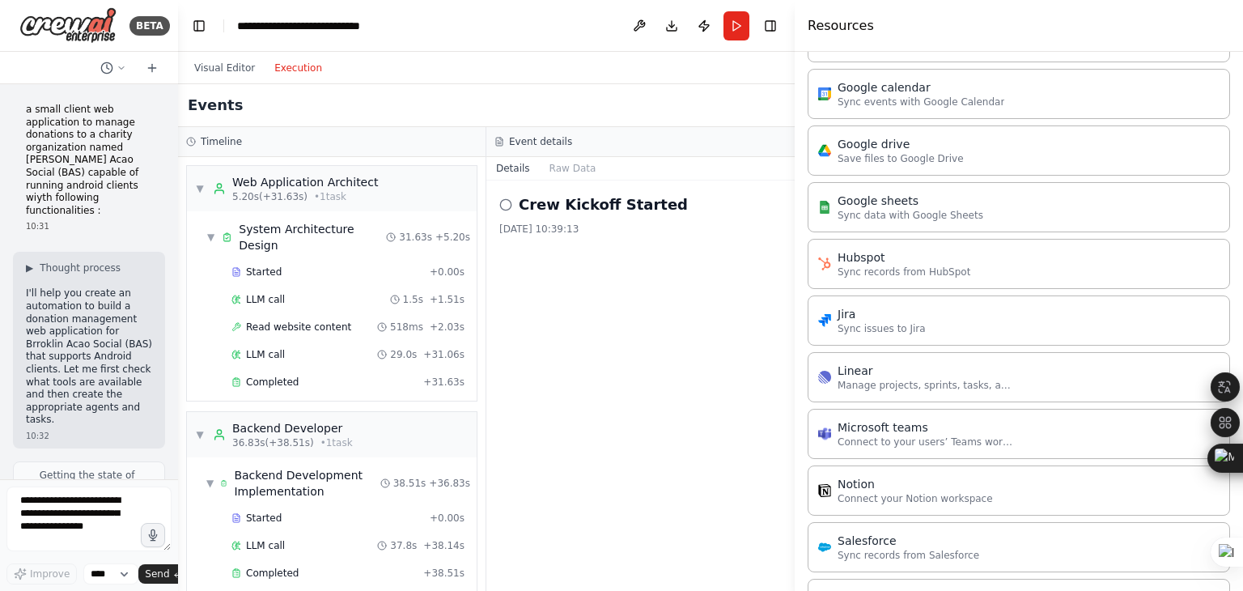
scroll to position [1026, 0]
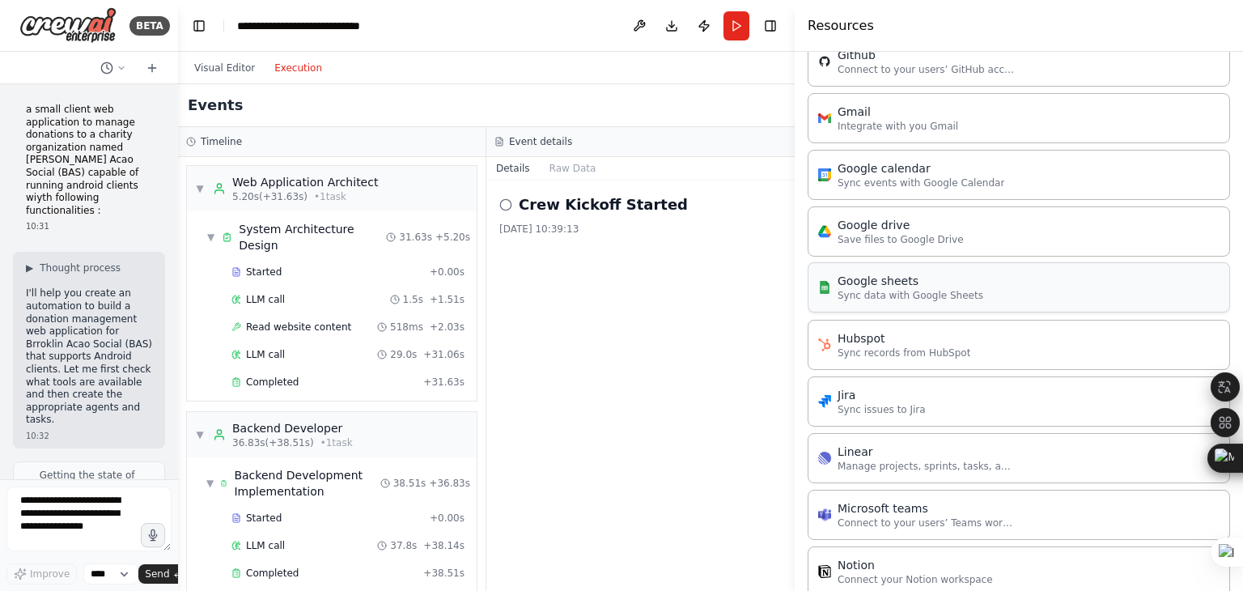
click at [871, 289] on p "Sync data with Google Sheets" at bounding box center [911, 295] width 146 height 13
click at [906, 289] on p "Sync data with Google Sheets" at bounding box center [911, 295] width 146 height 13
click at [831, 289] on div "Google sheets Sync data with Google Sheets" at bounding box center [900, 287] width 165 height 29
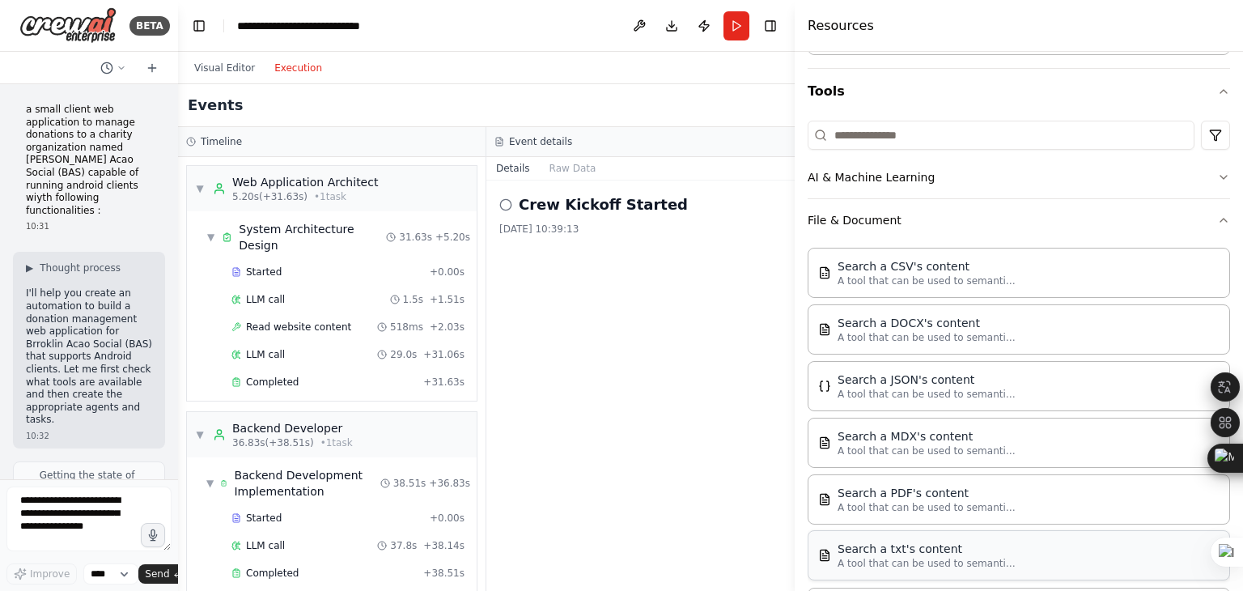
scroll to position [0, 0]
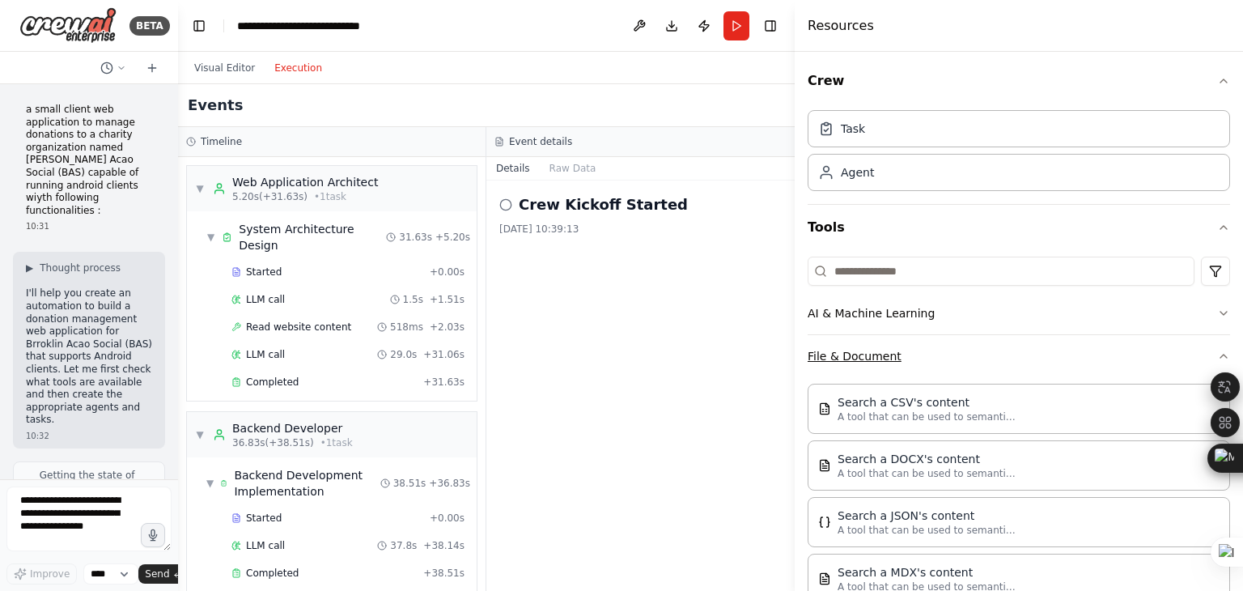
click at [1218, 355] on icon "button" at bounding box center [1224, 356] width 13 height 13
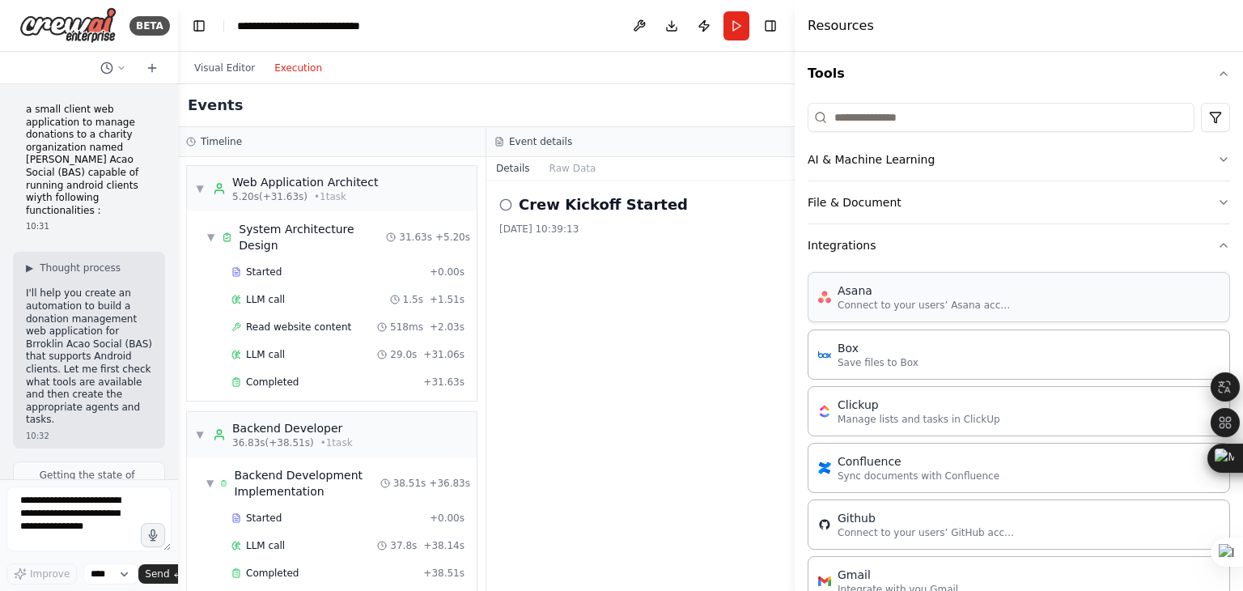
scroll to position [162, 0]
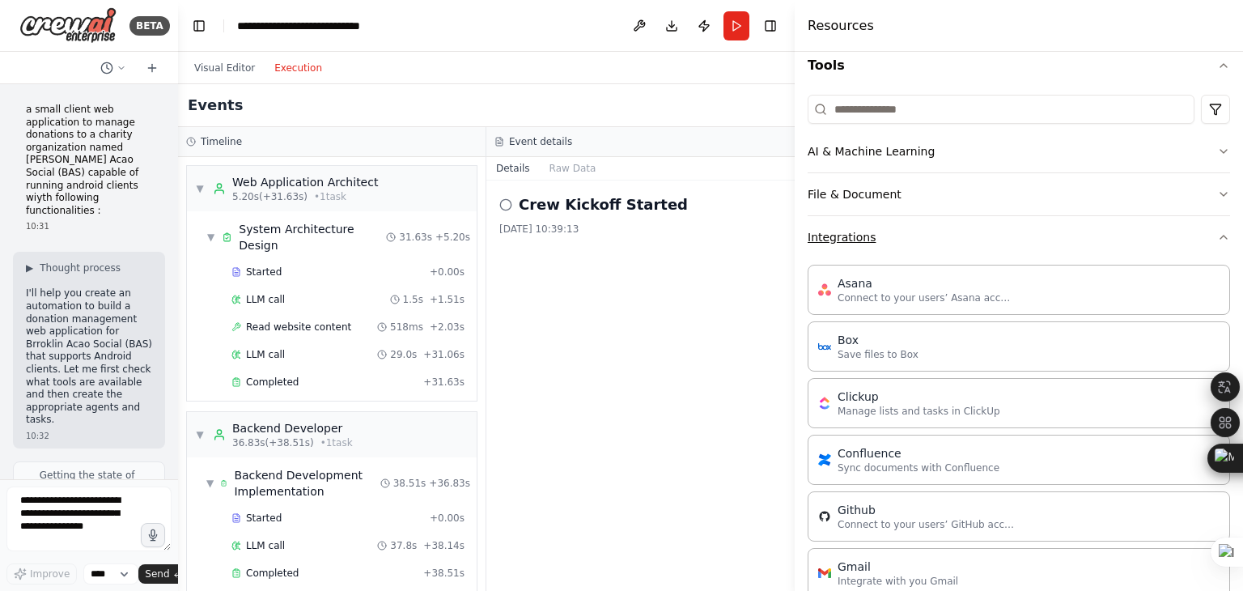
click at [1218, 238] on icon "button" at bounding box center [1224, 237] width 13 height 13
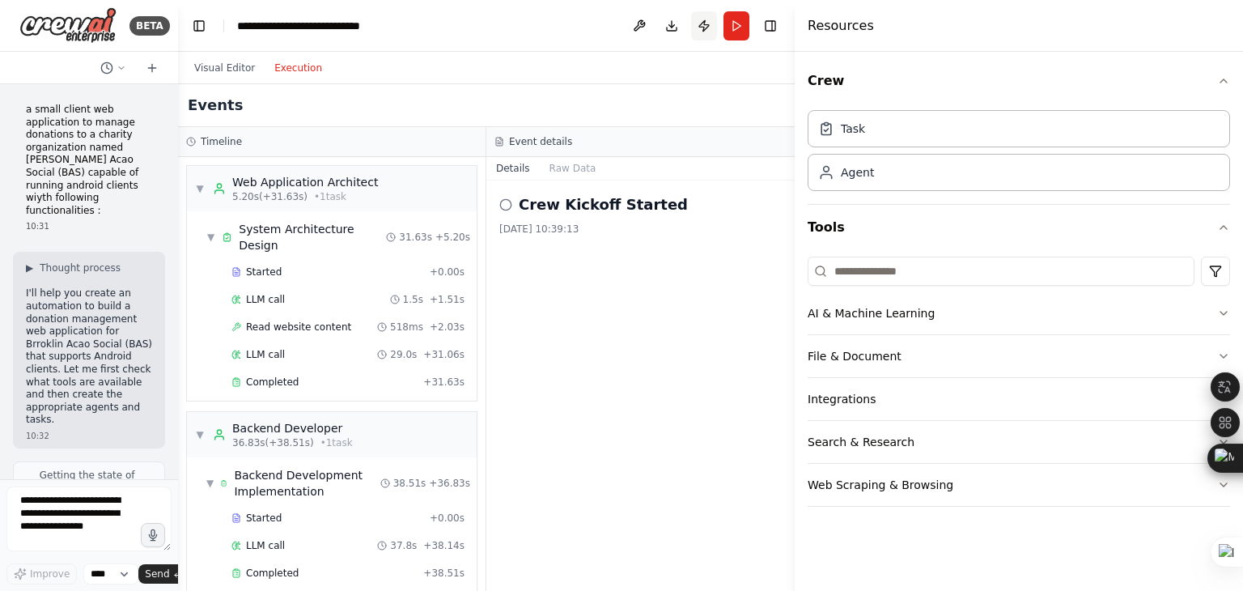
click at [704, 22] on button "Publish" at bounding box center [704, 25] width 26 height 29
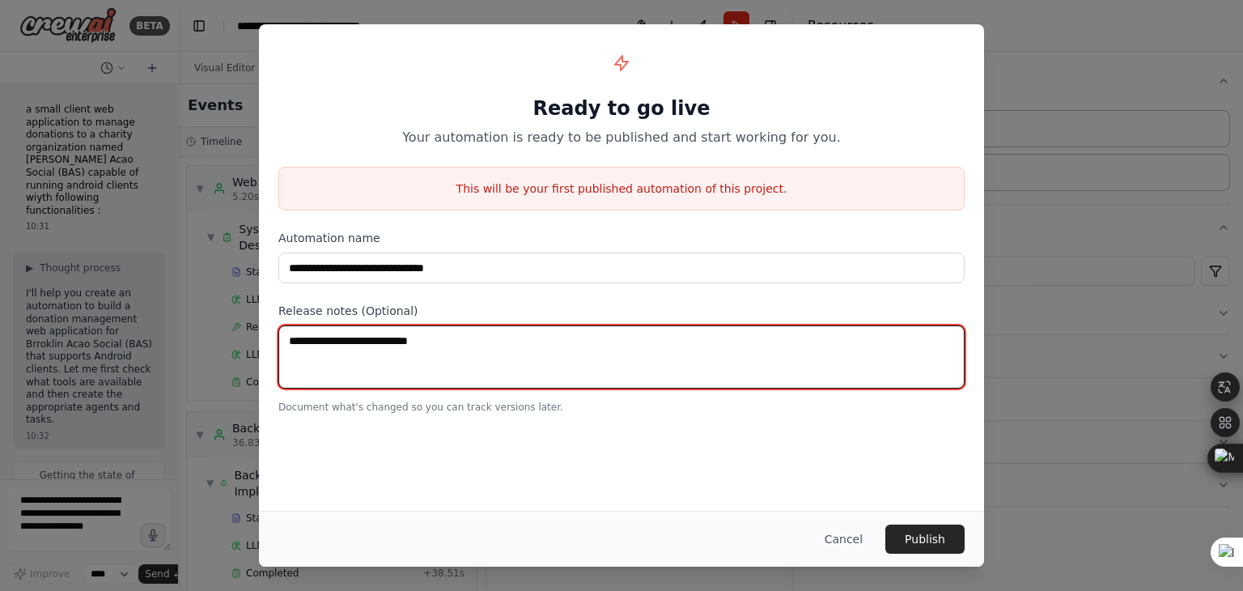
click at [440, 344] on textarea at bounding box center [621, 356] width 686 height 63
click at [476, 340] on textarea at bounding box center [621, 356] width 686 height 63
paste textarea "**********"
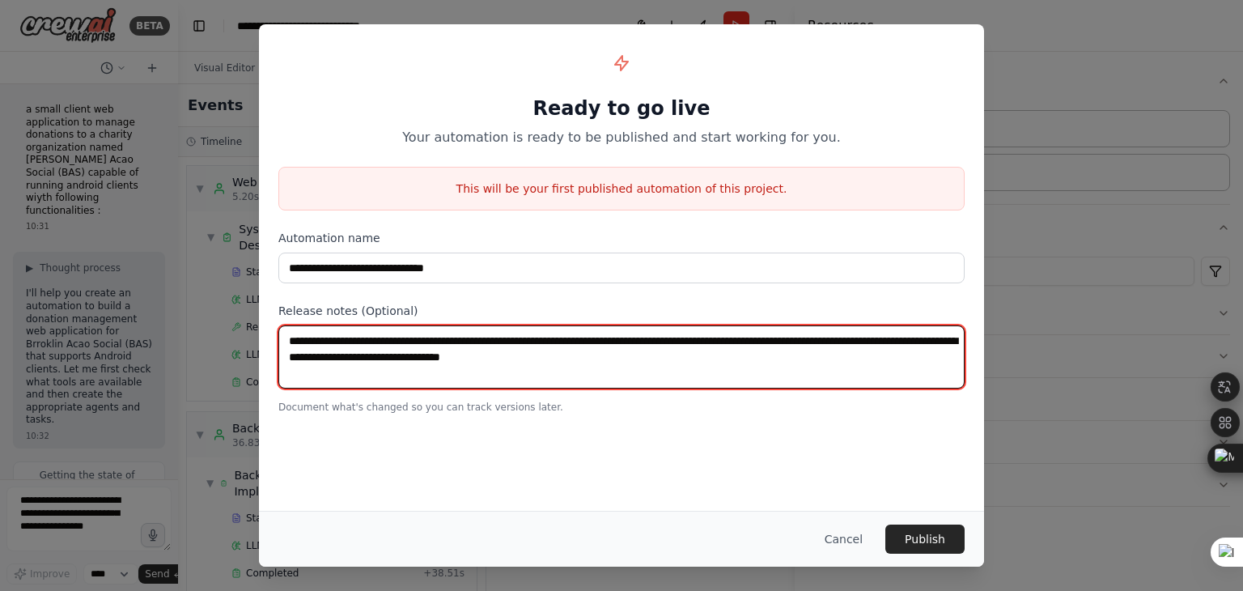
click at [411, 341] on textarea "**********" at bounding box center [621, 356] width 686 height 63
click at [793, 374] on textarea "**********" at bounding box center [621, 356] width 686 height 63
type textarea "**********"
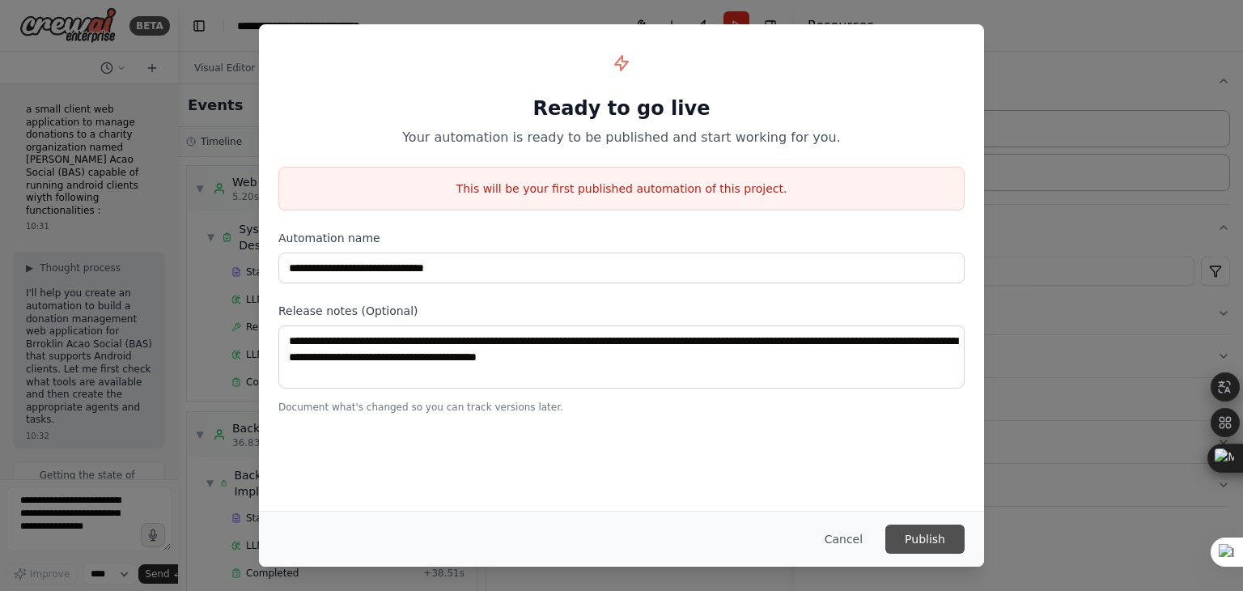
click at [935, 541] on button "Publish" at bounding box center [925, 539] width 79 height 29
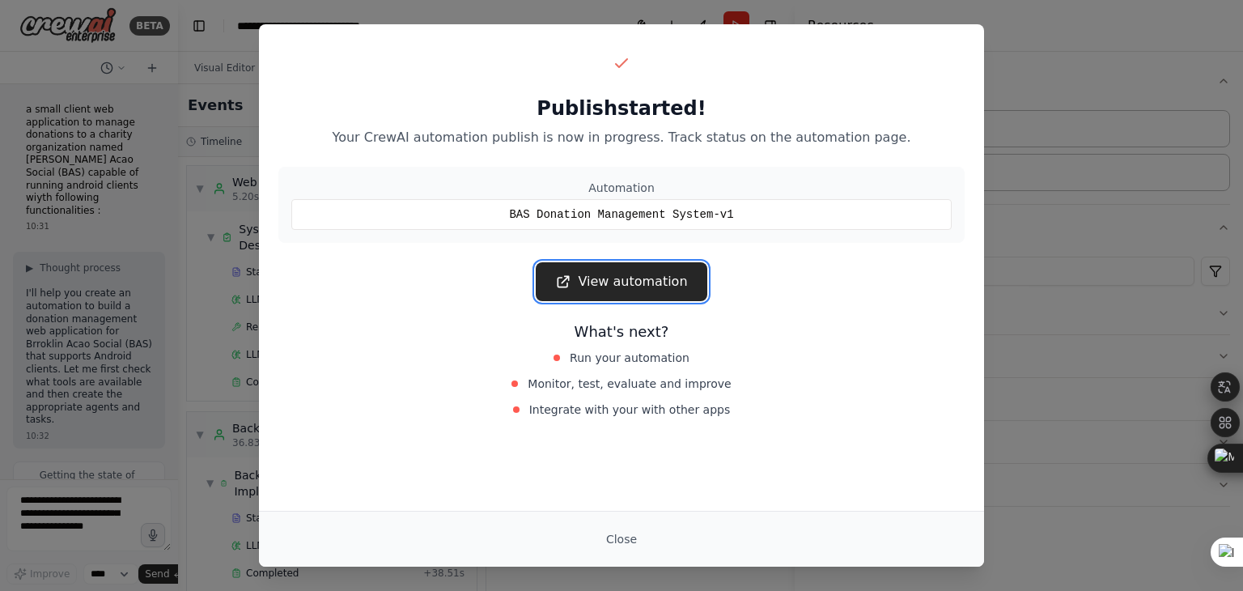
click at [625, 283] on link "View automation" at bounding box center [621, 281] width 171 height 39
click at [1094, 75] on div "Publish started! Your CrewAI automation publish is now in progress. Track statu…" at bounding box center [621, 295] width 1243 height 591
click at [614, 547] on button "Close" at bounding box center [621, 539] width 57 height 29
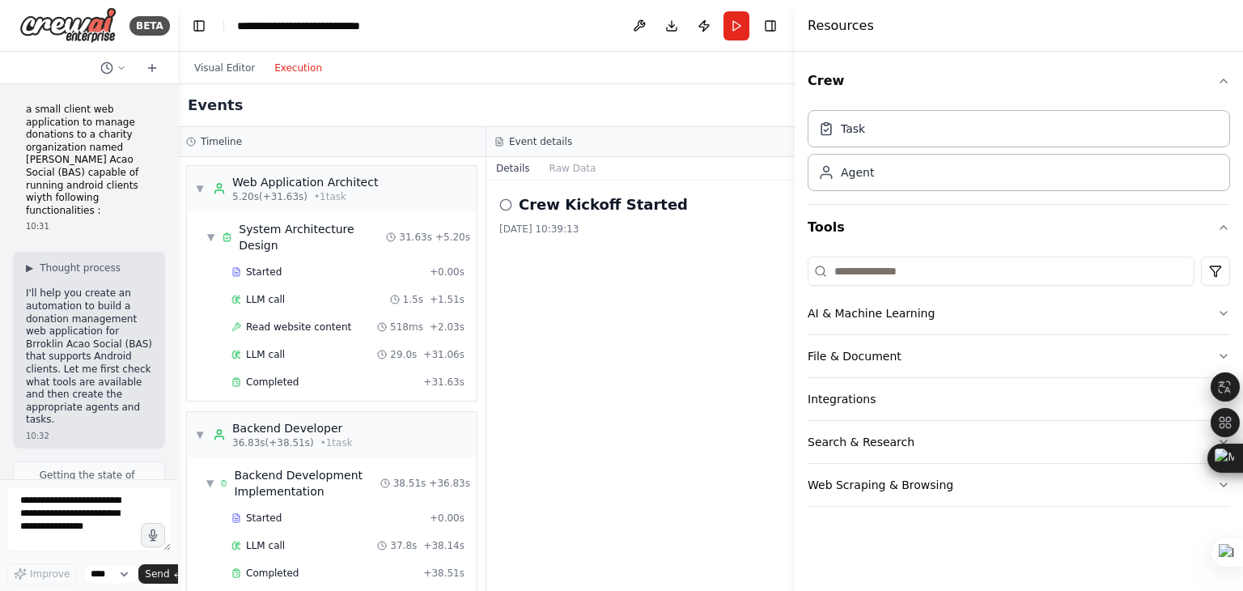
click at [793, 298] on button "Toggle Sidebar" at bounding box center [794, 295] width 13 height 591
click at [282, 193] on span "5.20s (+31.63s)" at bounding box center [269, 196] width 75 height 13
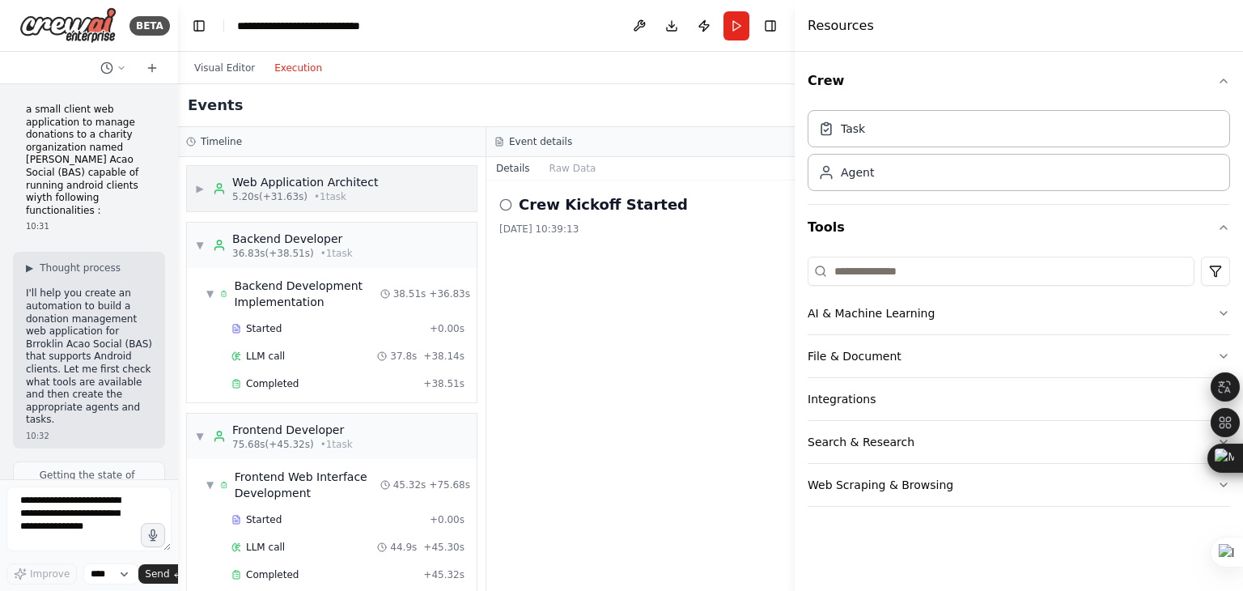
click at [202, 188] on span "▶" at bounding box center [200, 188] width 10 height 13
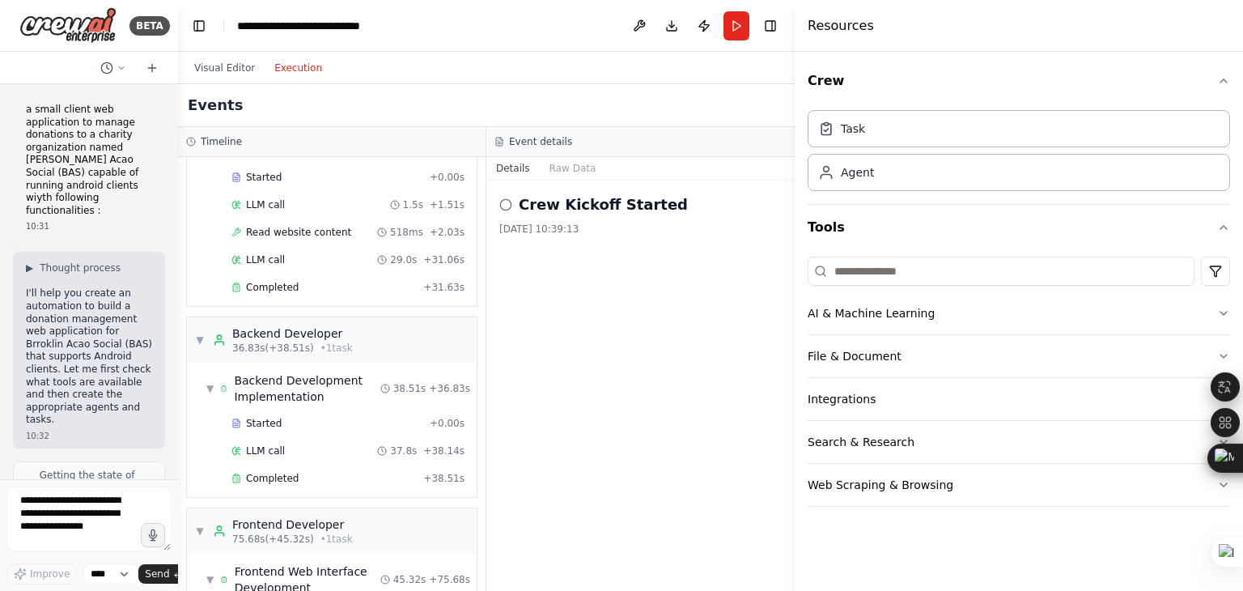
scroll to position [81, 0]
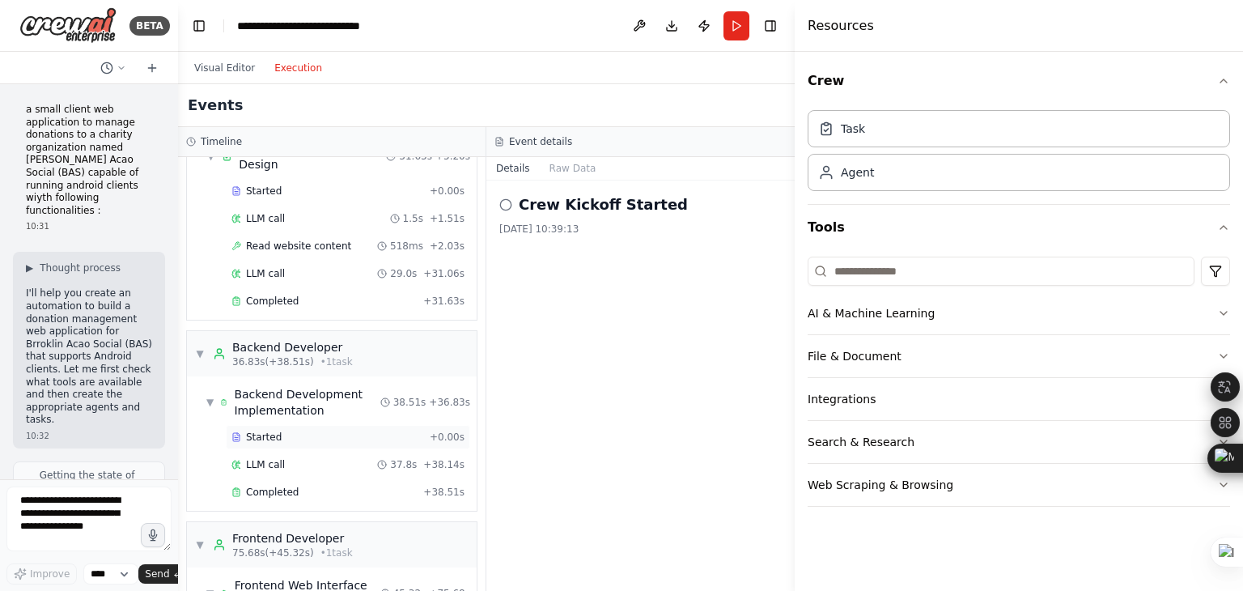
click at [274, 431] on span "Started" at bounding box center [264, 437] width 36 height 13
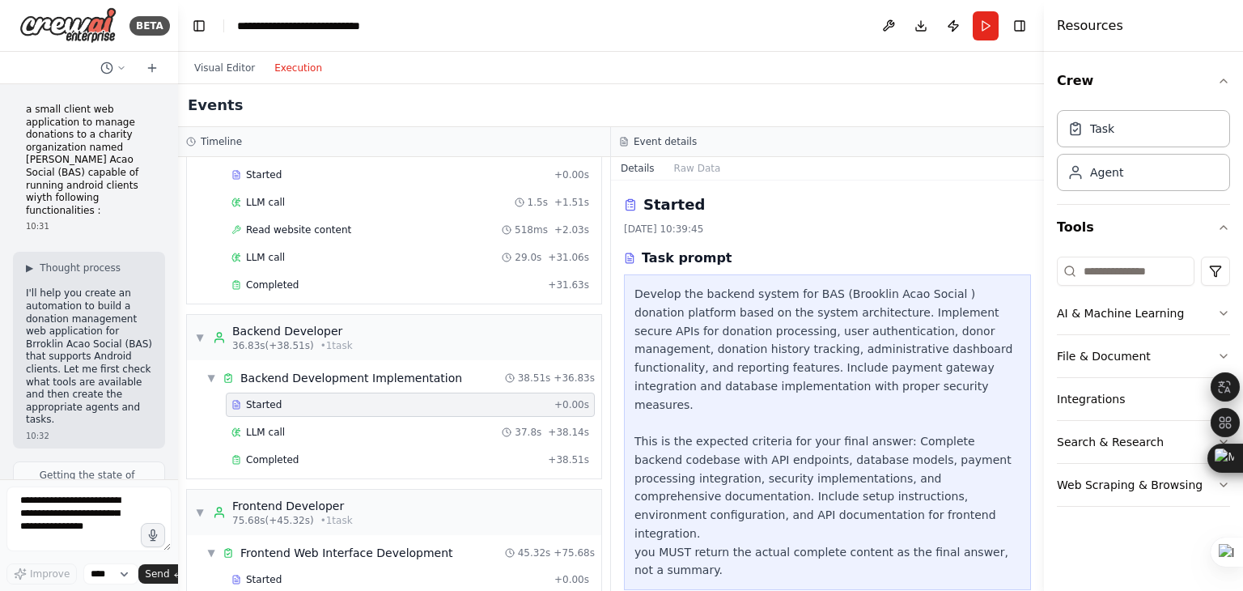
drag, startPoint x: 794, startPoint y: 348, endPoint x: 1044, endPoint y: 323, distance: 251.4
click at [1044, 323] on div at bounding box center [1047, 295] width 6 height 591
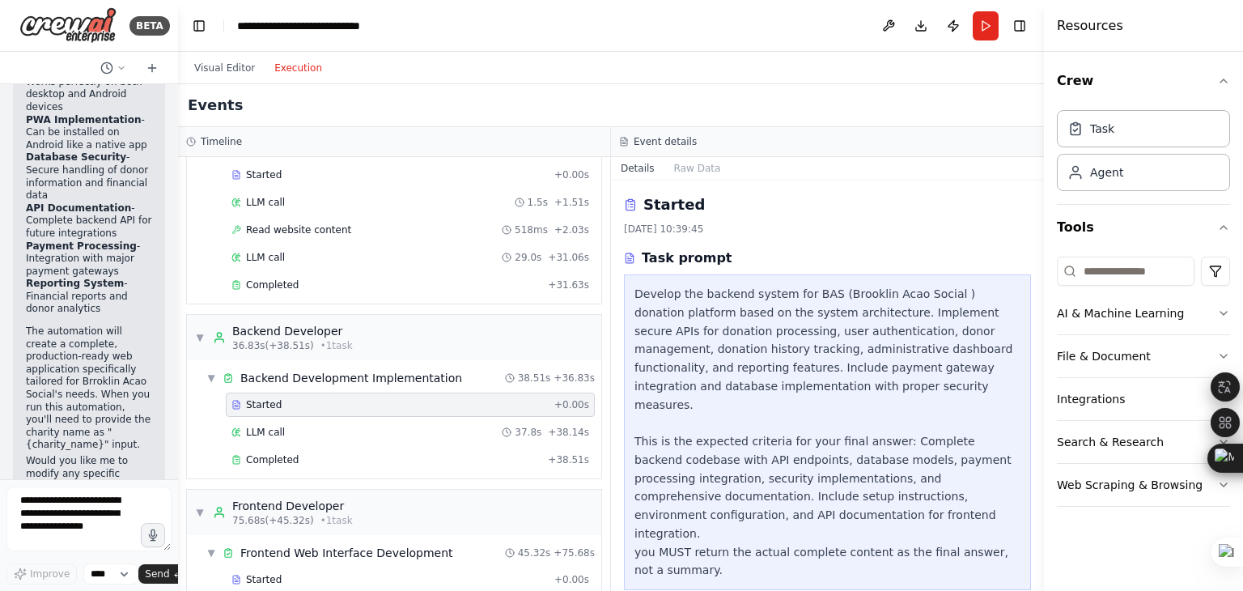
click at [790, 81] on div "Visual Editor Execution" at bounding box center [611, 68] width 866 height 32
click at [984, 26] on button "Run" at bounding box center [986, 25] width 26 height 29
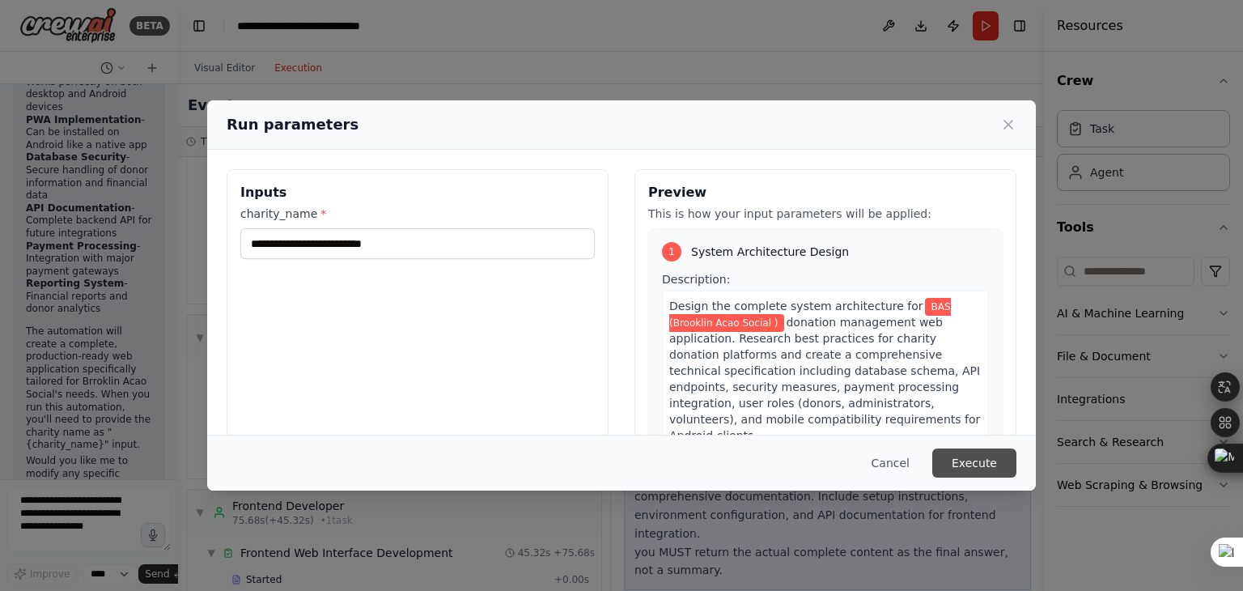
click at [982, 464] on button "Execute" at bounding box center [975, 462] width 84 height 29
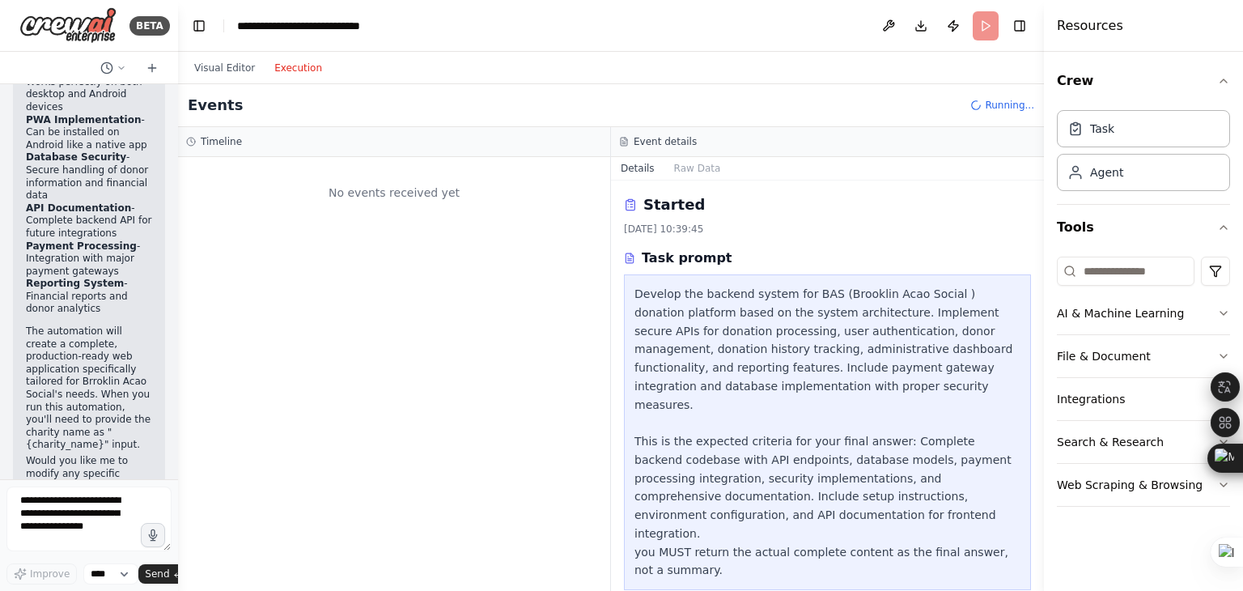
scroll to position [0, 0]
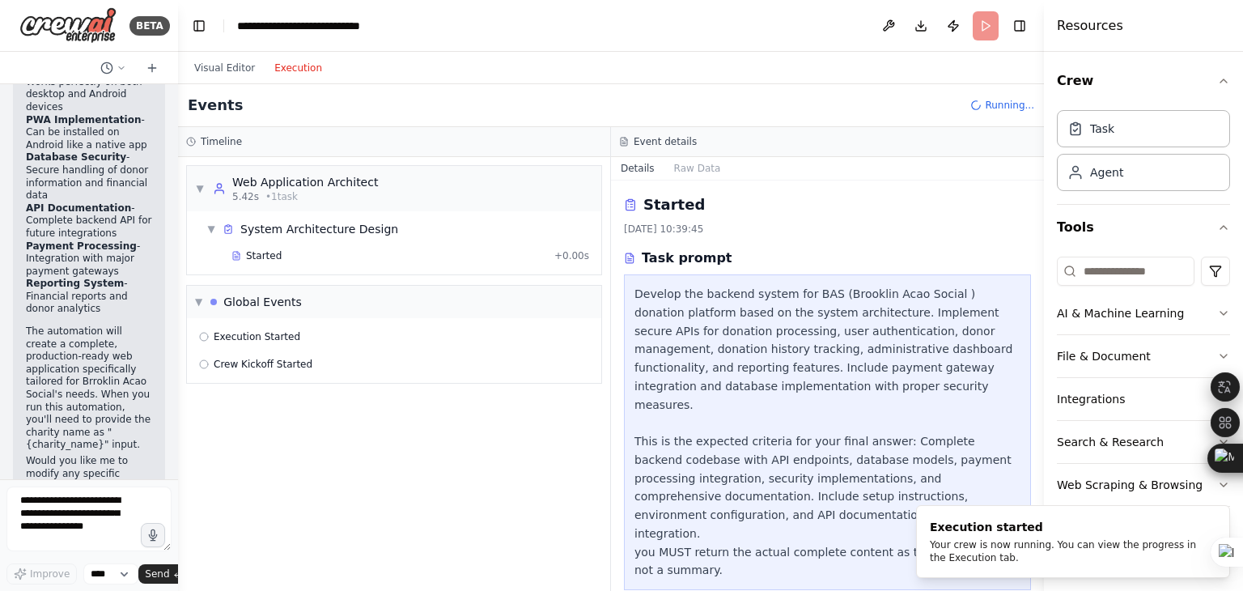
click at [299, 69] on button "Execution" at bounding box center [298, 67] width 67 height 19
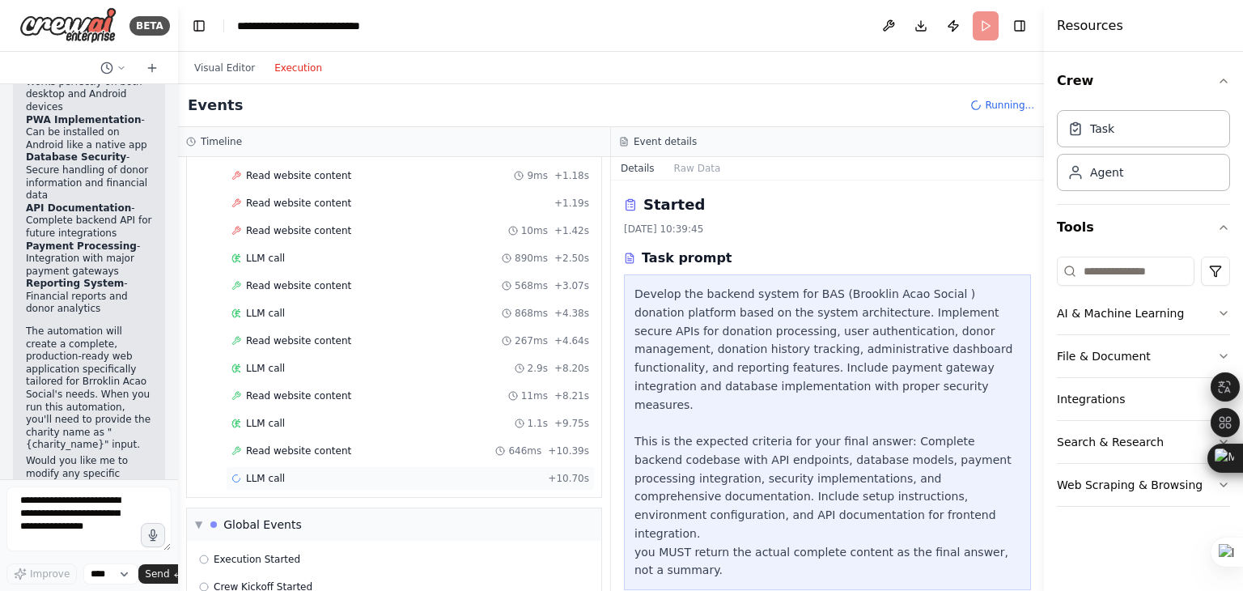
scroll to position [162, 0]
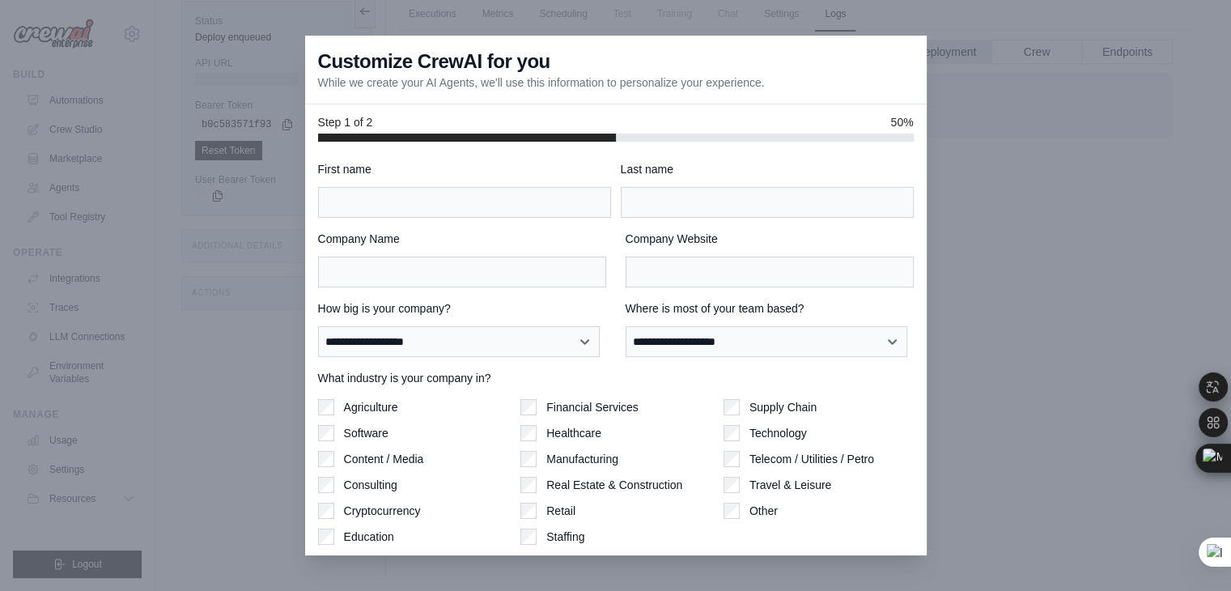
click at [637, 168] on label "Last name" at bounding box center [767, 169] width 293 height 16
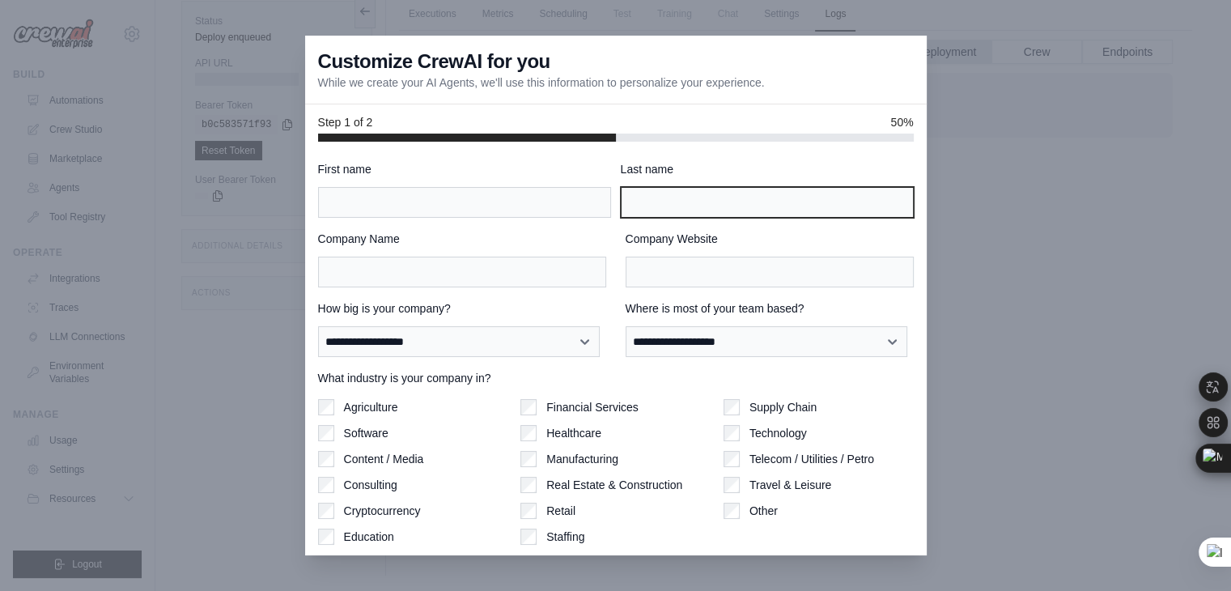
click at [637, 187] on input "Last name" at bounding box center [767, 202] width 293 height 31
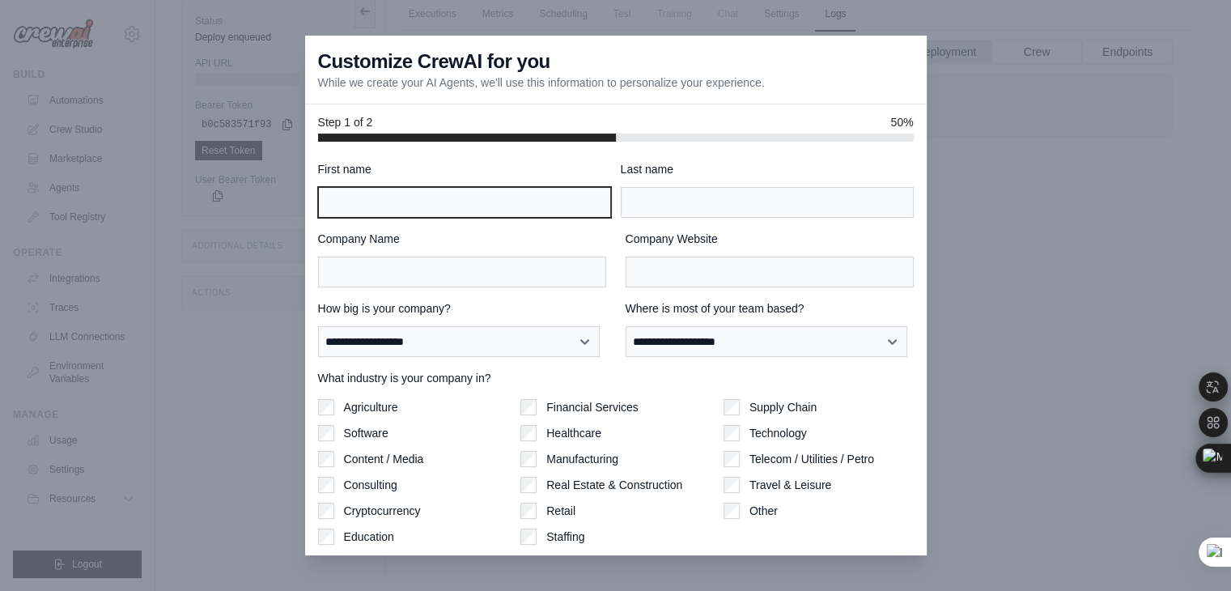
click at [382, 195] on input "First name" at bounding box center [464, 202] width 293 height 31
type input "*******"
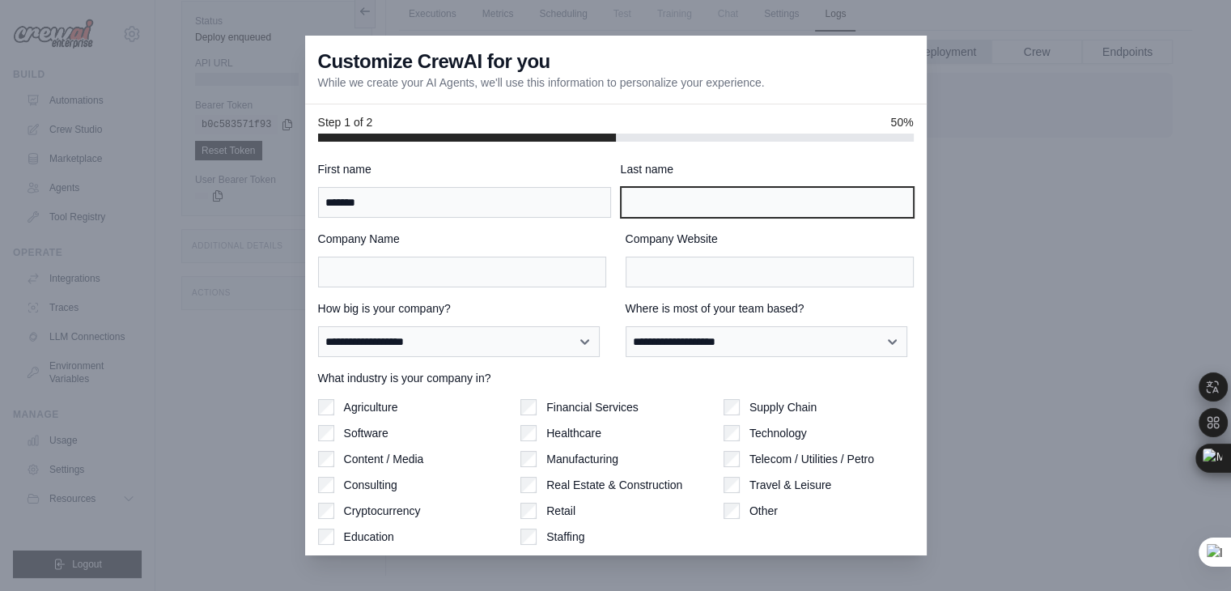
type input "**********"
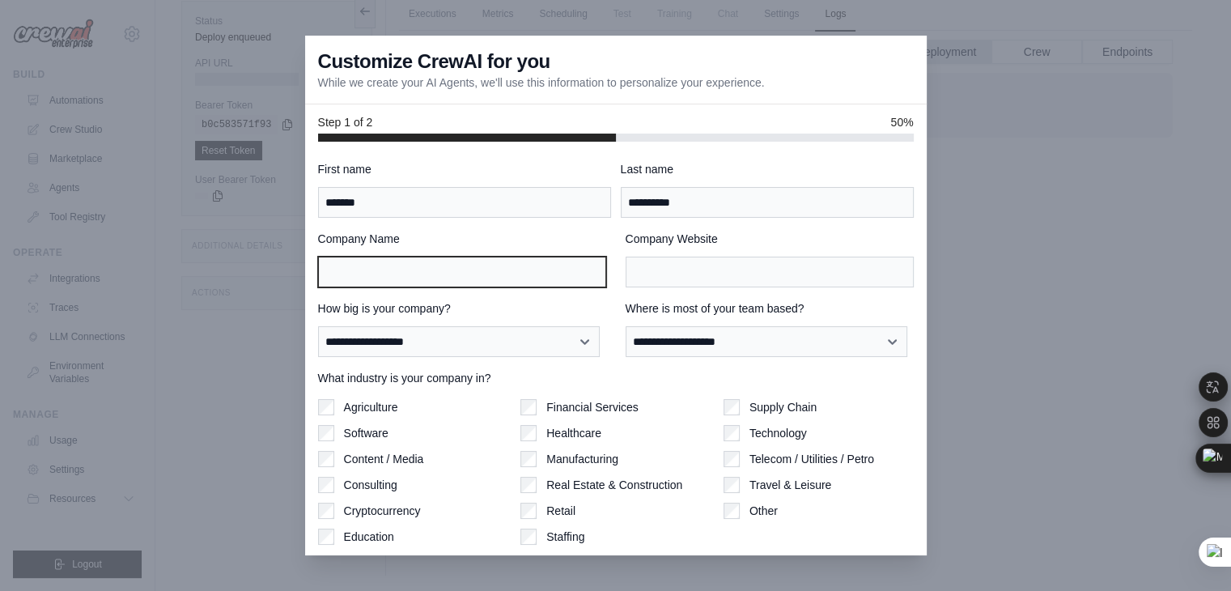
click at [416, 270] on input "Company Name" at bounding box center [462, 272] width 288 height 31
type input "*******"
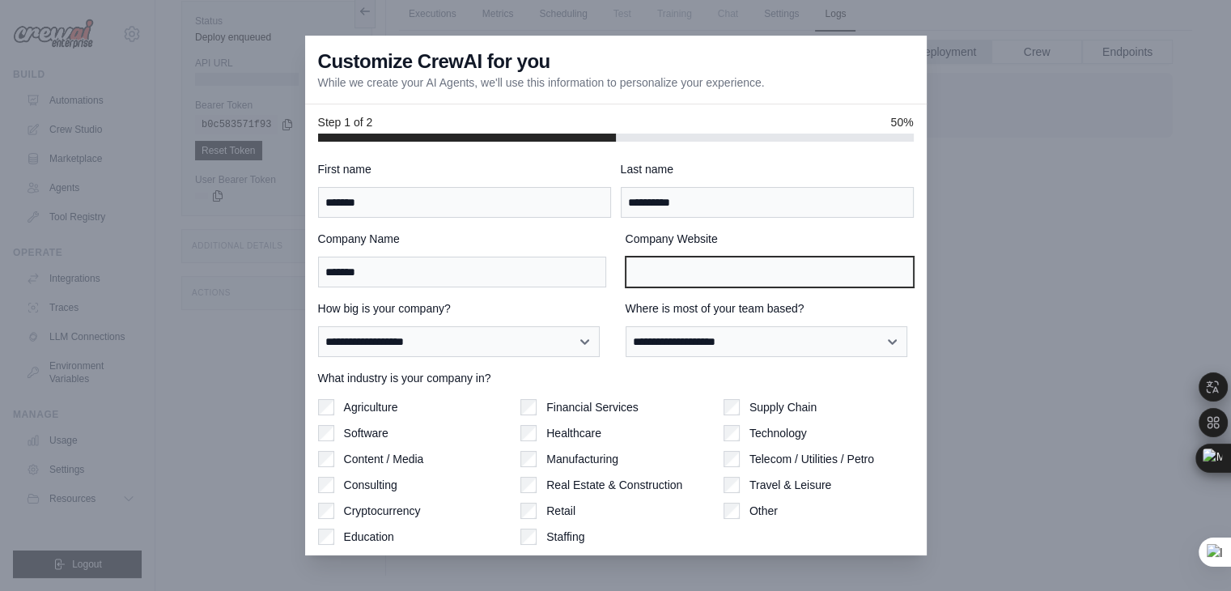
click at [668, 268] on input "Company Website" at bounding box center [770, 272] width 288 height 31
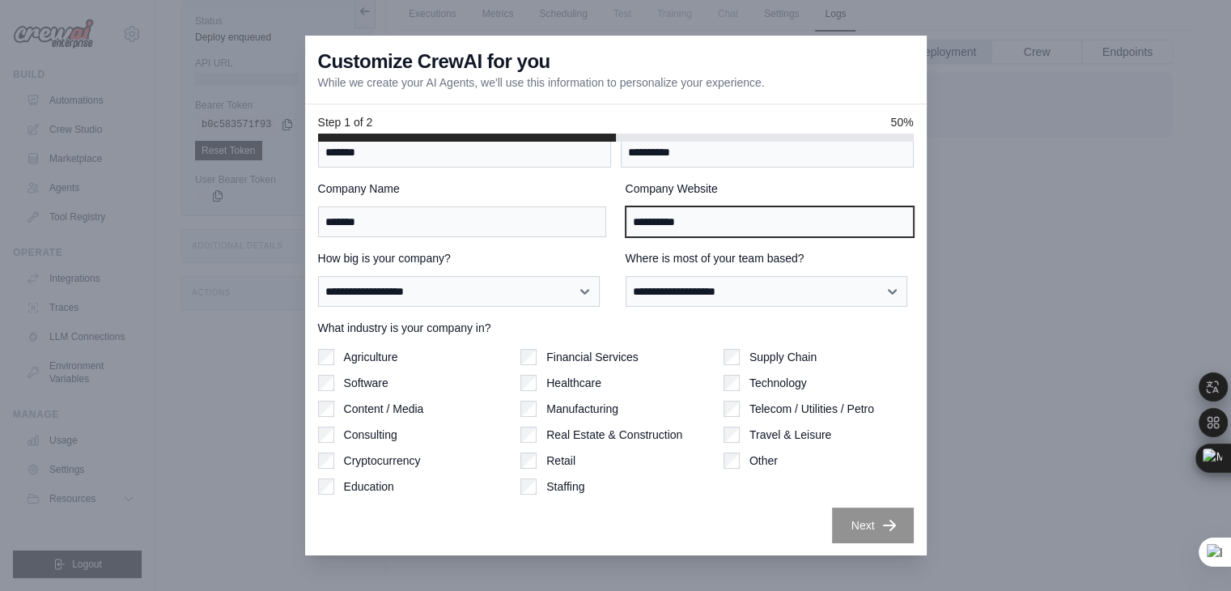
type input "**********"
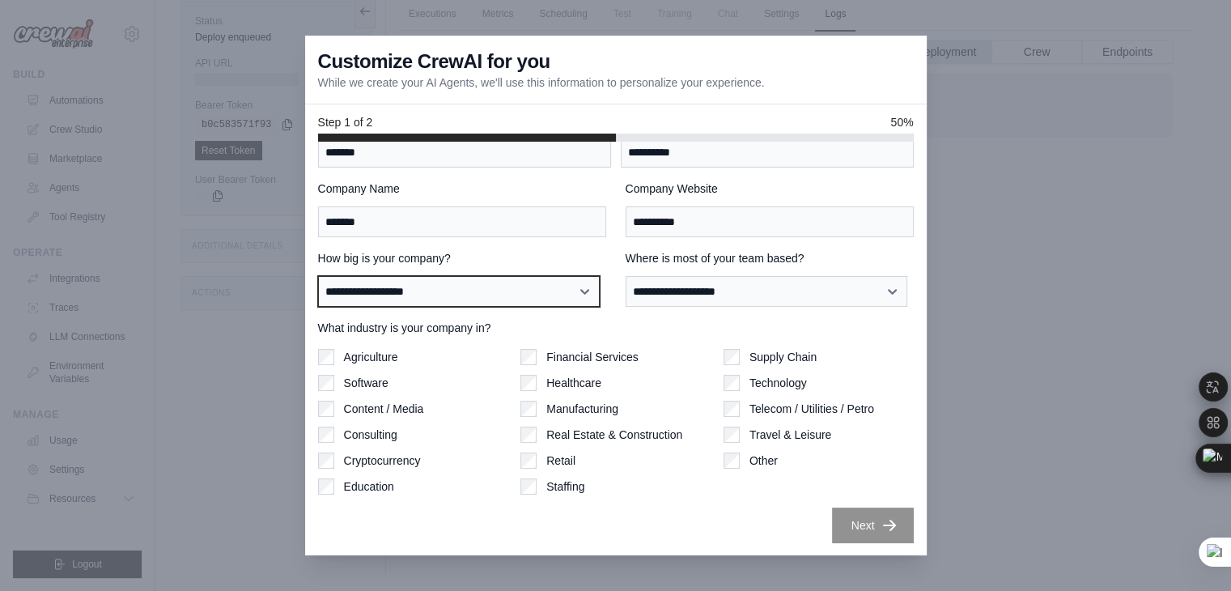
click at [462, 300] on select "**********" at bounding box center [459, 291] width 282 height 31
select select "**********"
click at [318, 276] on select "**********" at bounding box center [459, 291] width 282 height 31
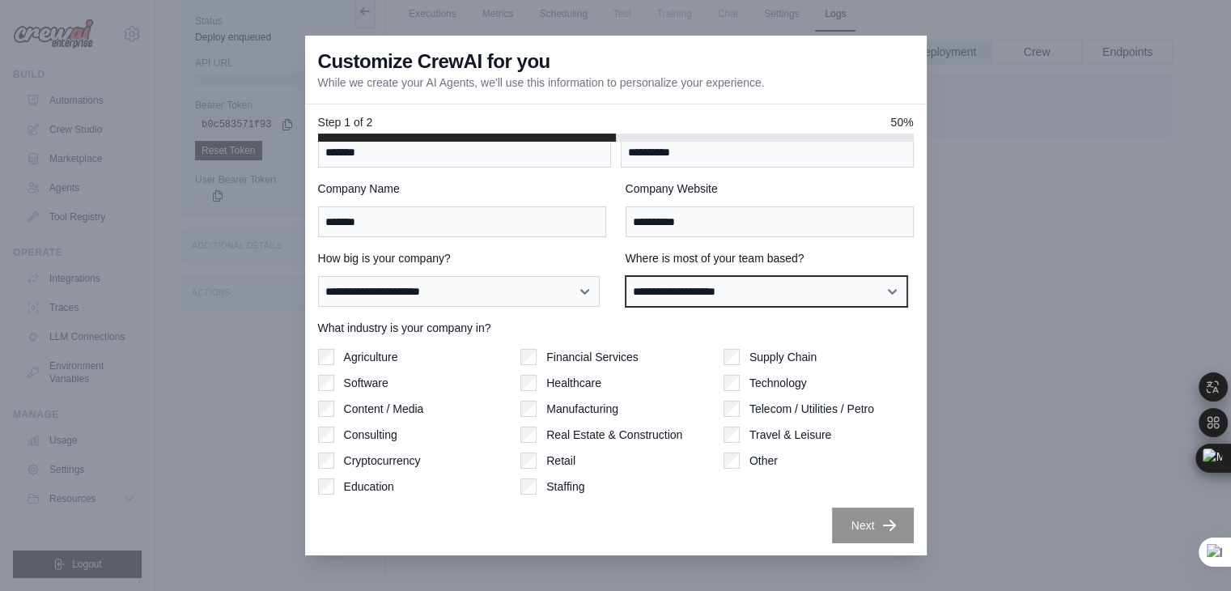
click at [699, 291] on select "**********" at bounding box center [767, 291] width 282 height 31
select select "**********"
click at [626, 276] on select "**********" at bounding box center [767, 291] width 282 height 31
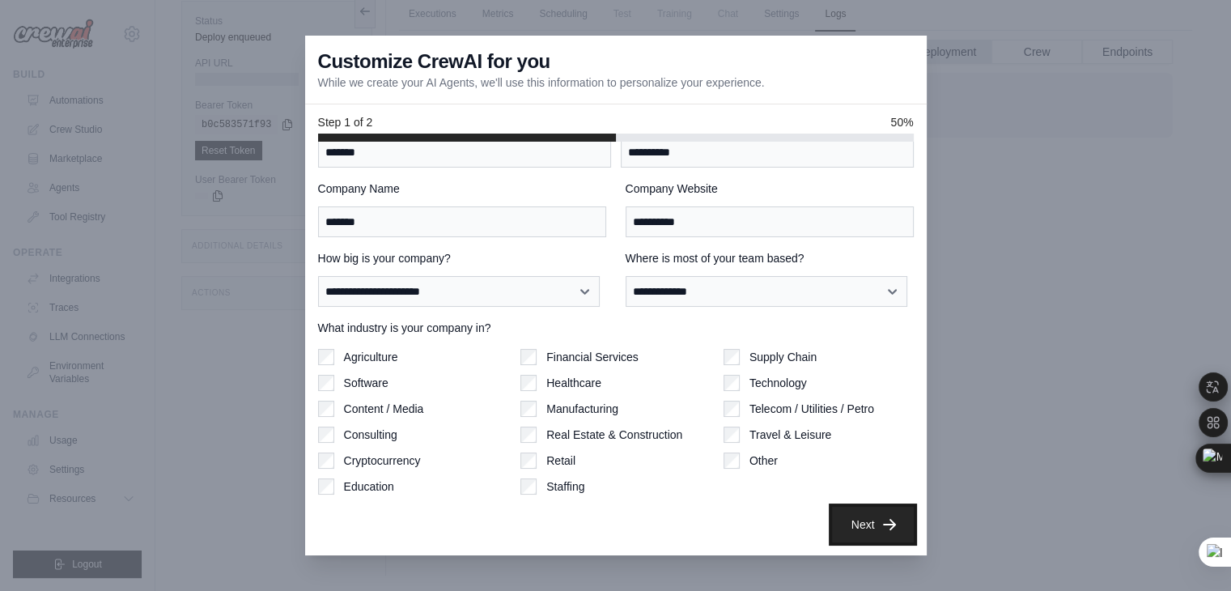
click at [856, 517] on button "Next" at bounding box center [873, 525] width 82 height 36
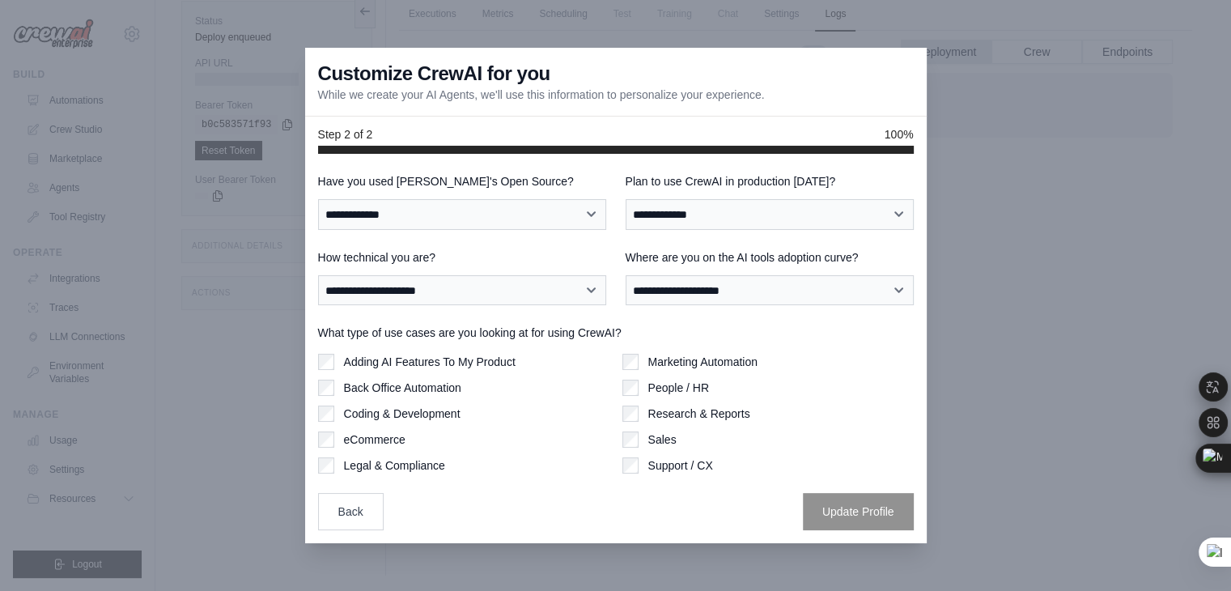
scroll to position [0, 0]
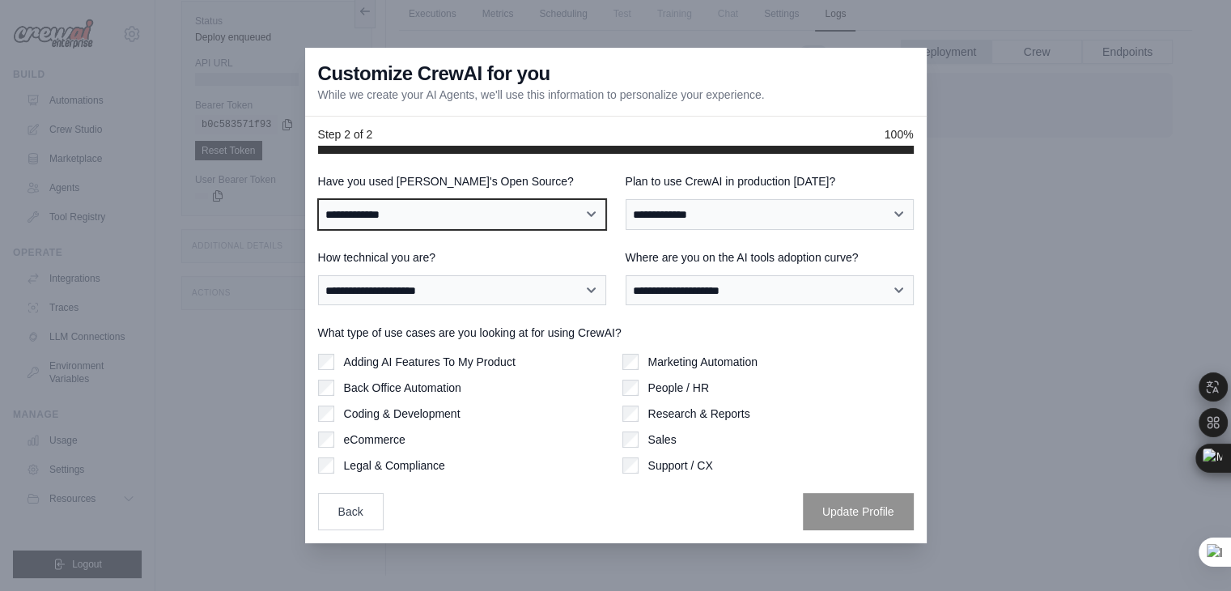
click at [453, 210] on select "**********" at bounding box center [462, 214] width 288 height 31
select select "**"
click at [318, 199] on select "**********" at bounding box center [462, 214] width 288 height 31
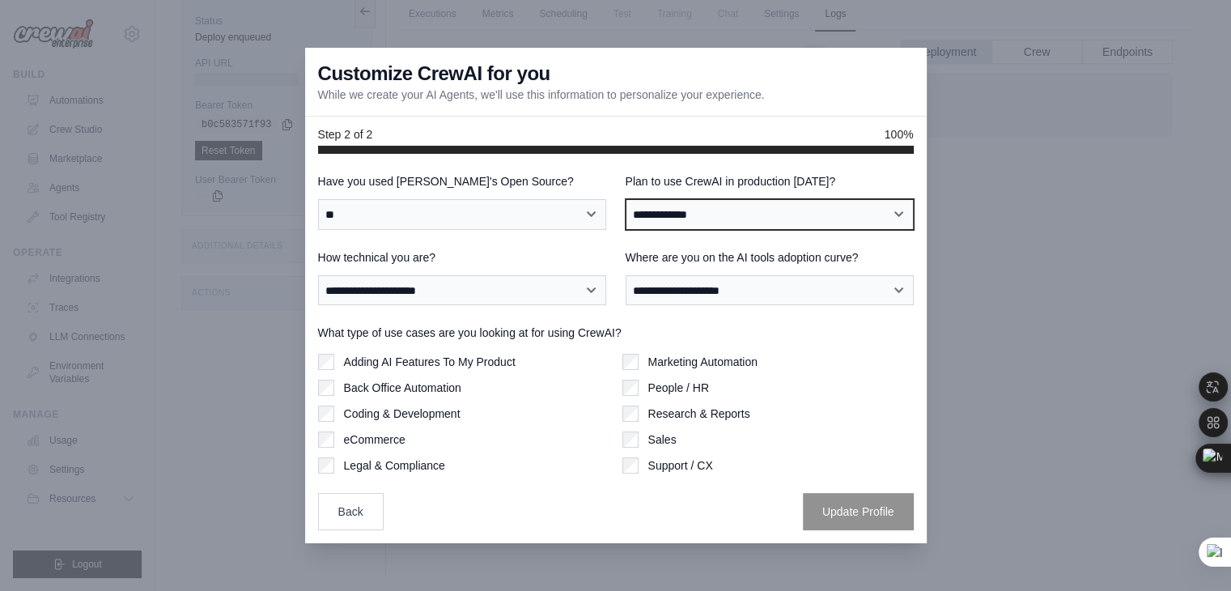
click at [711, 213] on select "**********" at bounding box center [770, 214] width 288 height 31
select select "****"
click at [626, 199] on select "**********" at bounding box center [770, 214] width 288 height 31
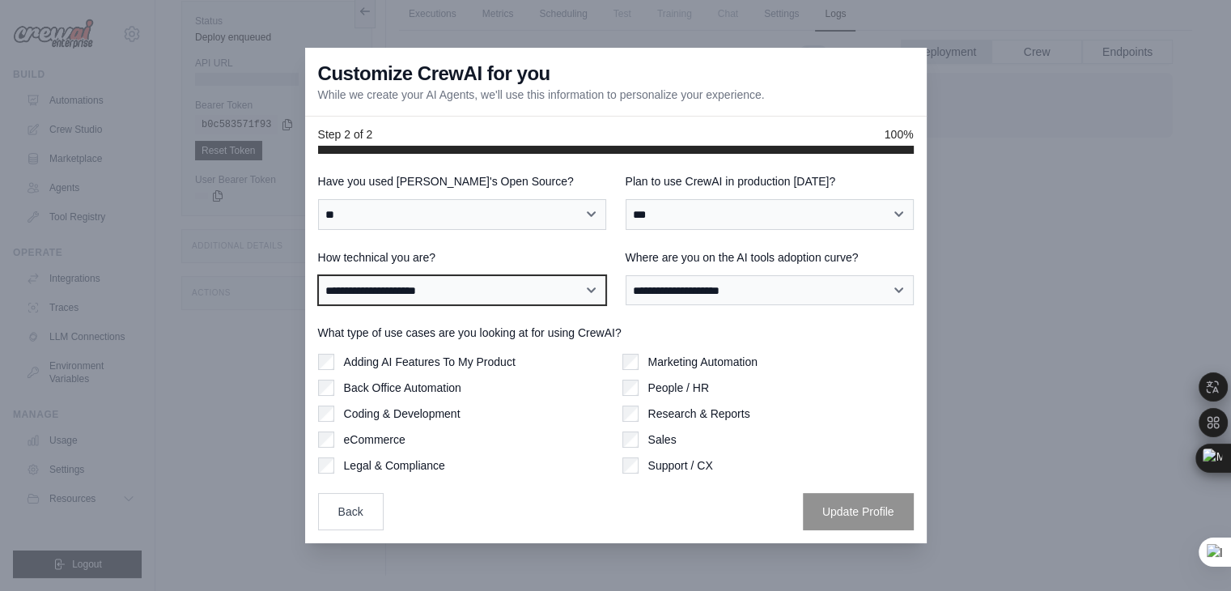
click at [421, 289] on select "**********" at bounding box center [462, 290] width 288 height 31
select select "**********"
click at [318, 275] on select "**********" at bounding box center [462, 290] width 288 height 31
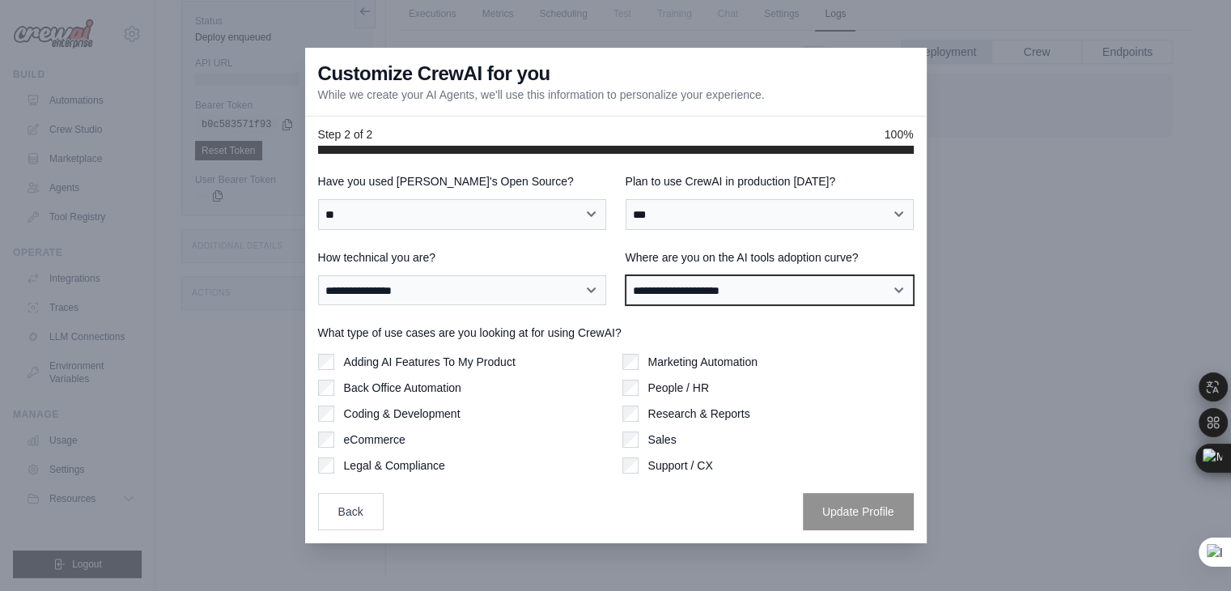
click at [750, 285] on select "**********" at bounding box center [770, 290] width 288 height 31
select select "**********"
click at [626, 275] on select "**********" at bounding box center [770, 290] width 288 height 31
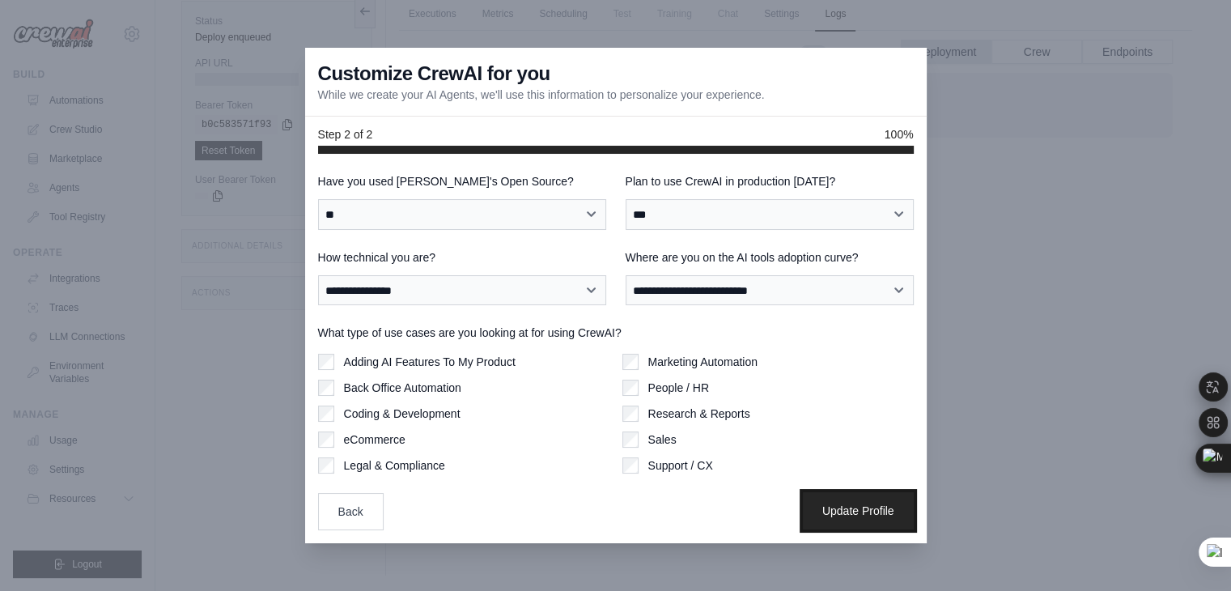
click at [857, 513] on button "Update Profile" at bounding box center [858, 510] width 111 height 37
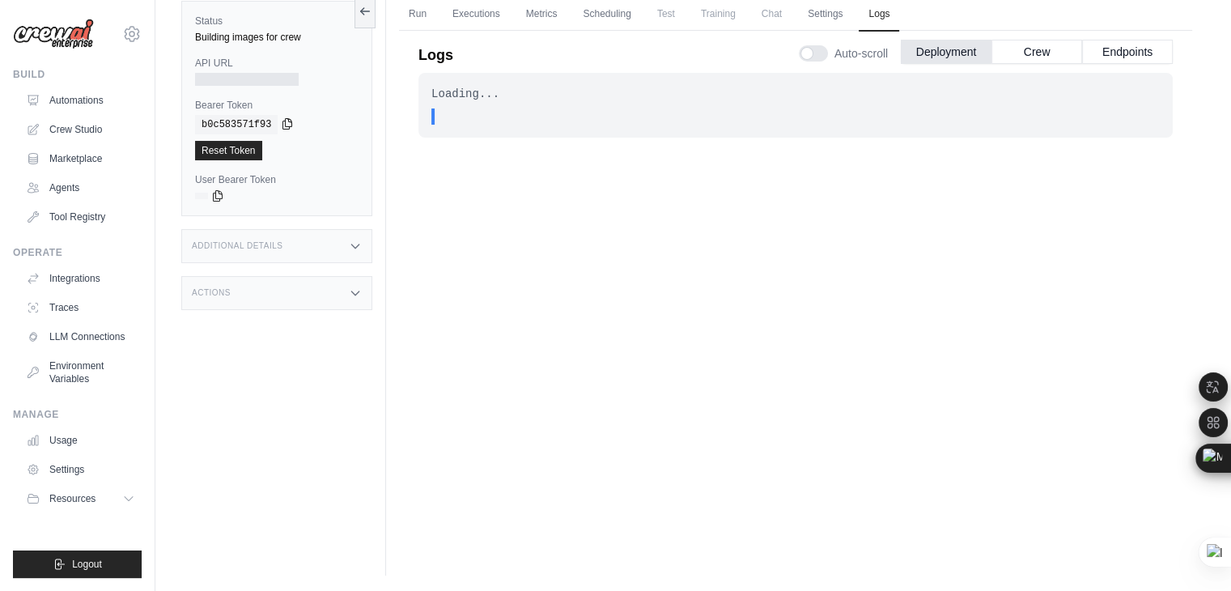
click at [282, 127] on icon at bounding box center [287, 123] width 13 height 13
click at [476, 11] on link "Executions" at bounding box center [476, 15] width 67 height 34
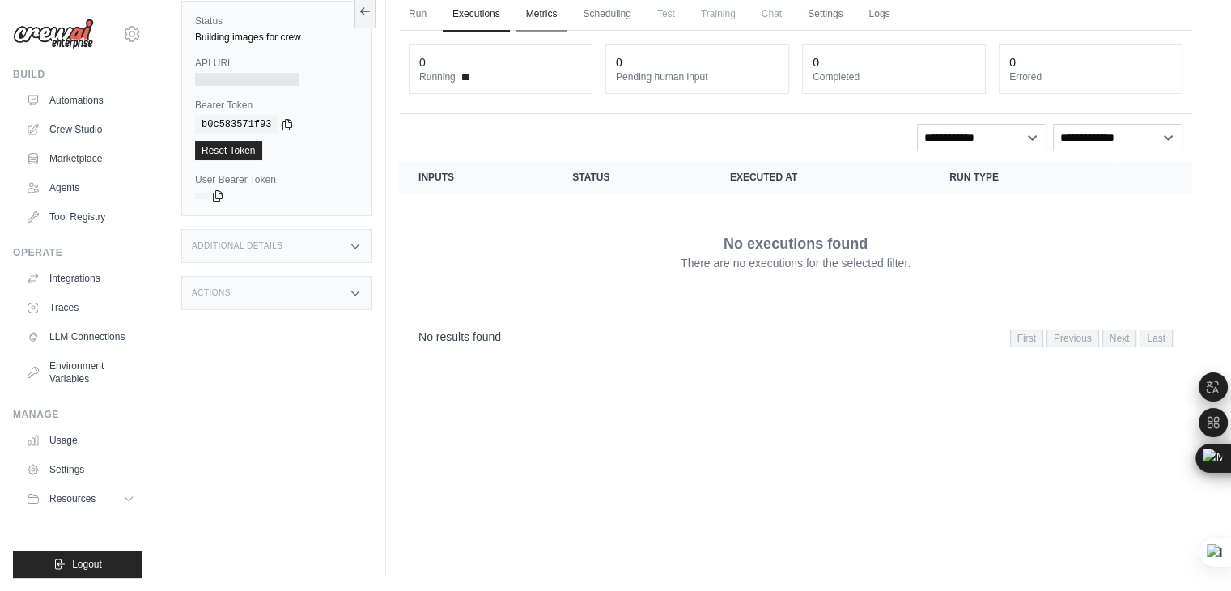
click at [542, 16] on link "Metrics" at bounding box center [541, 15] width 51 height 34
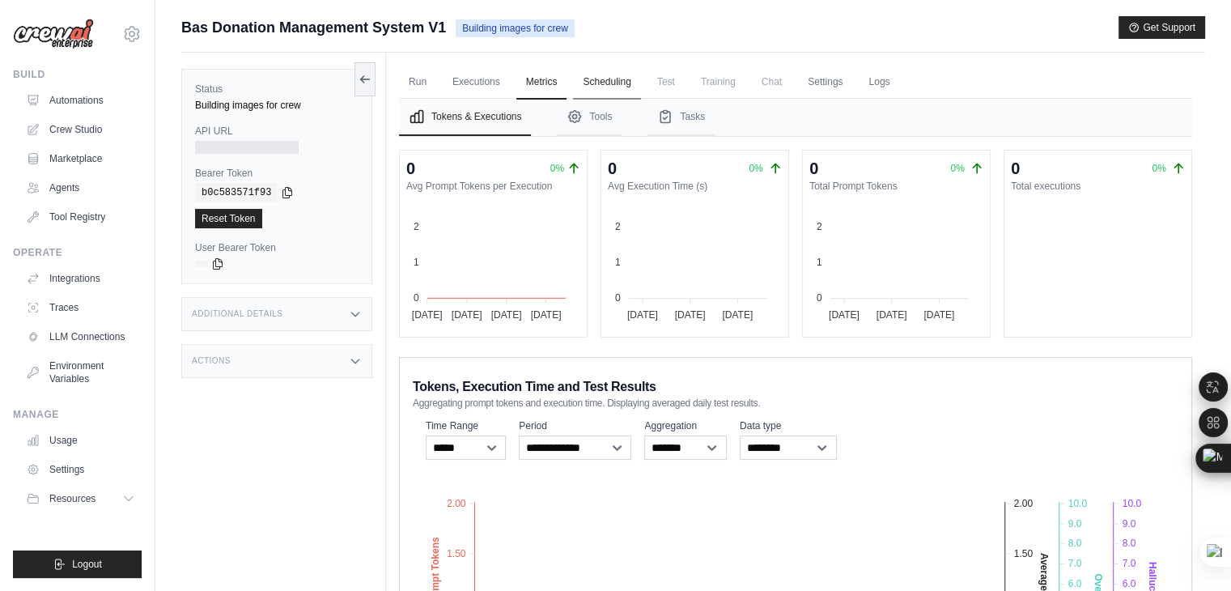
click at [615, 85] on link "Scheduling" at bounding box center [606, 83] width 67 height 34
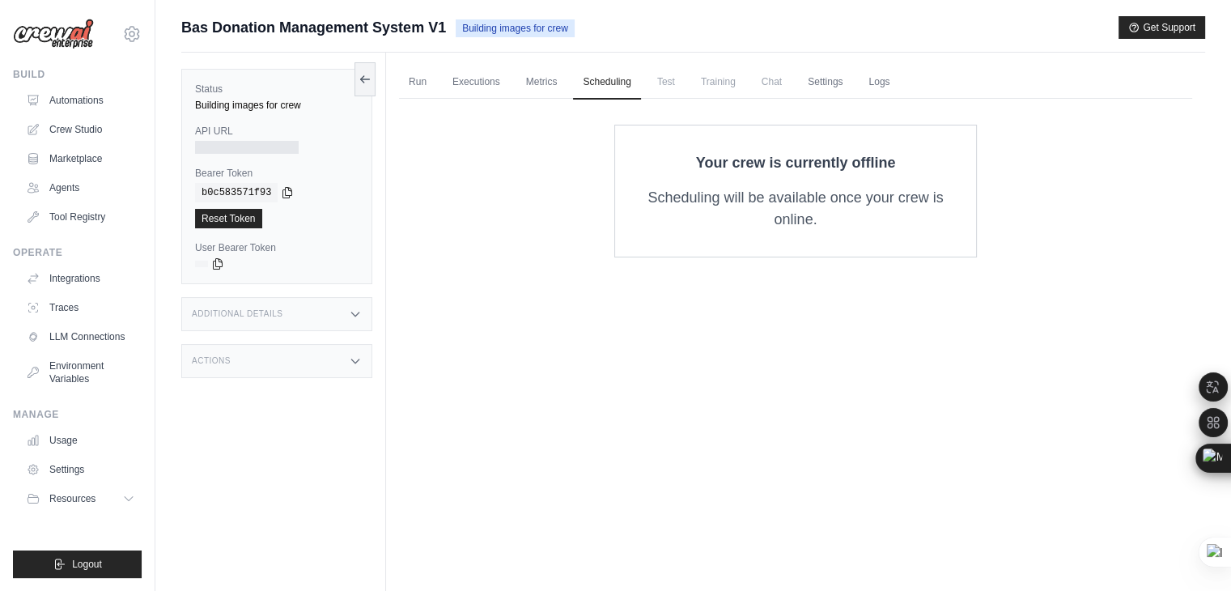
click at [665, 87] on span "Test" at bounding box center [666, 82] width 37 height 32
click at [720, 88] on span "Training" at bounding box center [718, 82] width 54 height 32
click at [786, 84] on span "Chat" at bounding box center [772, 82] width 40 height 32
click at [847, 86] on link "Settings" at bounding box center [825, 83] width 54 height 34
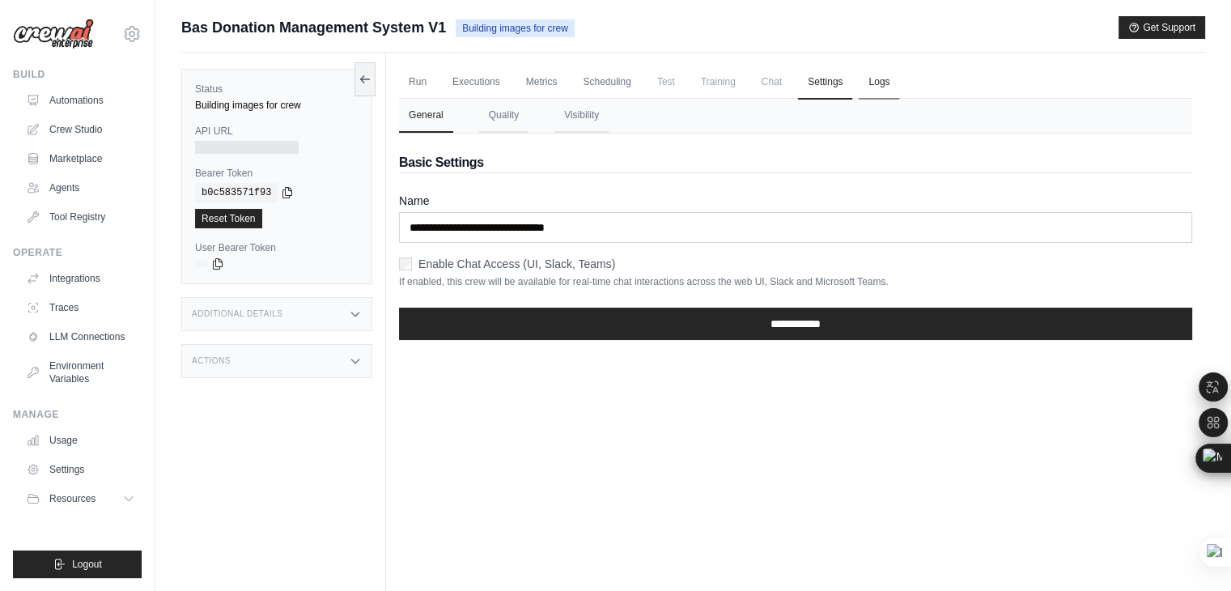
click at [878, 83] on link "Logs" at bounding box center [879, 83] width 40 height 34
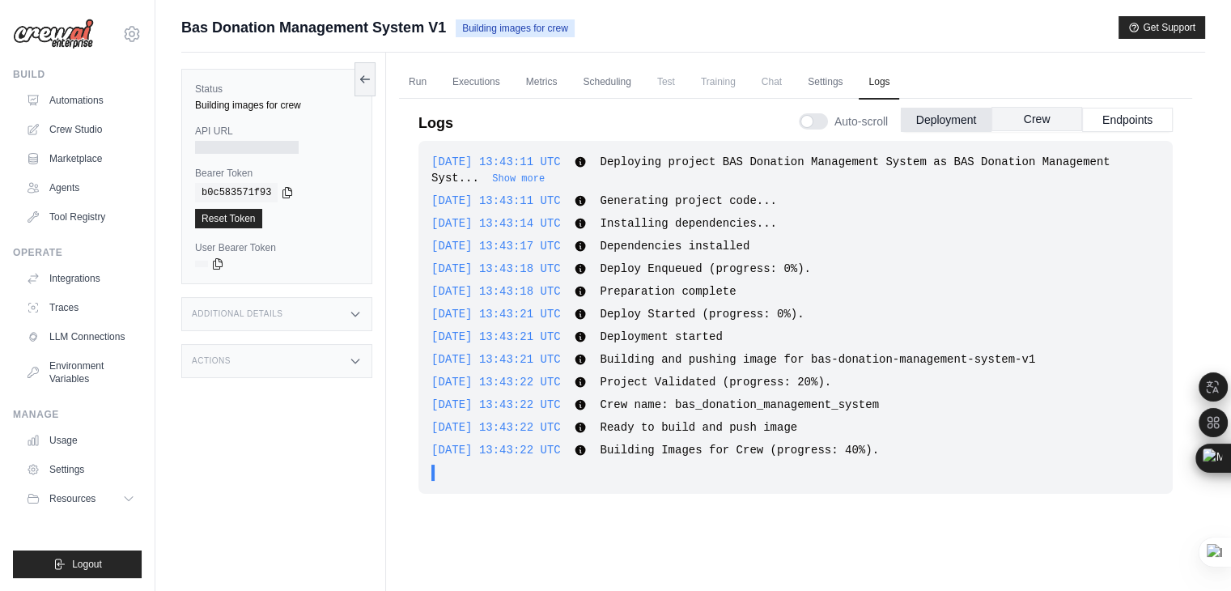
click at [1044, 122] on button "Crew" at bounding box center [1037, 119] width 91 height 24
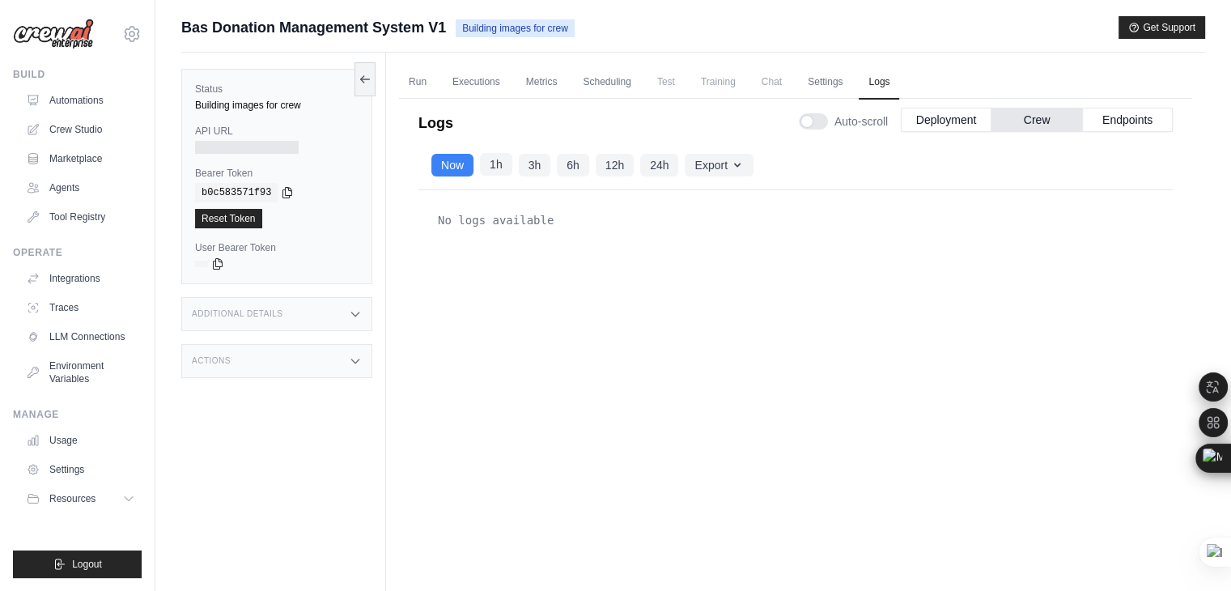
click at [495, 168] on button "1h" at bounding box center [496, 164] width 32 height 23
click at [1099, 121] on button "Endpoints" at bounding box center [1127, 119] width 91 height 24
click at [830, 295] on div "No logs available" at bounding box center [796, 381] width 754 height 382
click at [958, 119] on button "Deployment" at bounding box center [946, 119] width 91 height 24
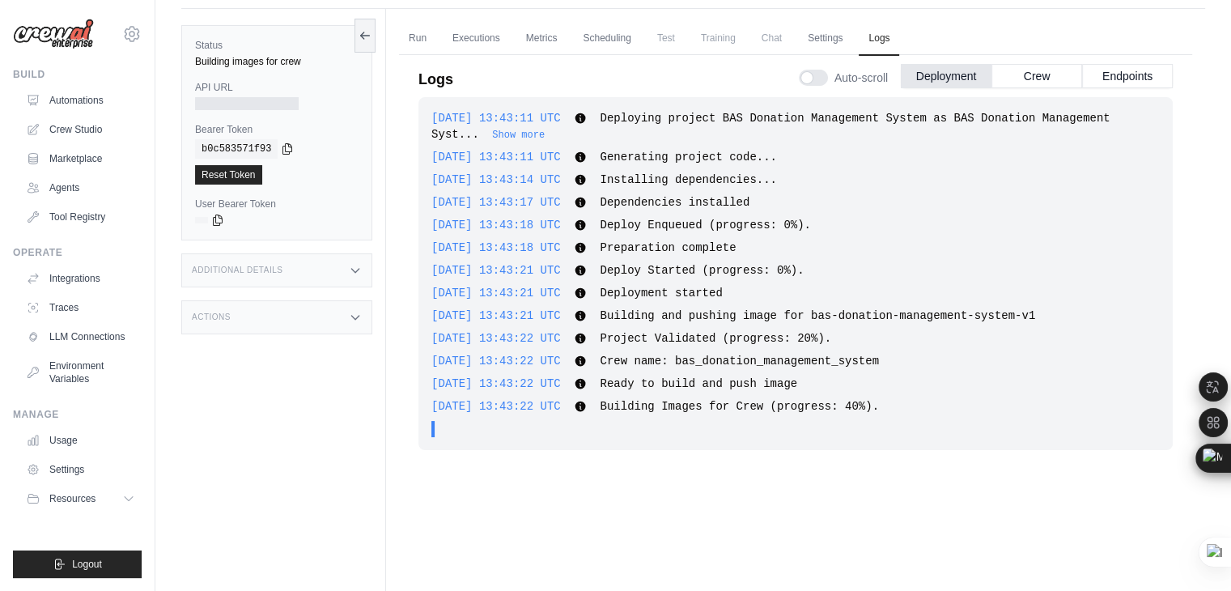
scroll to position [68, 0]
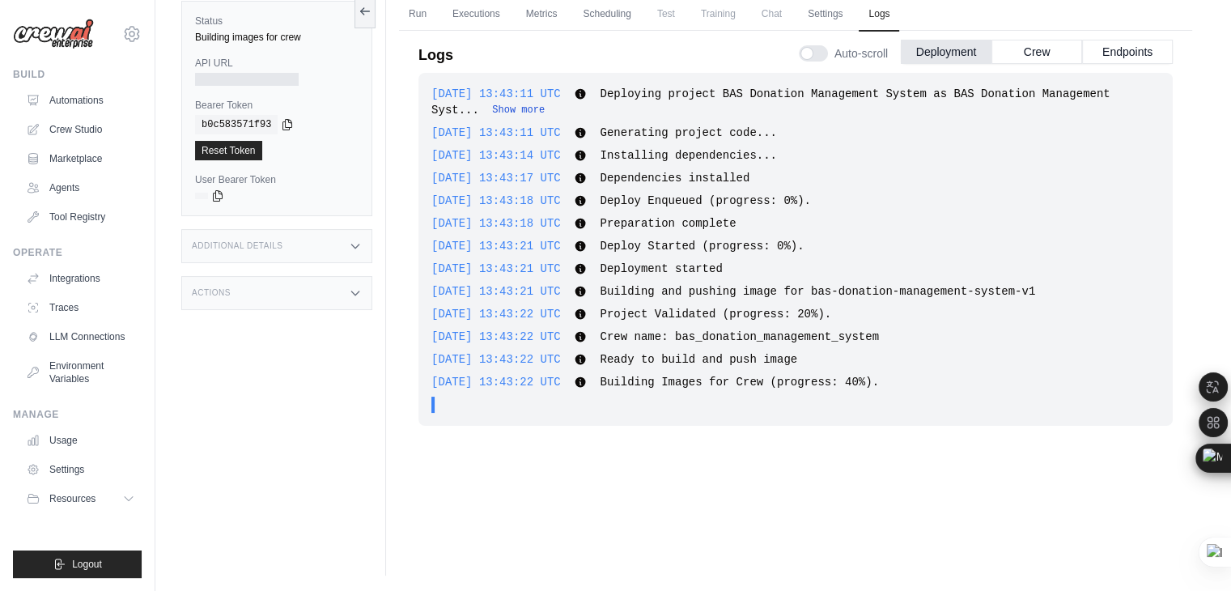
click at [492, 113] on button "Show more" at bounding box center [518, 110] width 53 height 13
click at [492, 107] on button "Show more" at bounding box center [518, 110] width 53 height 13
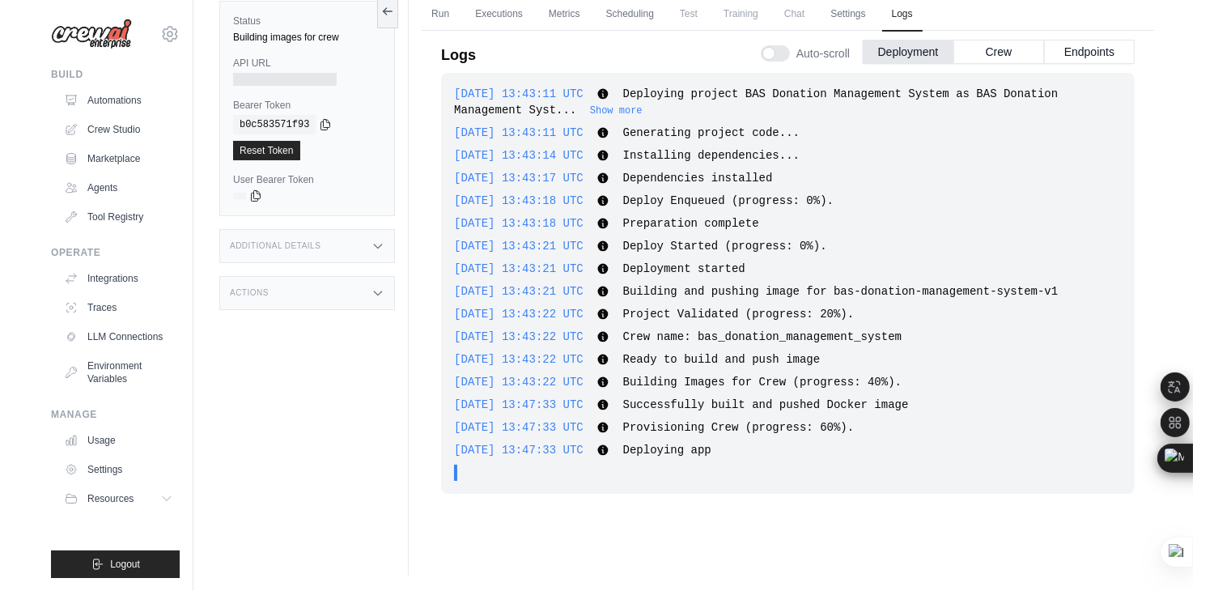
scroll to position [0, 0]
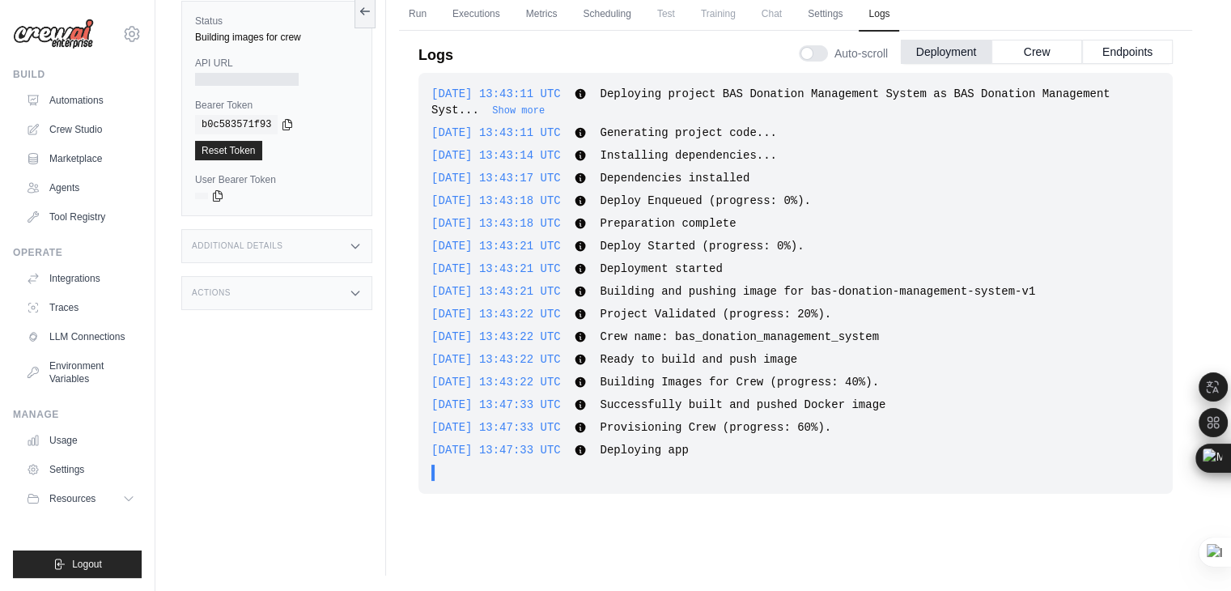
click at [354, 291] on icon at bounding box center [355, 293] width 13 height 13
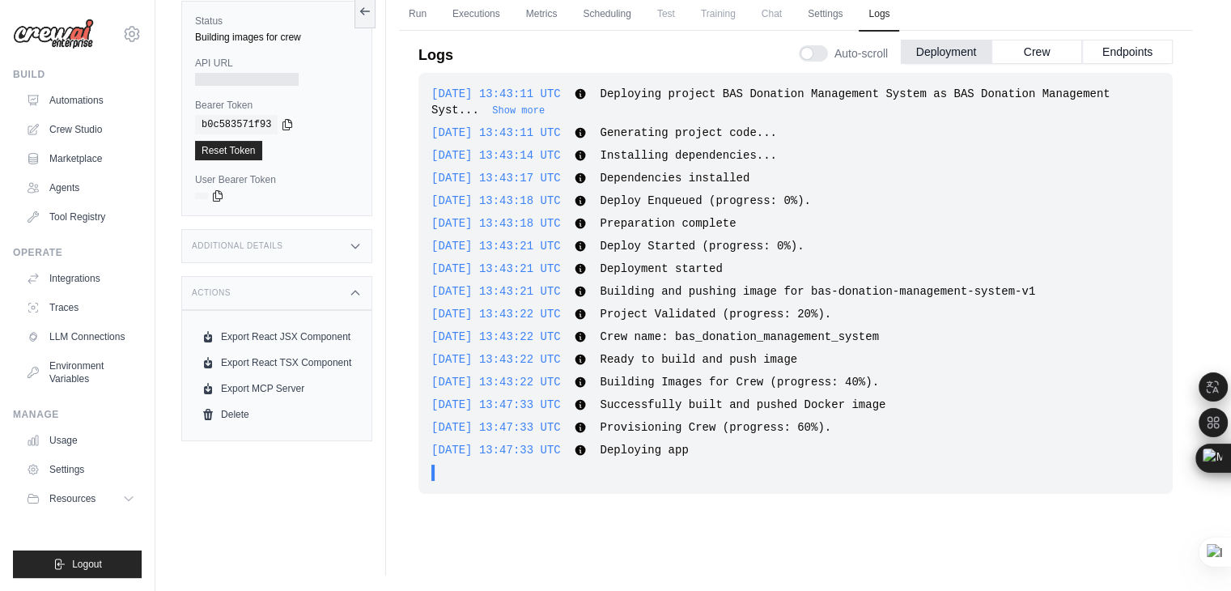
click at [289, 244] on div "Additional Details" at bounding box center [276, 246] width 191 height 34
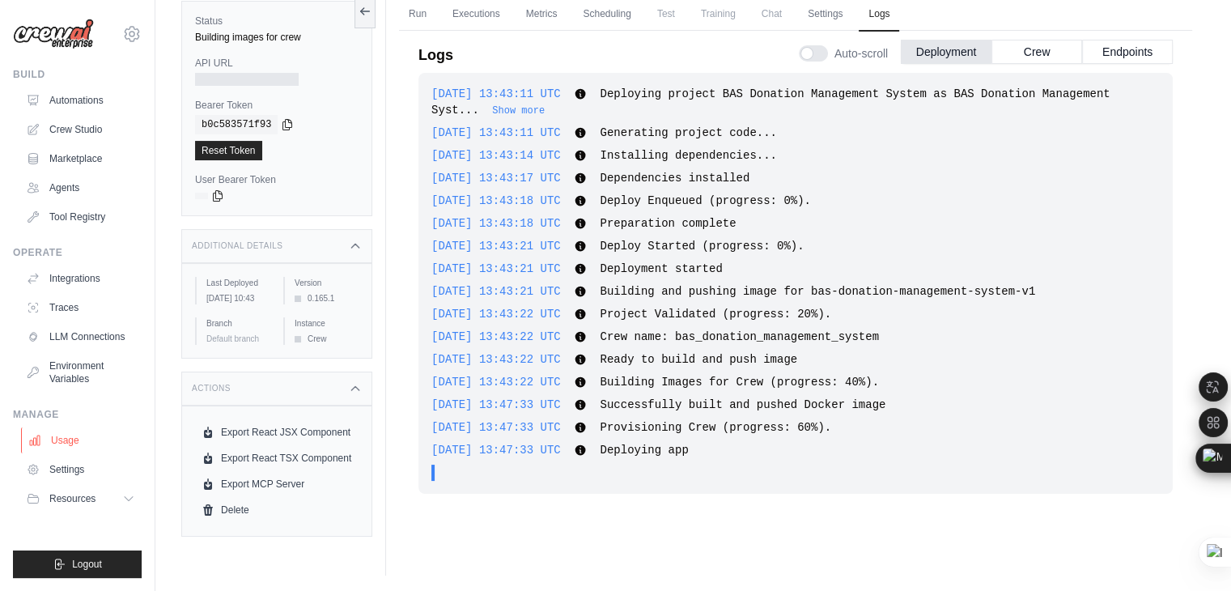
click at [66, 436] on link "Usage" at bounding box center [82, 440] width 122 height 26
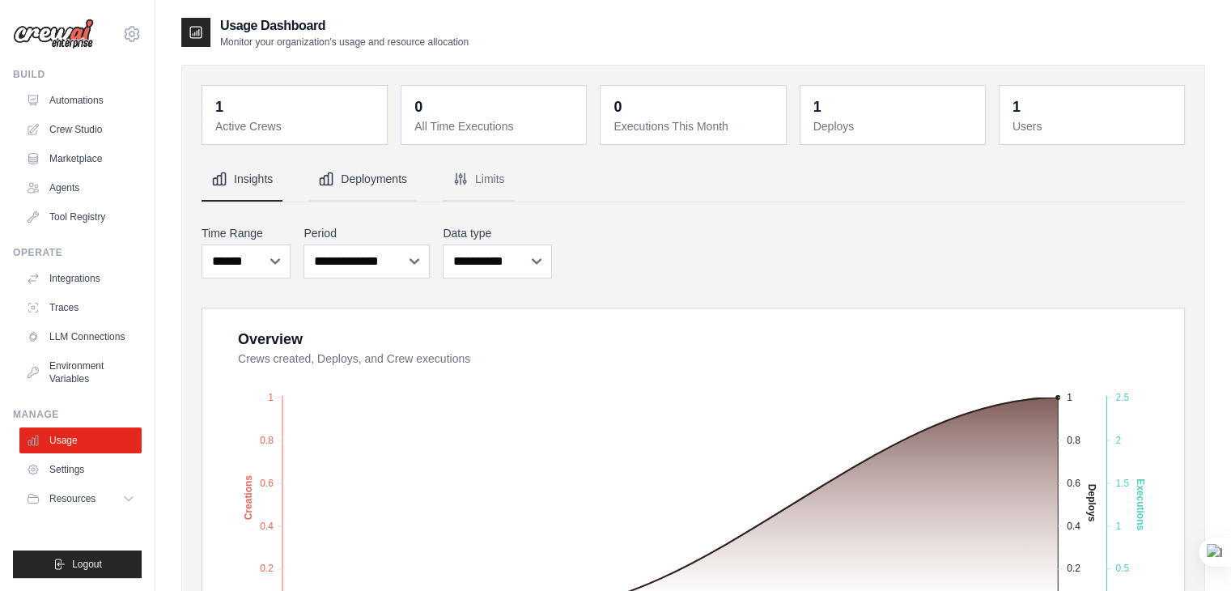
click at [375, 172] on button "Deployments" at bounding box center [362, 180] width 108 height 44
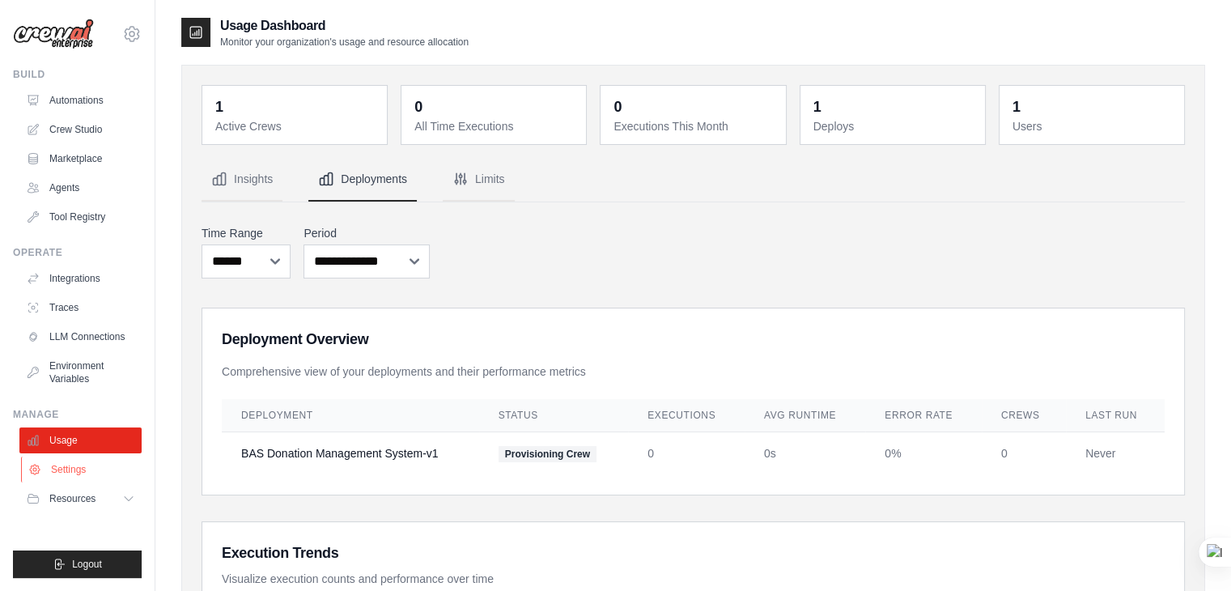
click at [67, 469] on link "Settings" at bounding box center [82, 470] width 122 height 26
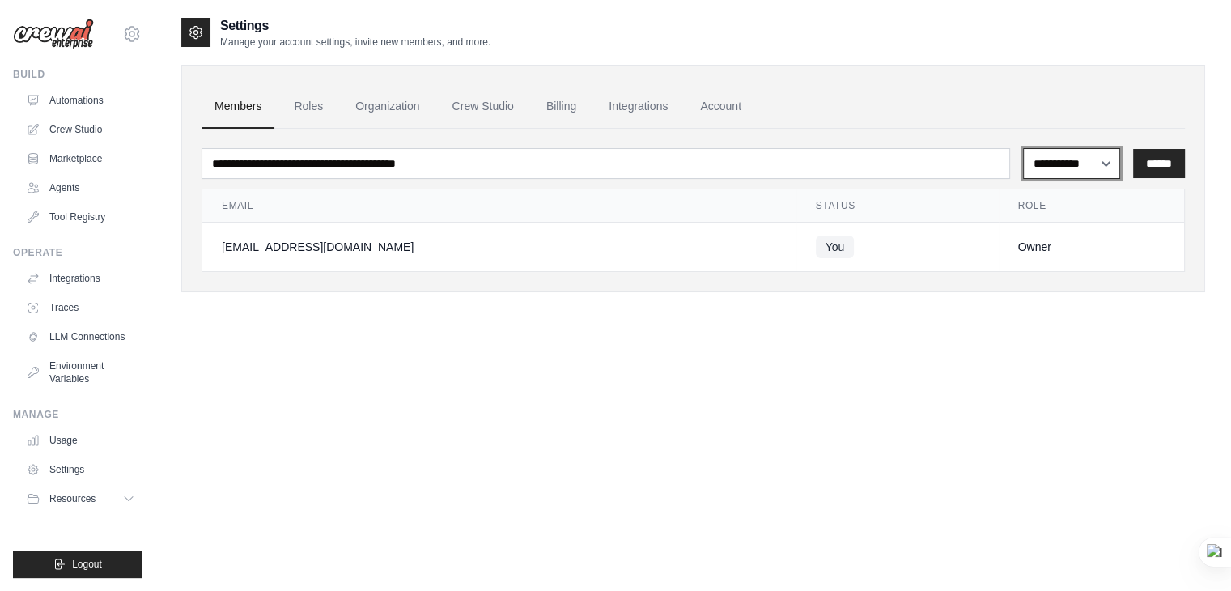
click at [1102, 159] on select "**********" at bounding box center [1071, 163] width 97 height 31
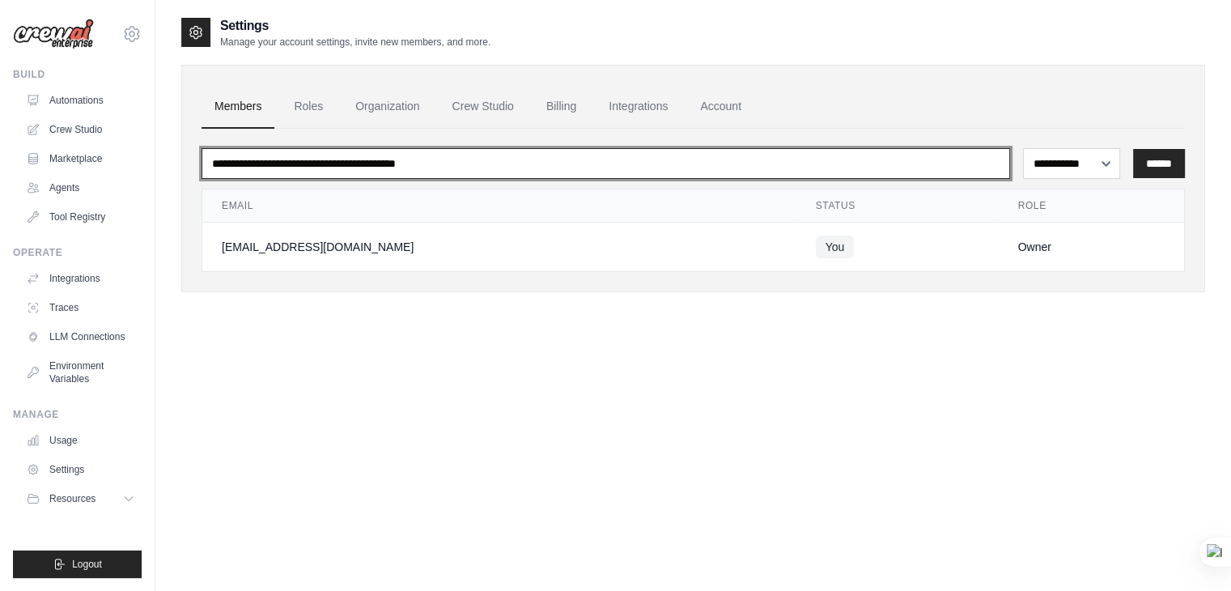
click at [358, 166] on input "email" at bounding box center [606, 163] width 809 height 31
type input "*"
type input "**********"
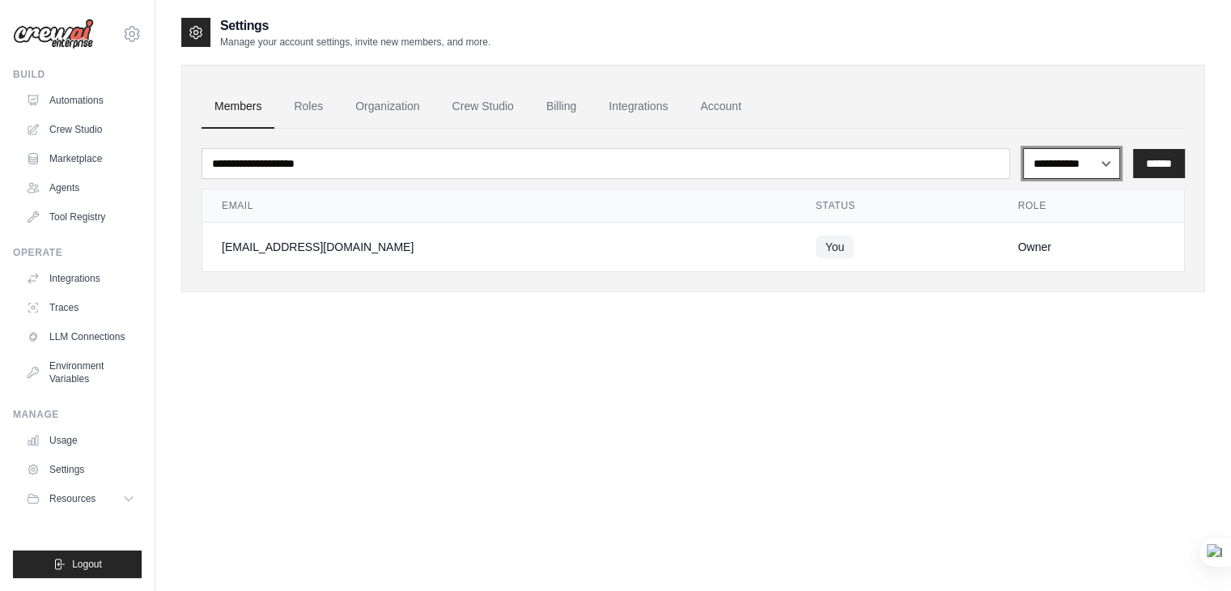
click at [1097, 159] on select "**********" at bounding box center [1071, 163] width 97 height 31
select select "******"
click at [1023, 148] on select "**********" at bounding box center [1071, 163] width 97 height 31
click at [1156, 166] on input "******" at bounding box center [1159, 163] width 52 height 29
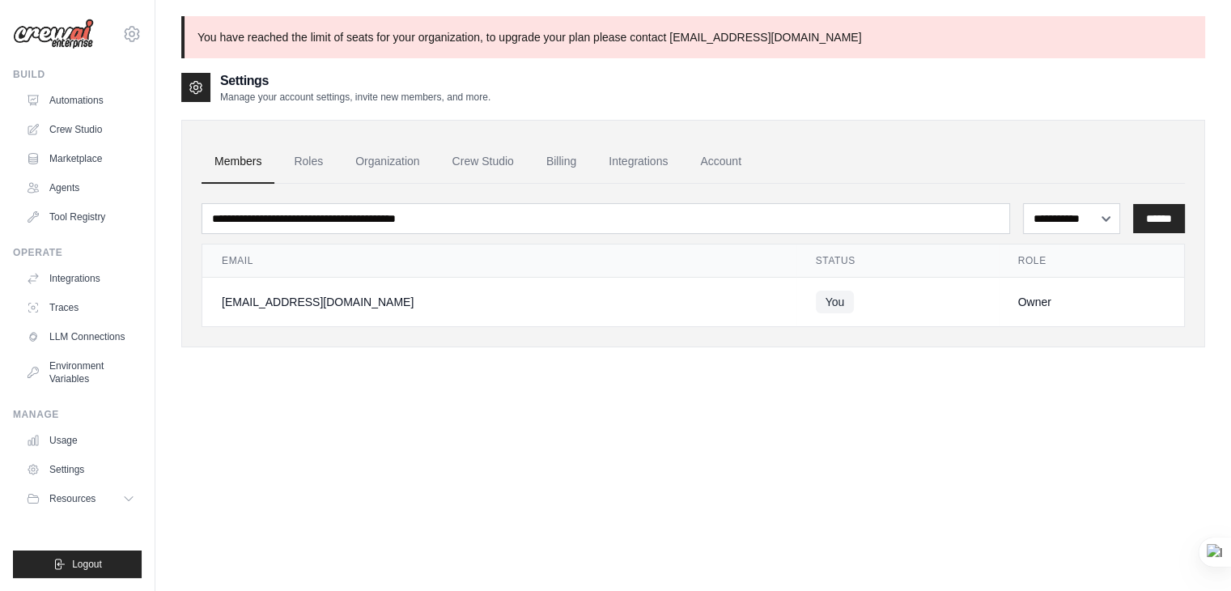
click at [670, 386] on div "**********" at bounding box center [693, 366] width 1024 height 591
click at [54, 97] on link "Automations" at bounding box center [82, 100] width 122 height 26
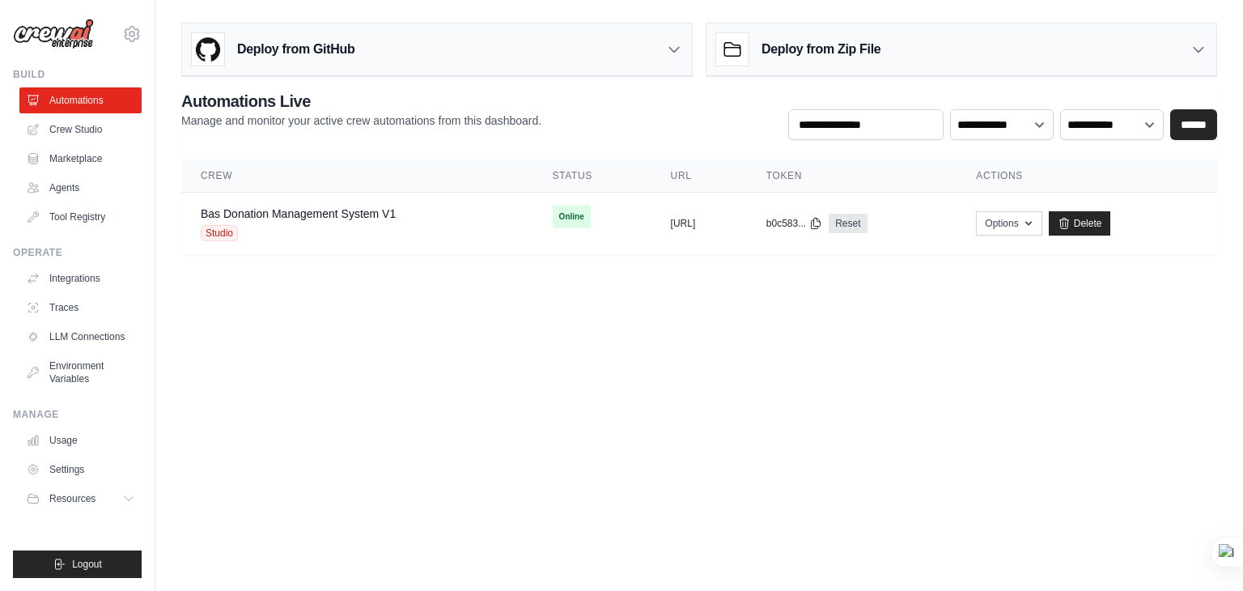
click at [674, 46] on icon at bounding box center [674, 49] width 16 height 16
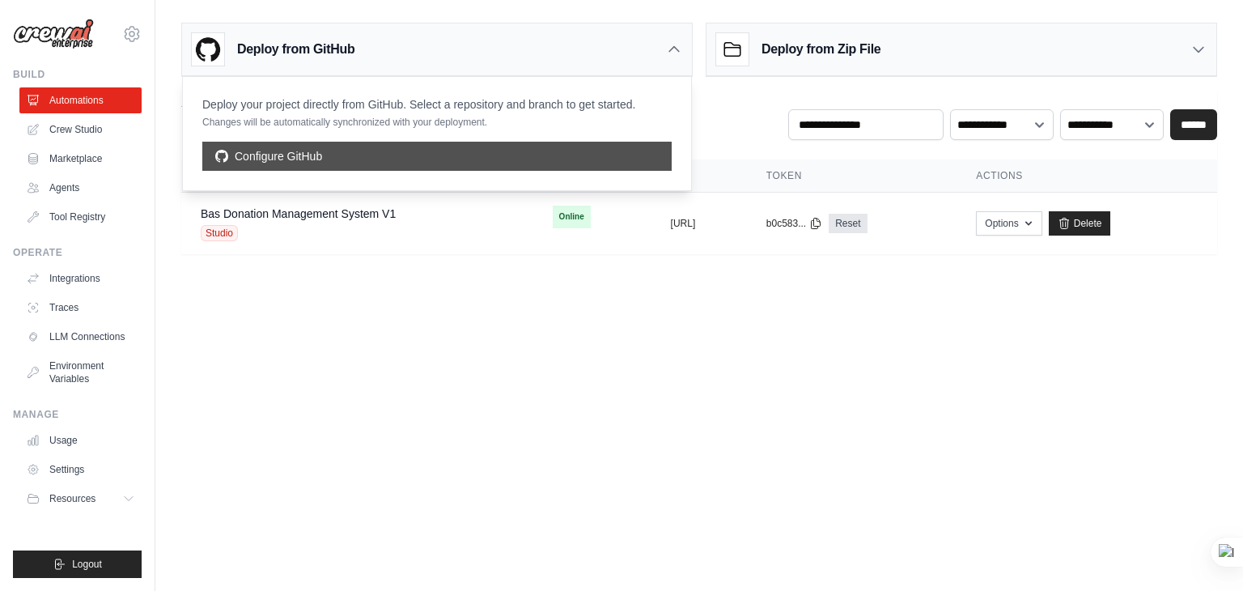
click at [398, 153] on link "Configure GitHub" at bounding box center [437, 156] width 470 height 29
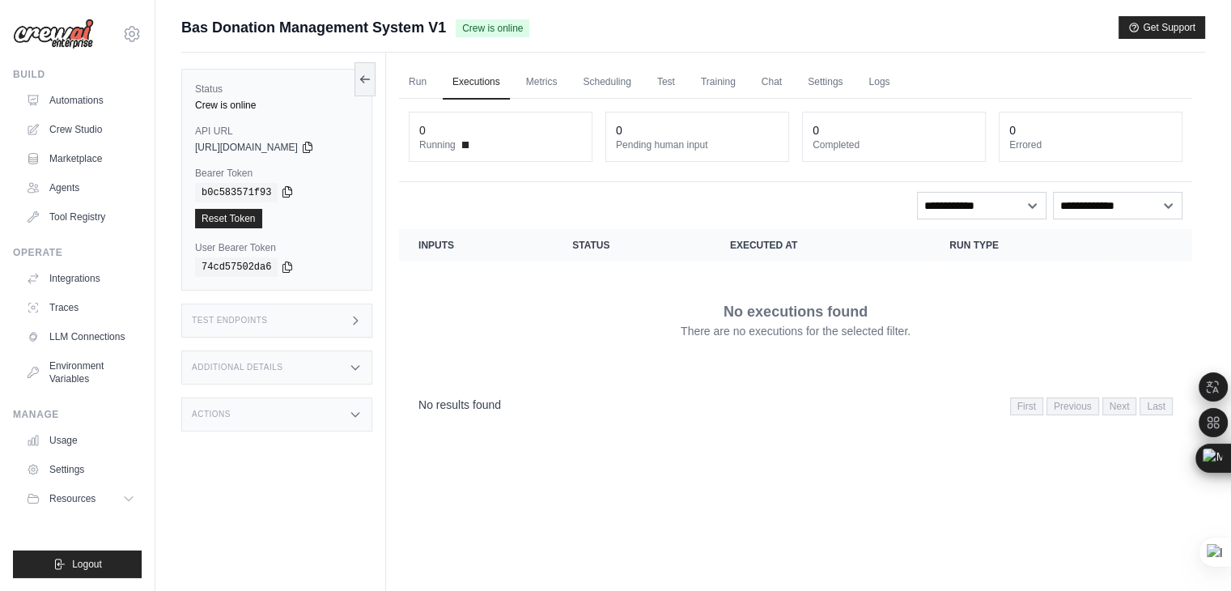
click at [281, 189] on icon at bounding box center [287, 191] width 13 height 13
click at [479, 83] on link "Executions" at bounding box center [476, 83] width 67 height 34
click at [665, 87] on link "Test" at bounding box center [666, 83] width 37 height 34
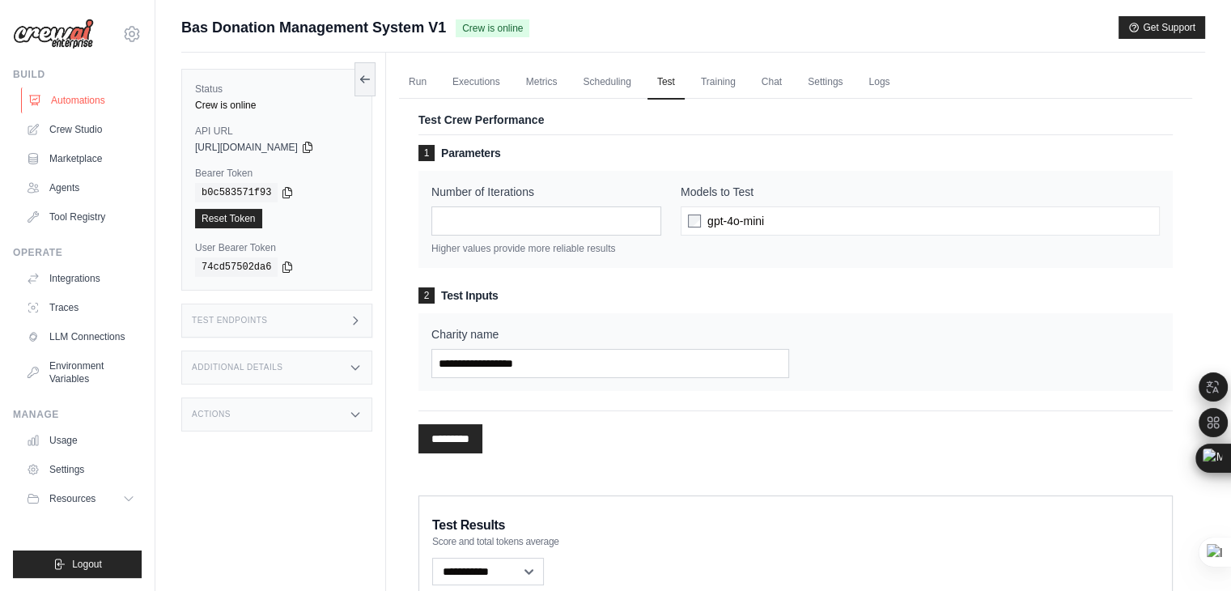
click at [72, 101] on link "Automations" at bounding box center [82, 100] width 122 height 26
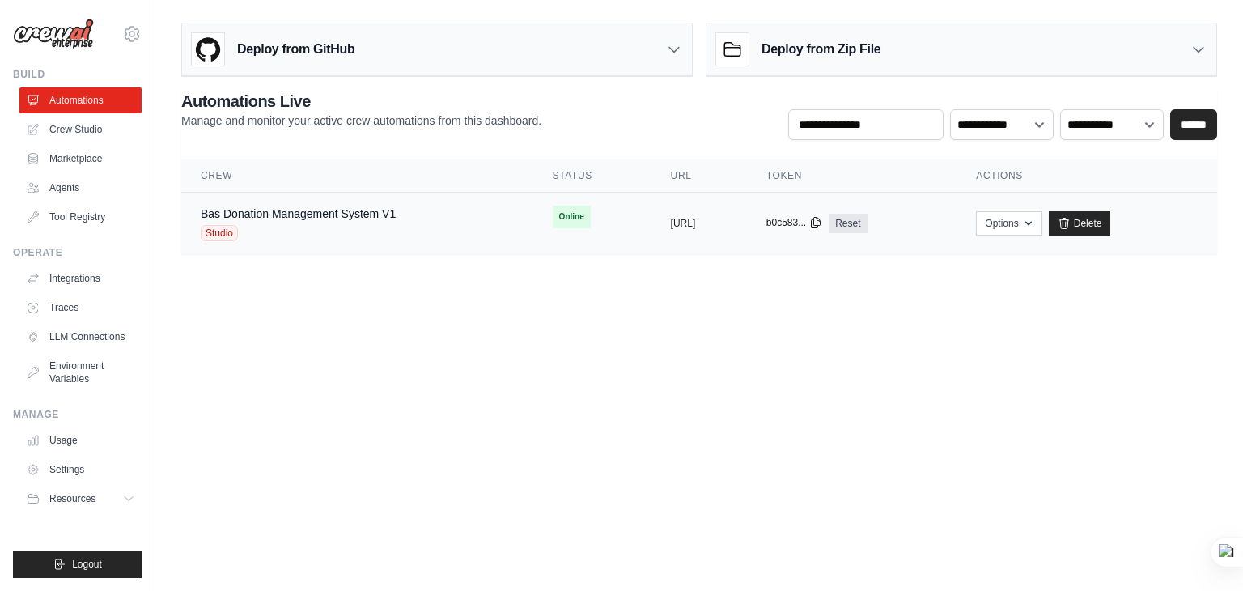
click at [821, 221] on icon at bounding box center [816, 223] width 9 height 11
click at [1035, 218] on icon "button" at bounding box center [1028, 222] width 13 height 13
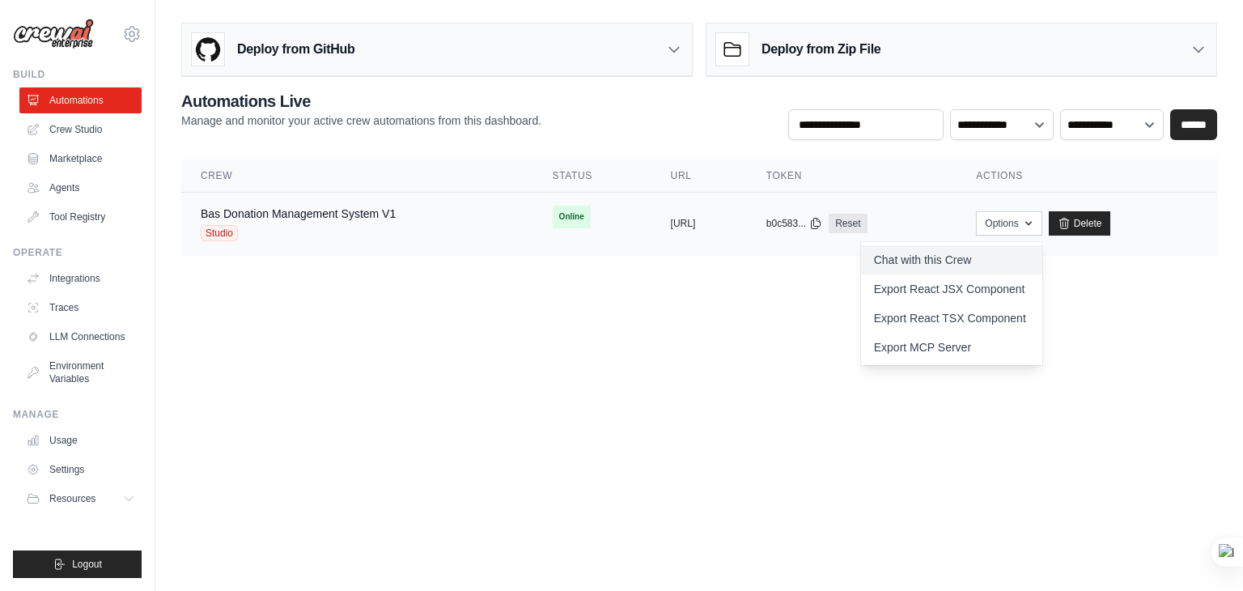
click at [989, 261] on link "Chat with this Crew" at bounding box center [951, 259] width 181 height 29
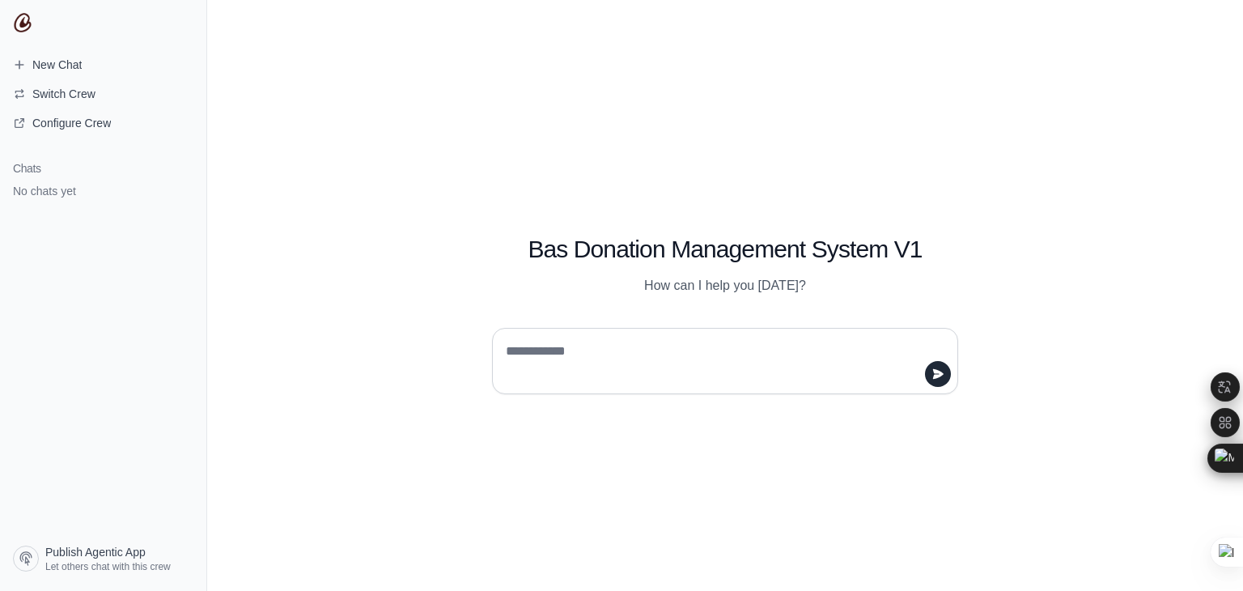
click at [535, 352] on textarea at bounding box center [721, 360] width 436 height 45
type textarea "**********"
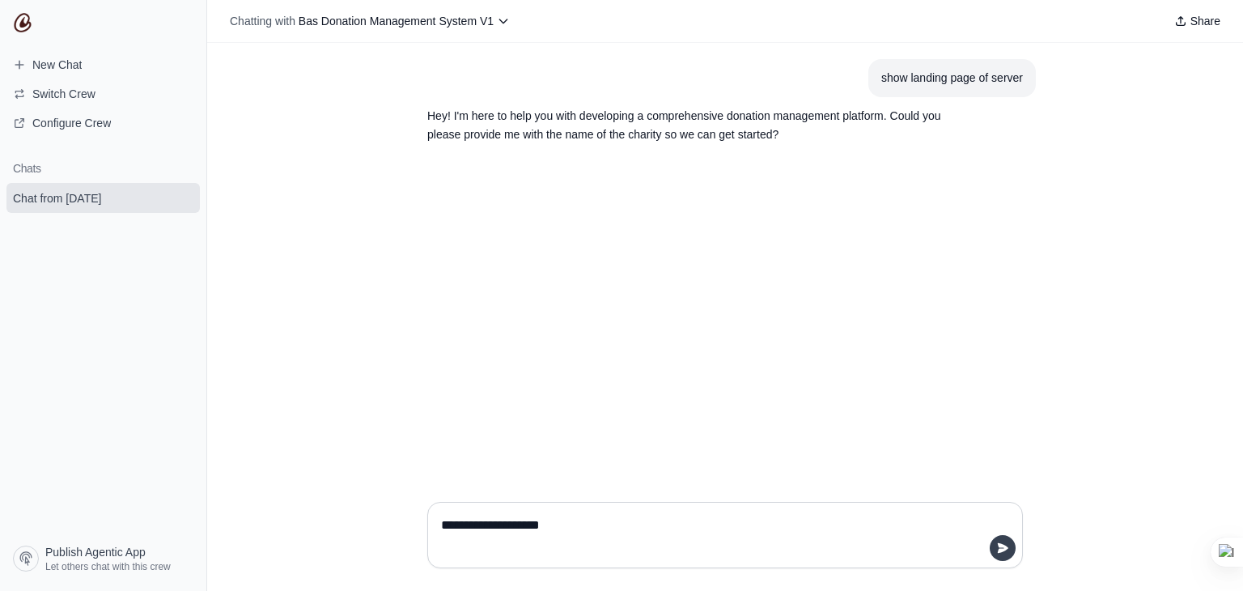
type textarea "**********"
click at [1011, 547] on button "submit" at bounding box center [1003, 548] width 26 height 26
